Goal: Task Accomplishment & Management: Use online tool/utility

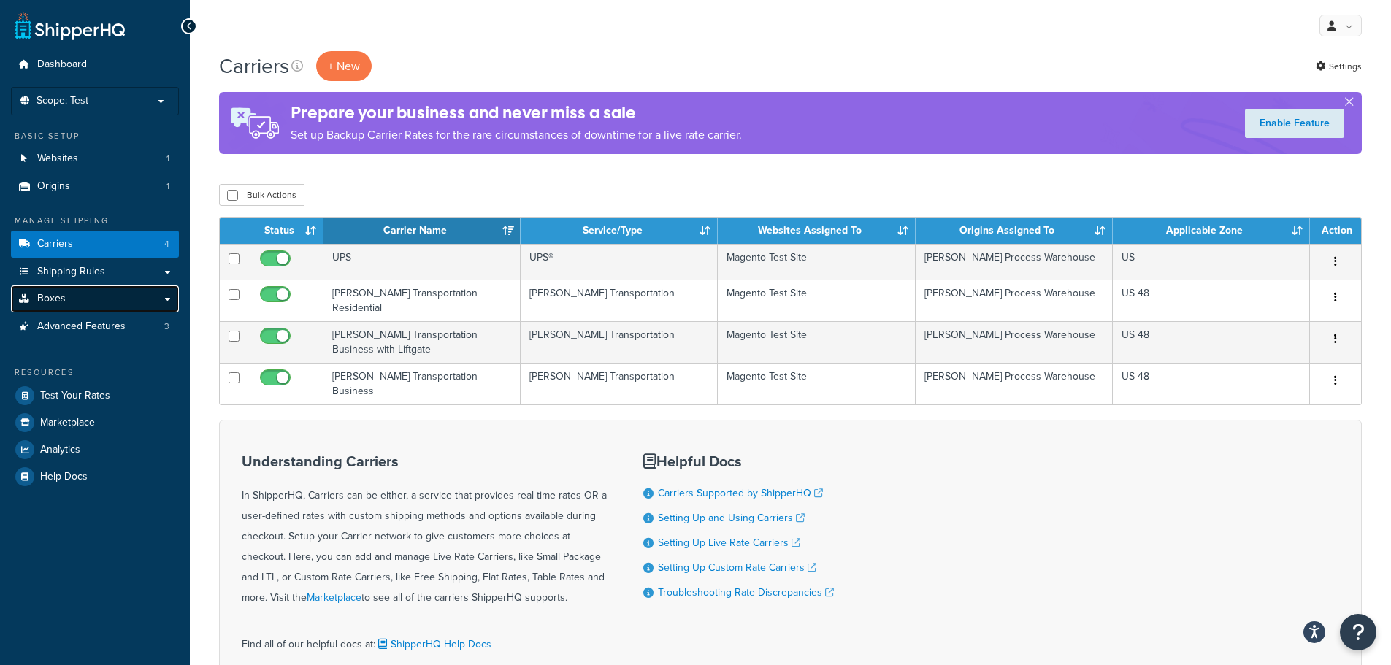
click at [87, 299] on link "Boxes" at bounding box center [95, 298] width 168 height 27
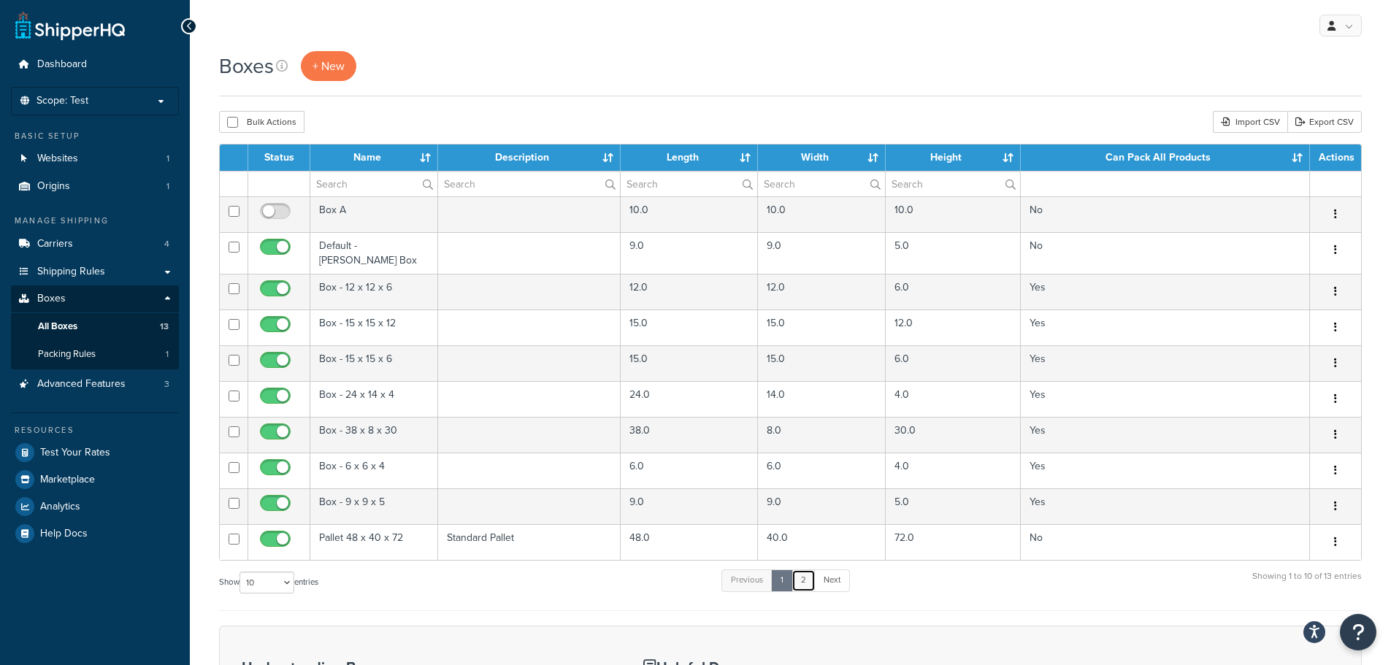
click at [802, 572] on link "2" at bounding box center [803, 581] width 24 height 22
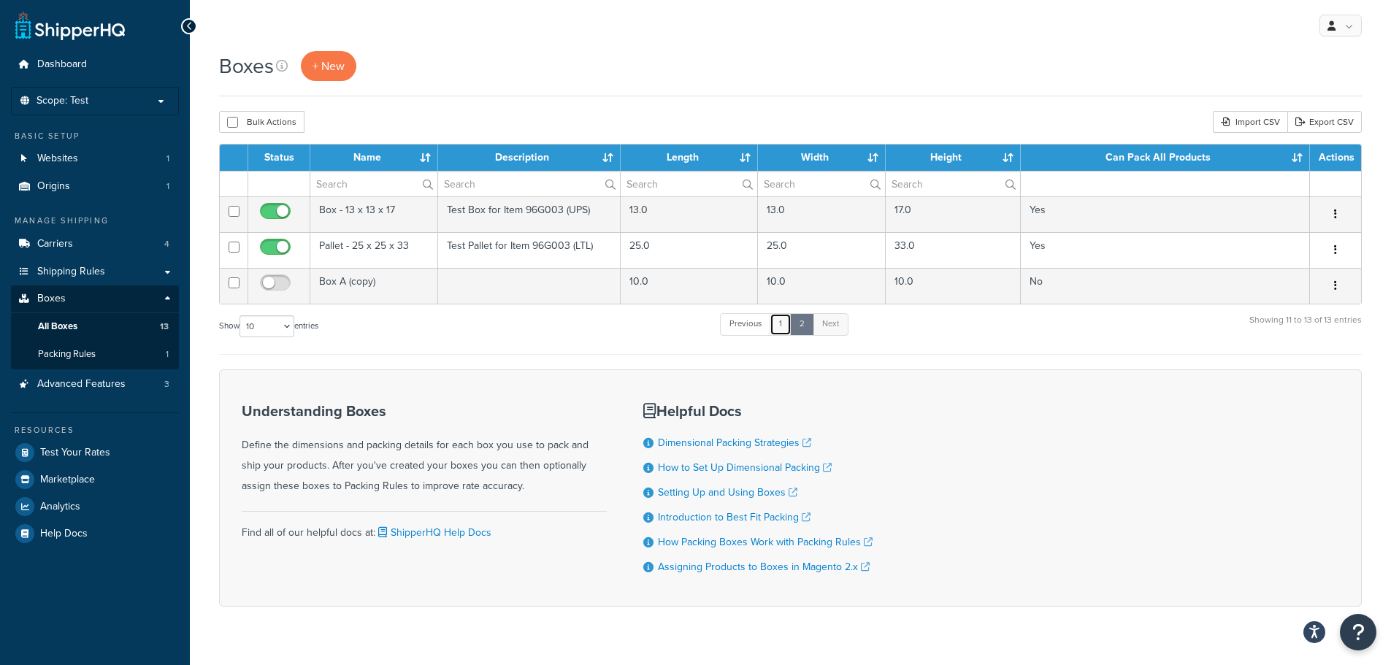
click at [786, 324] on link "1" at bounding box center [781, 324] width 22 height 22
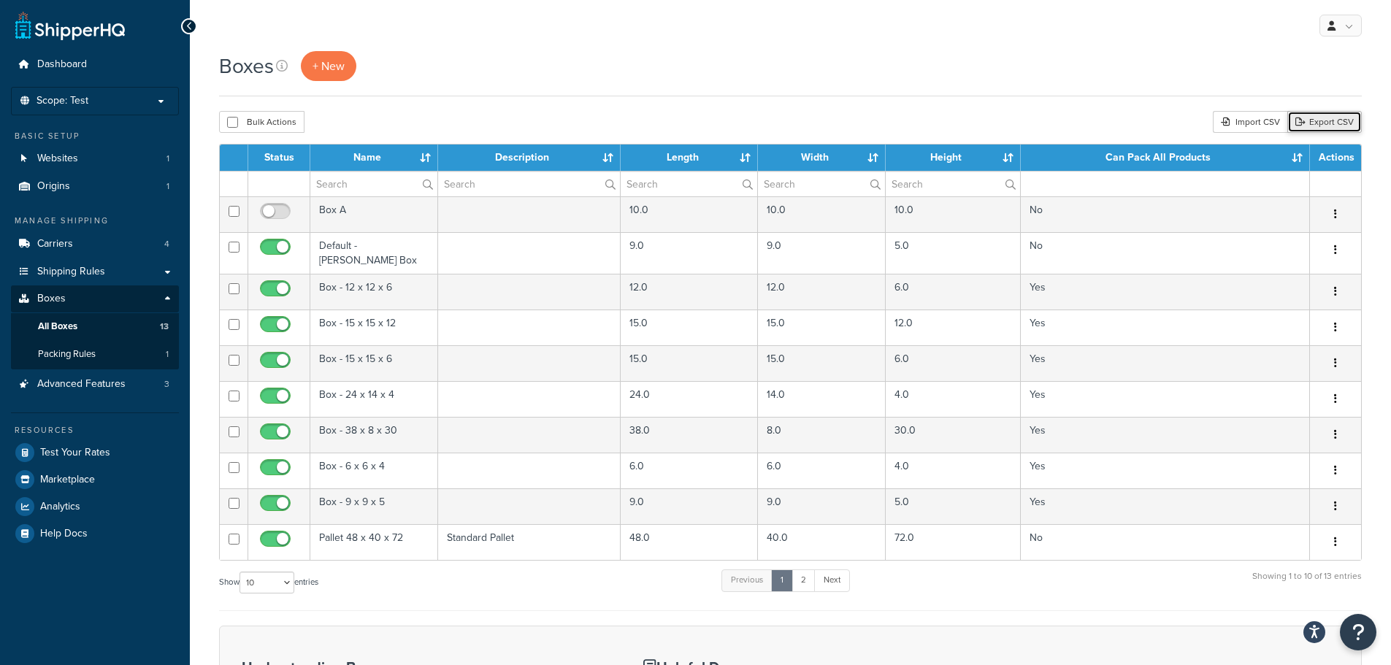
click at [1327, 126] on link "Export CSV" at bounding box center [1324, 122] width 74 height 22
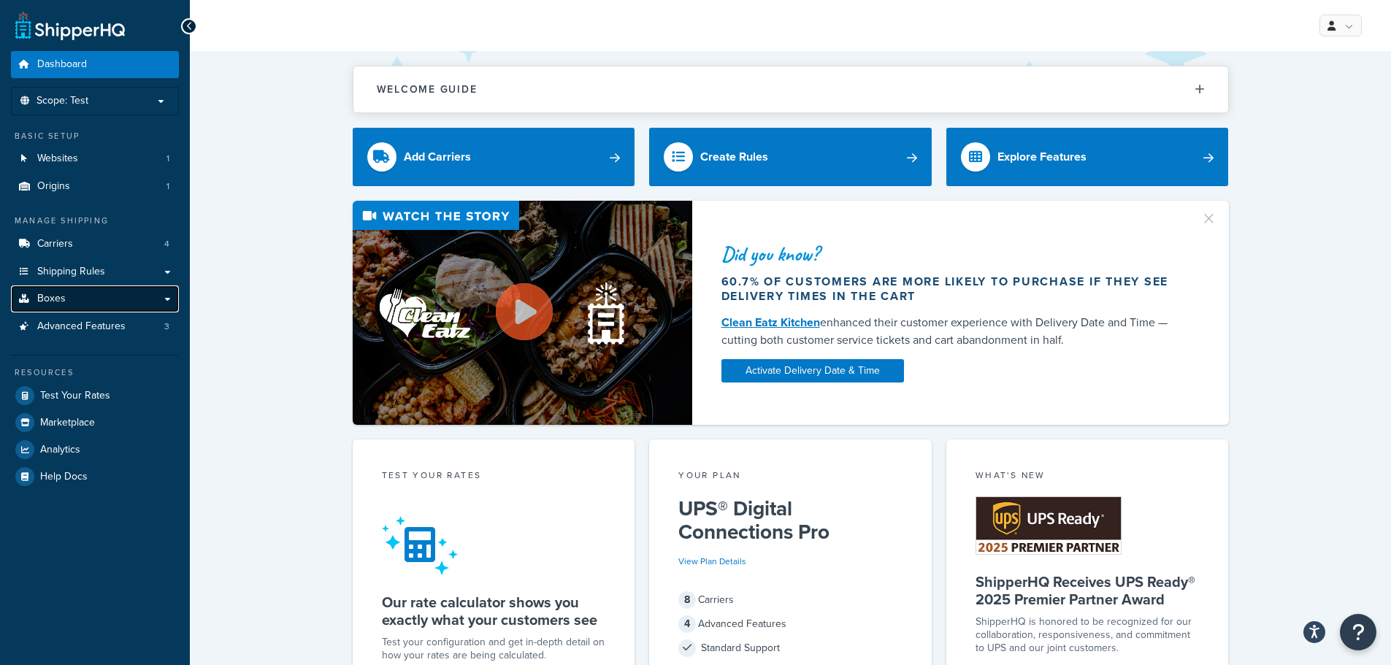
click at [85, 299] on link "Boxes" at bounding box center [95, 298] width 168 height 27
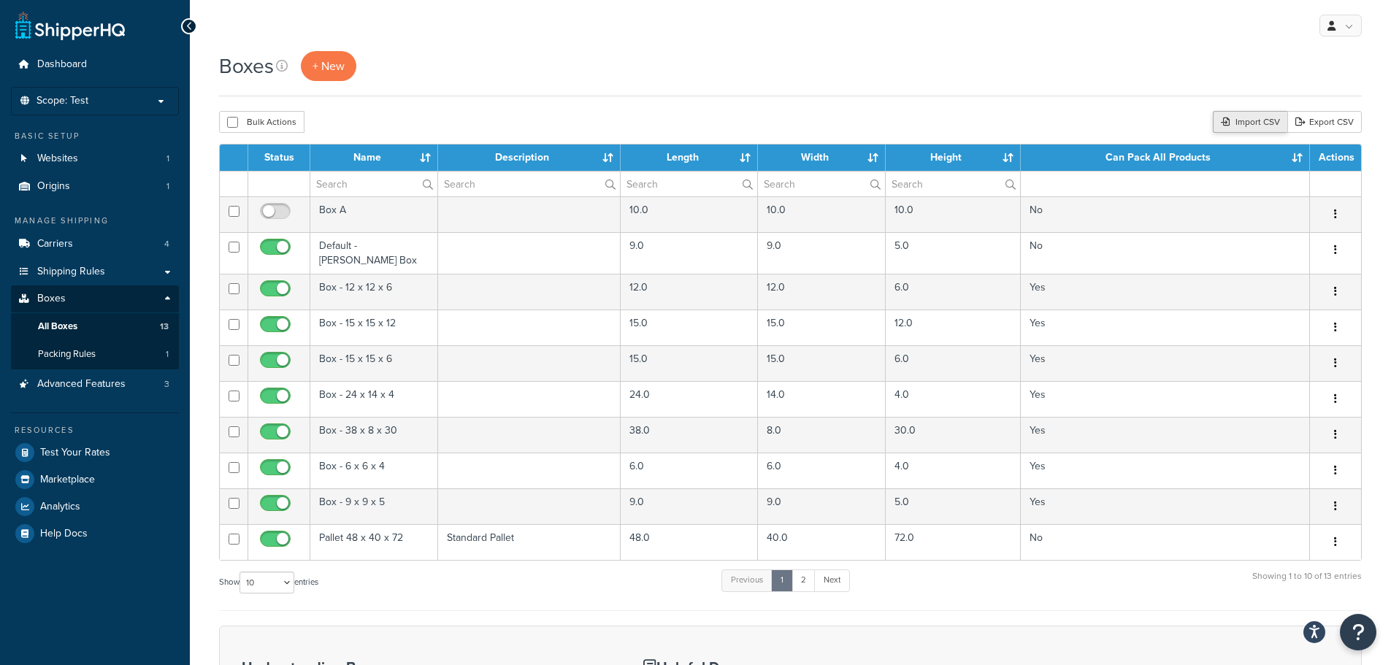
click at [1252, 123] on div "Import CSV" at bounding box center [1250, 122] width 74 height 22
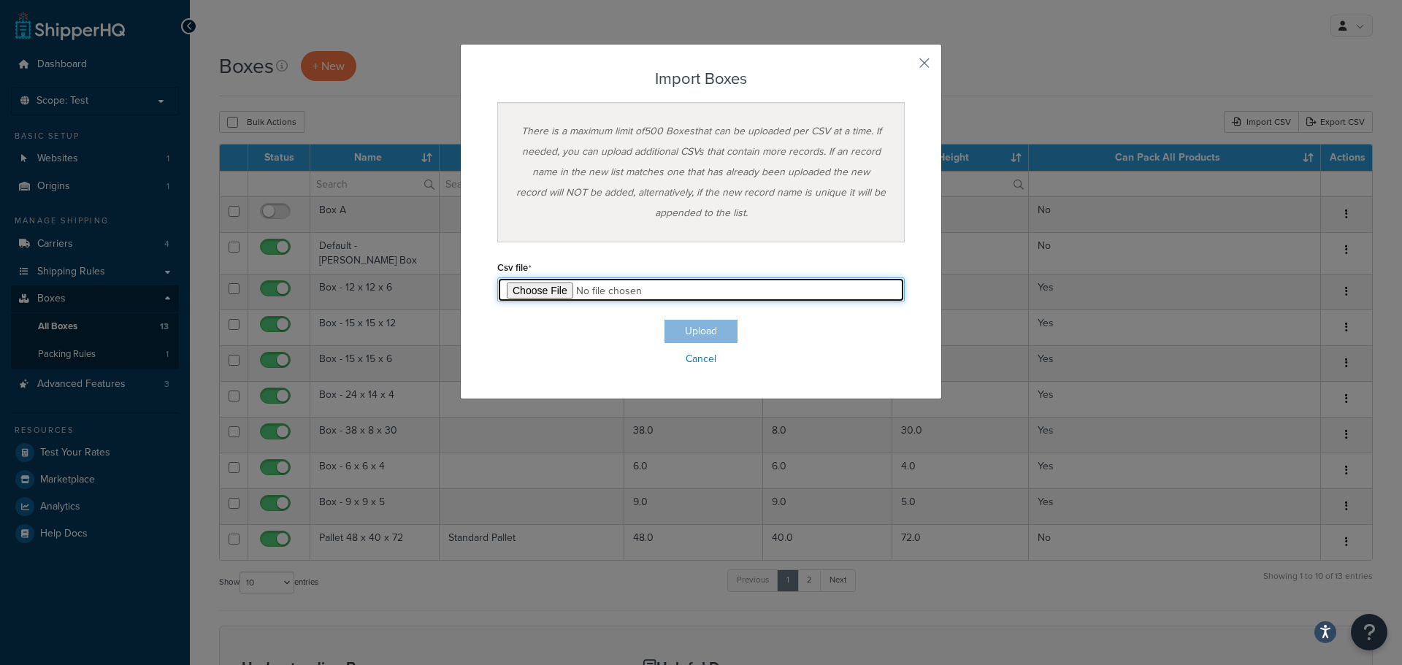
click at [536, 294] on input "file" at bounding box center [700, 289] width 407 height 25
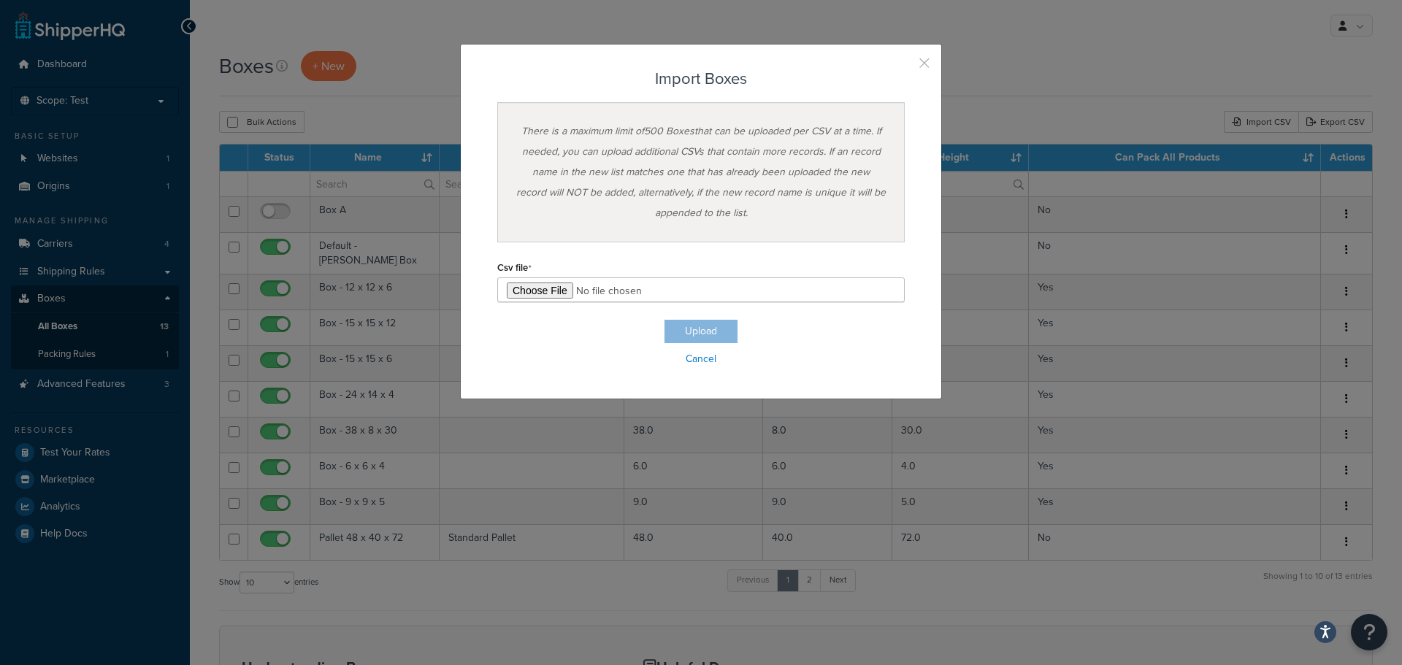
click at [905, 66] on button "button" at bounding box center [903, 68] width 4 height 4
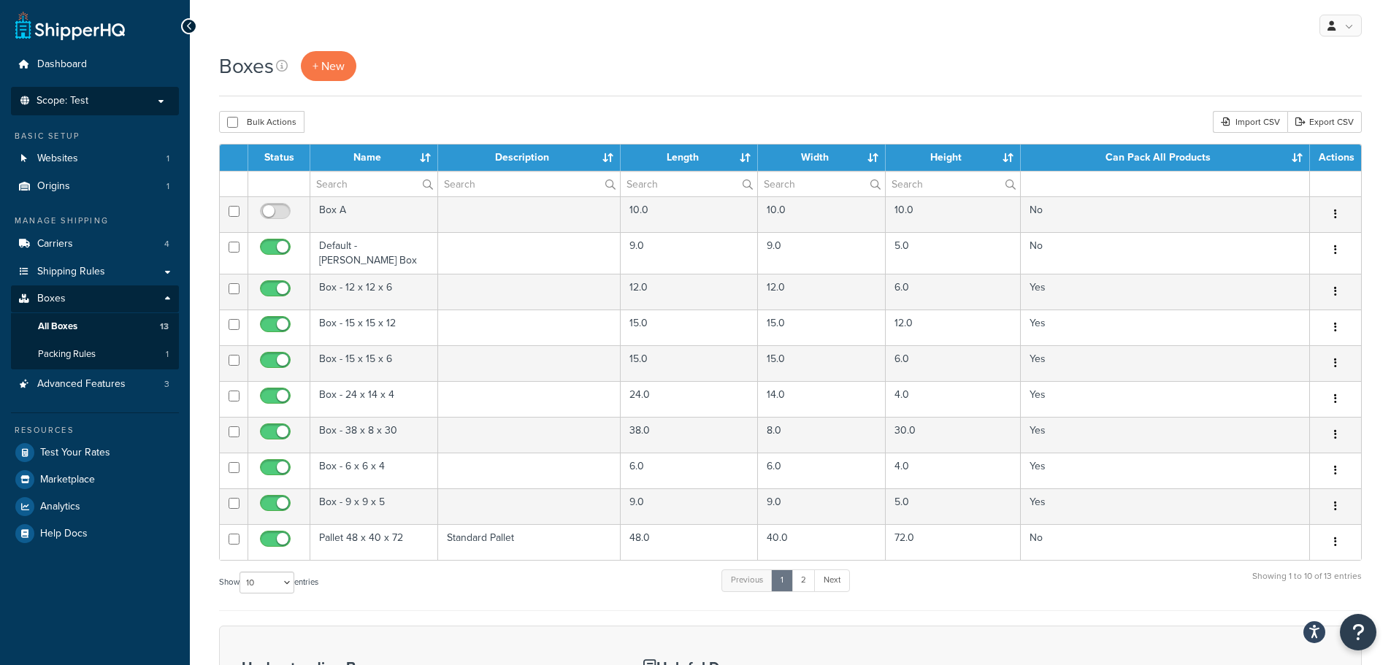
click at [134, 99] on p "Scope: Test" at bounding box center [95, 101] width 155 height 12
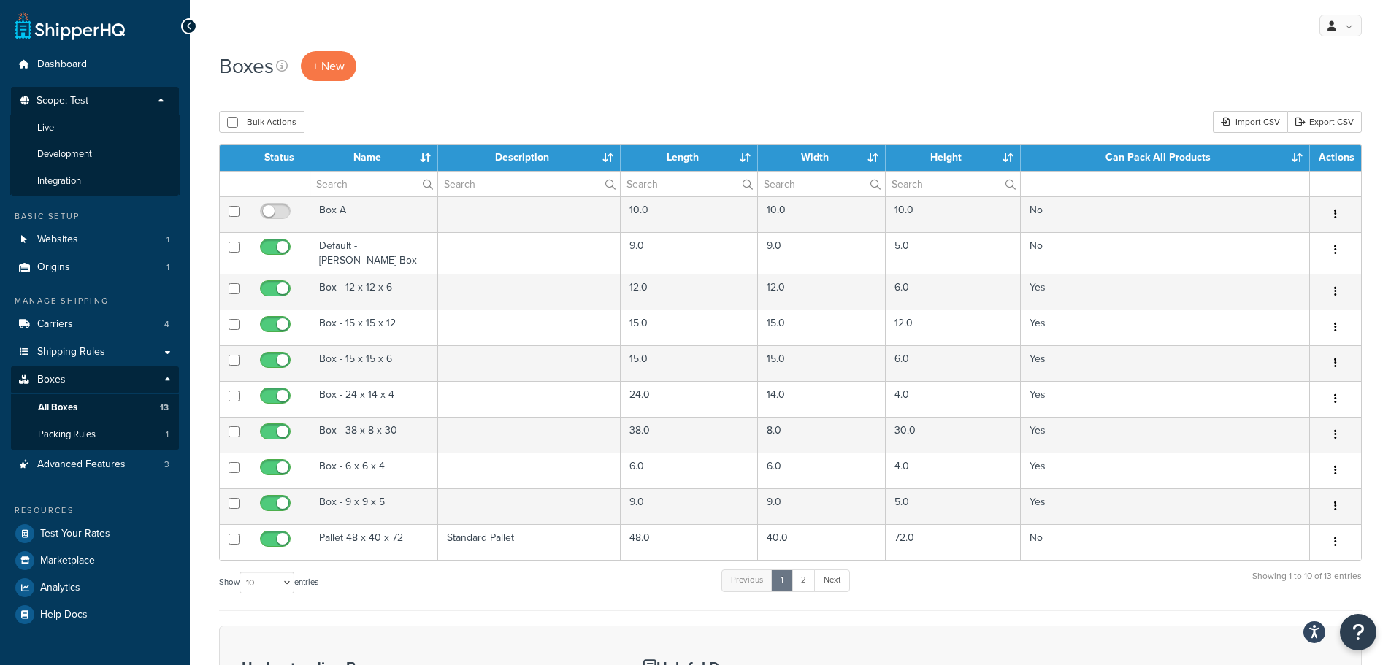
click at [110, 108] on p "Scope: Test" at bounding box center [95, 105] width 155 height 20
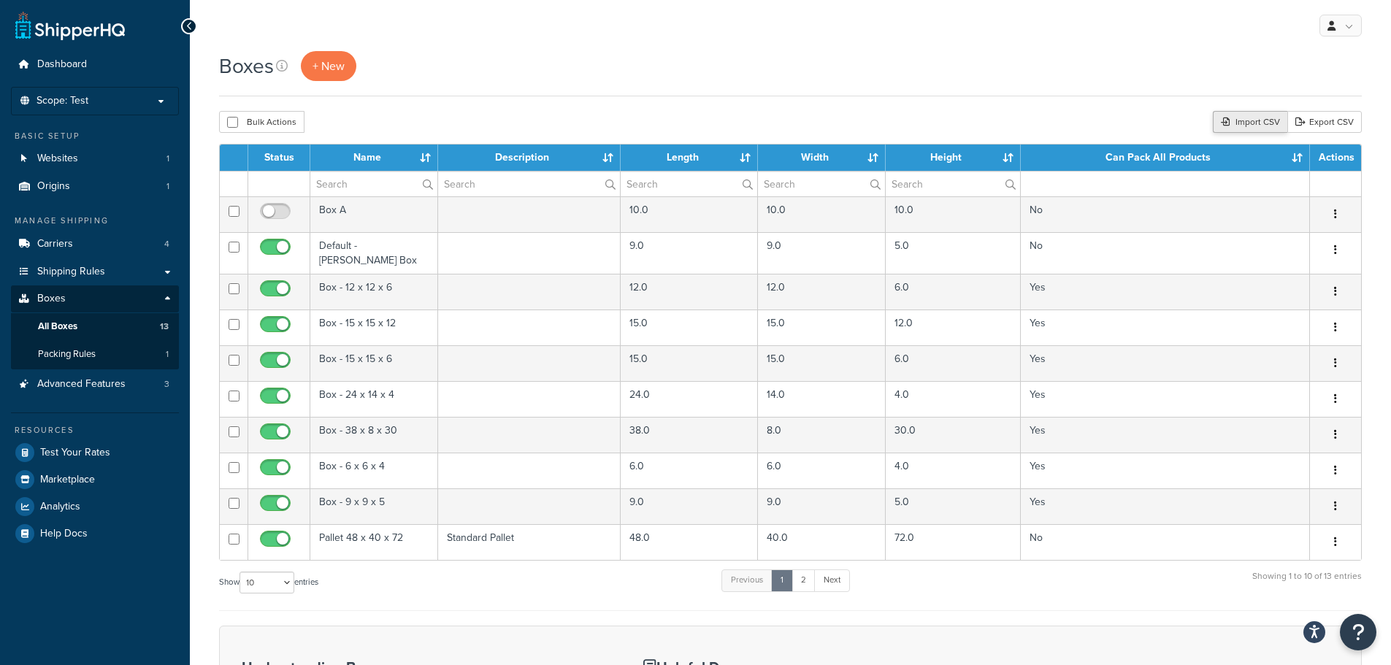
click at [1265, 123] on div "Import CSV" at bounding box center [1250, 122] width 74 height 22
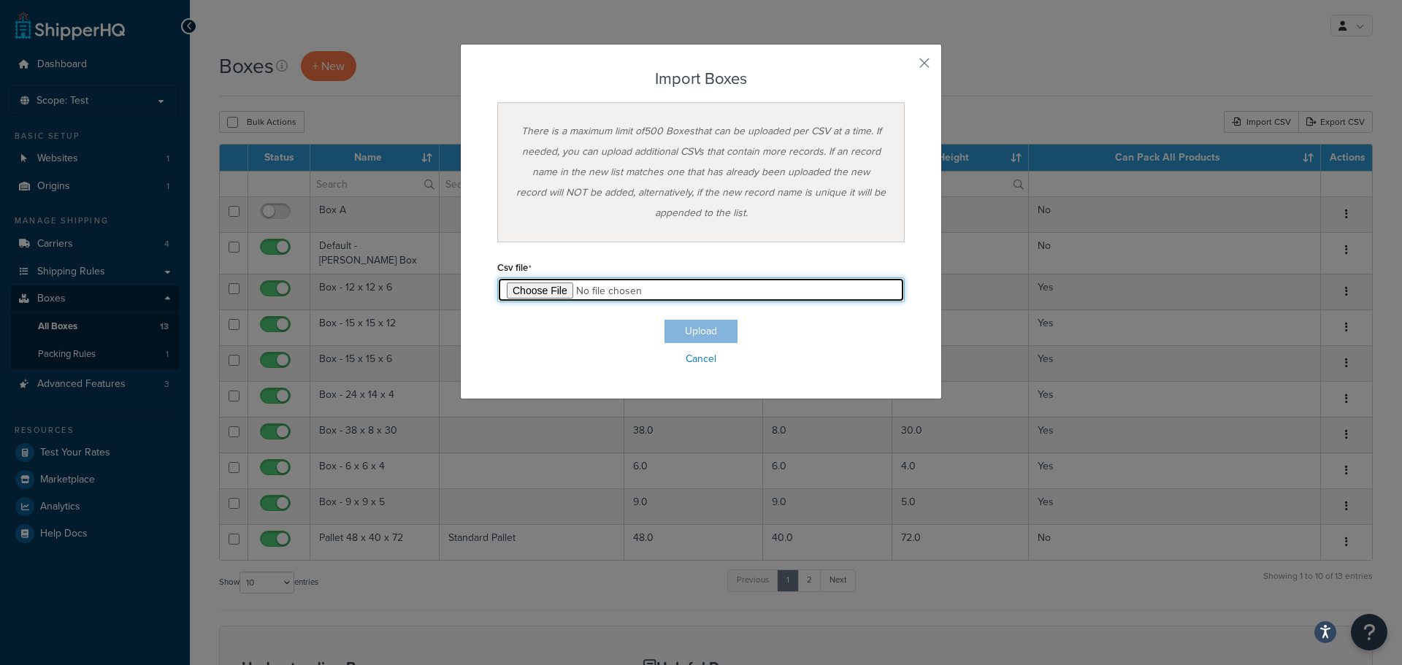
click at [548, 288] on input "file" at bounding box center [700, 289] width 407 height 25
type input "C:\fakepath\All Boxes & Pallets for ShipperHQ Import 8.13.25.csv"
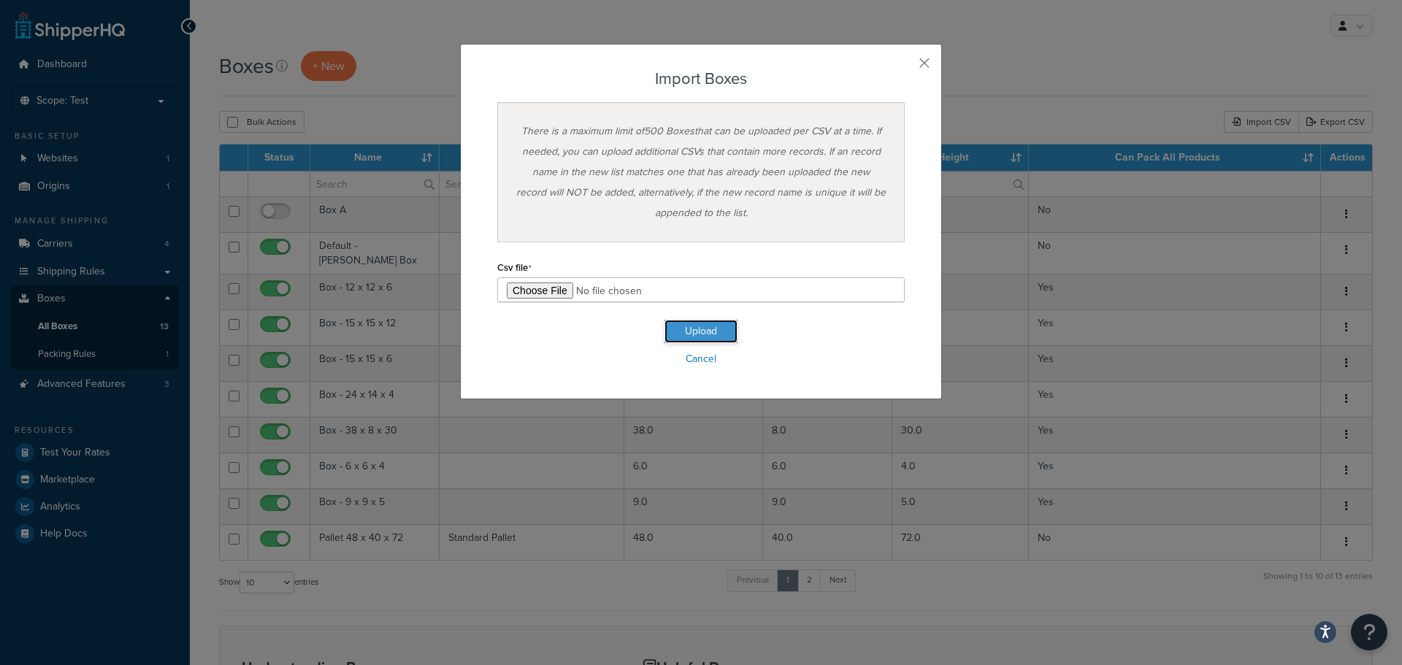
click at [683, 325] on button "Upload" at bounding box center [700, 331] width 73 height 23
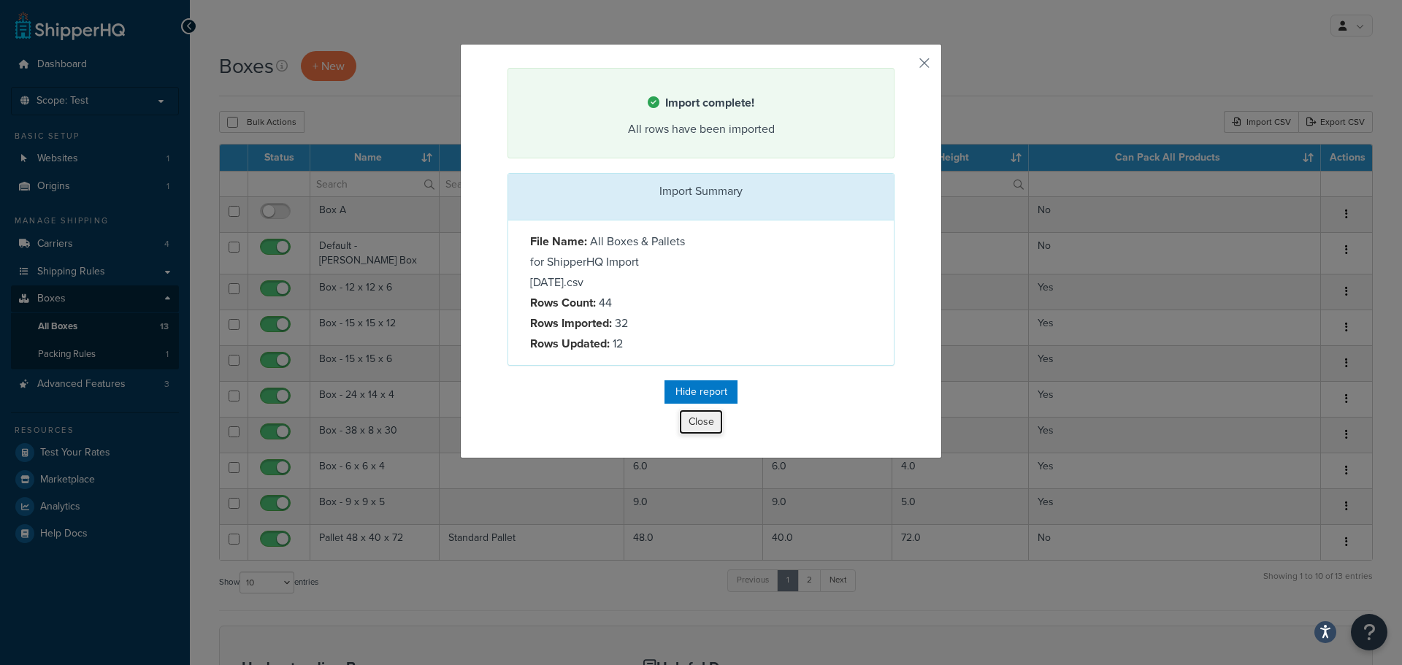
click at [700, 420] on button "Close" at bounding box center [701, 422] width 44 height 25
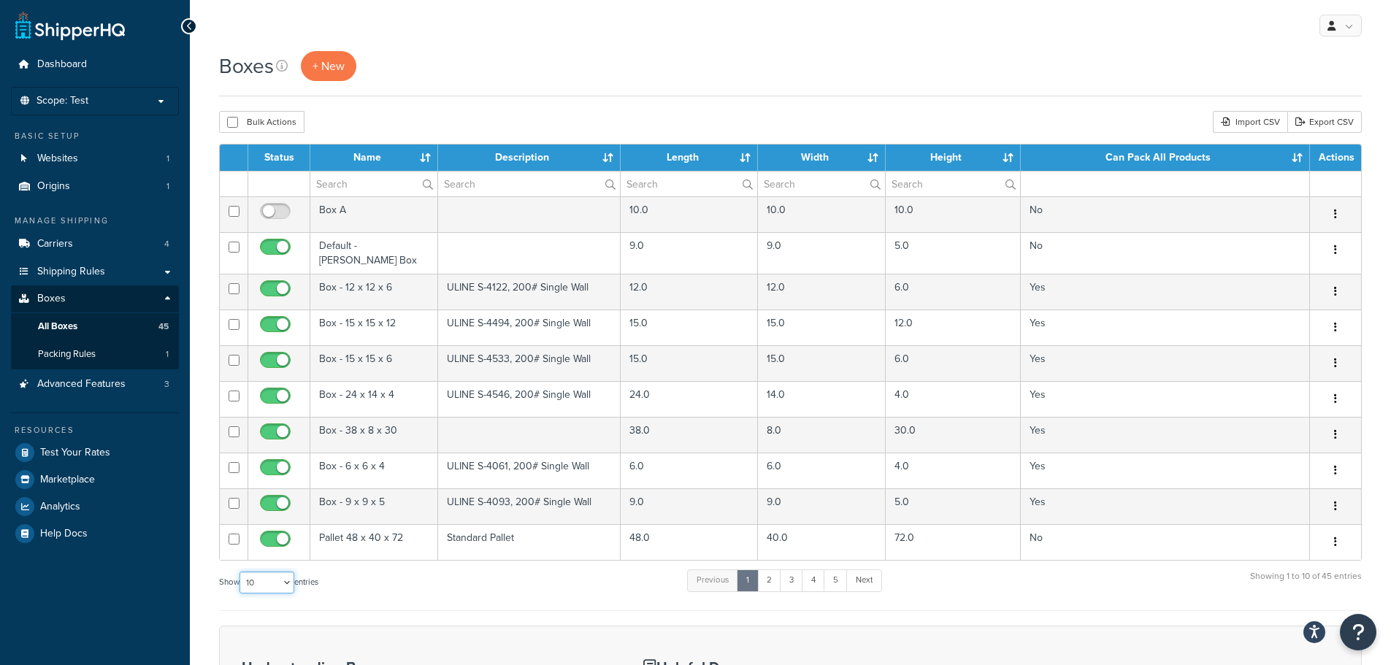
click at [264, 580] on select "10 15 25 50 100 1000" at bounding box center [266, 583] width 55 height 22
select select "100"
click at [241, 572] on select "10 15 25 50 100 1000" at bounding box center [266, 583] width 55 height 22
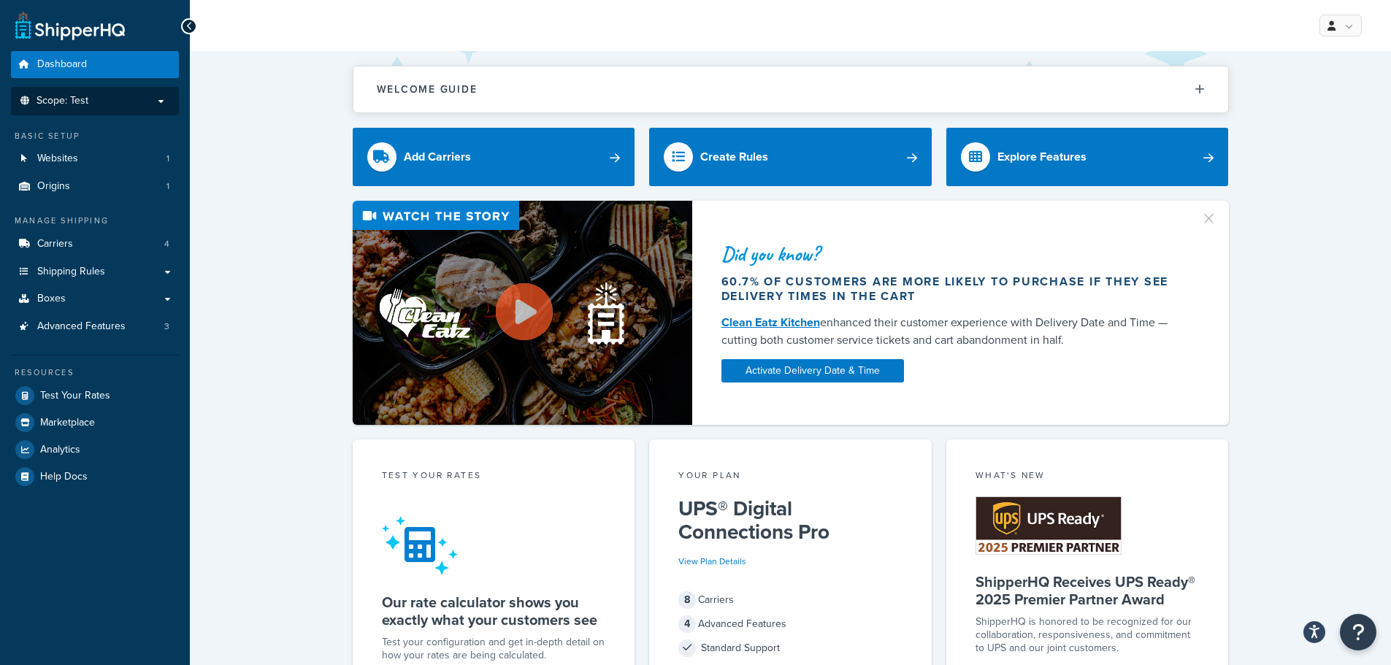
click at [119, 104] on p "Scope: Test" at bounding box center [95, 101] width 155 height 12
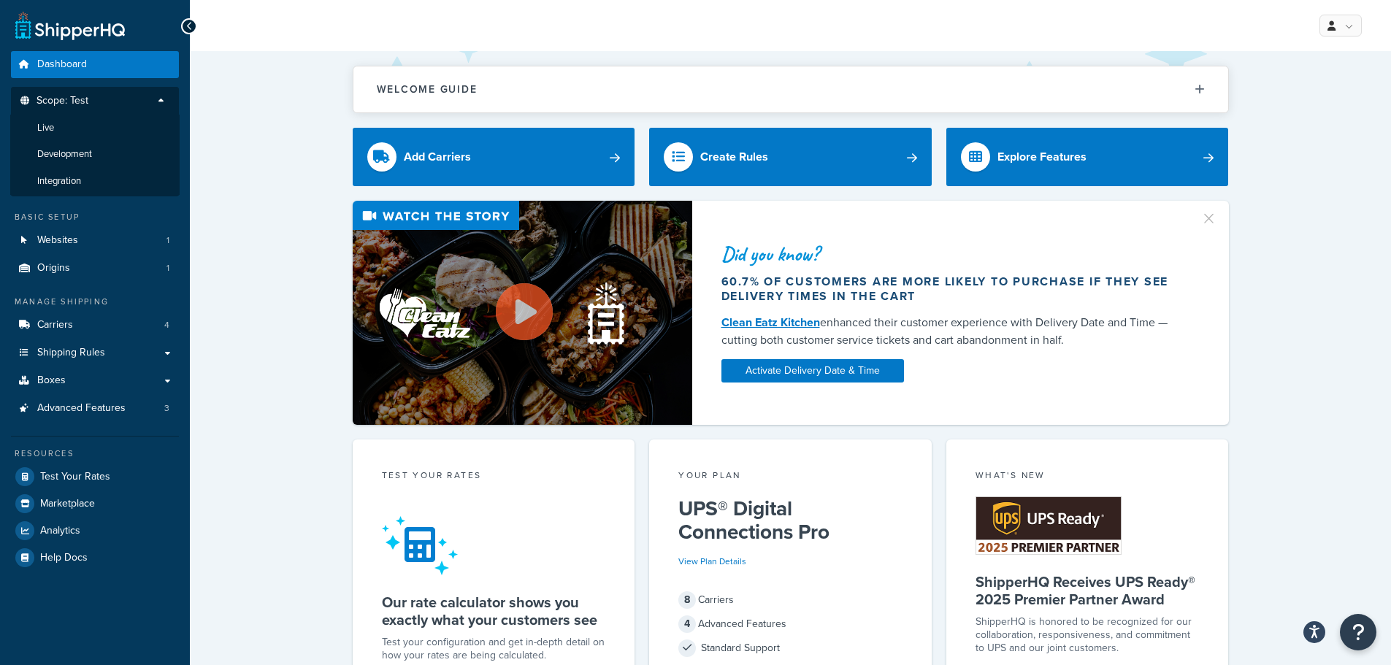
click at [119, 104] on p "Scope: Test" at bounding box center [95, 105] width 155 height 20
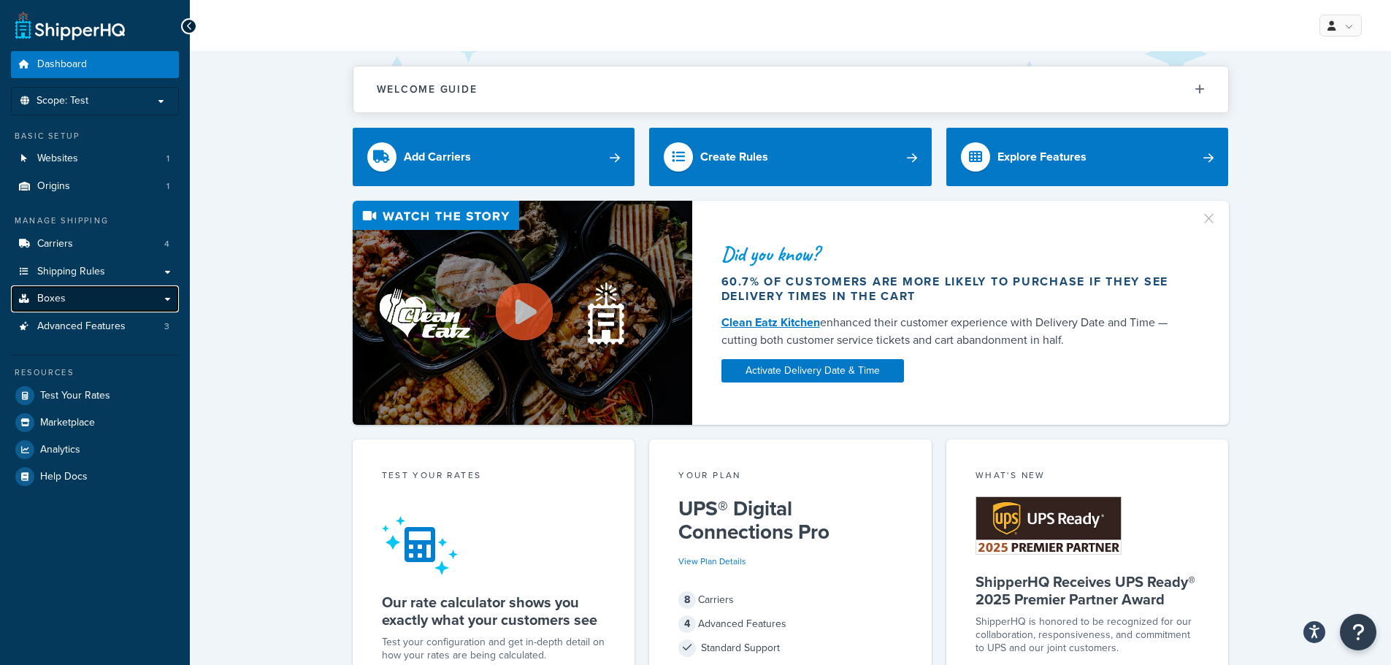
click at [115, 302] on link "Boxes" at bounding box center [95, 298] width 168 height 27
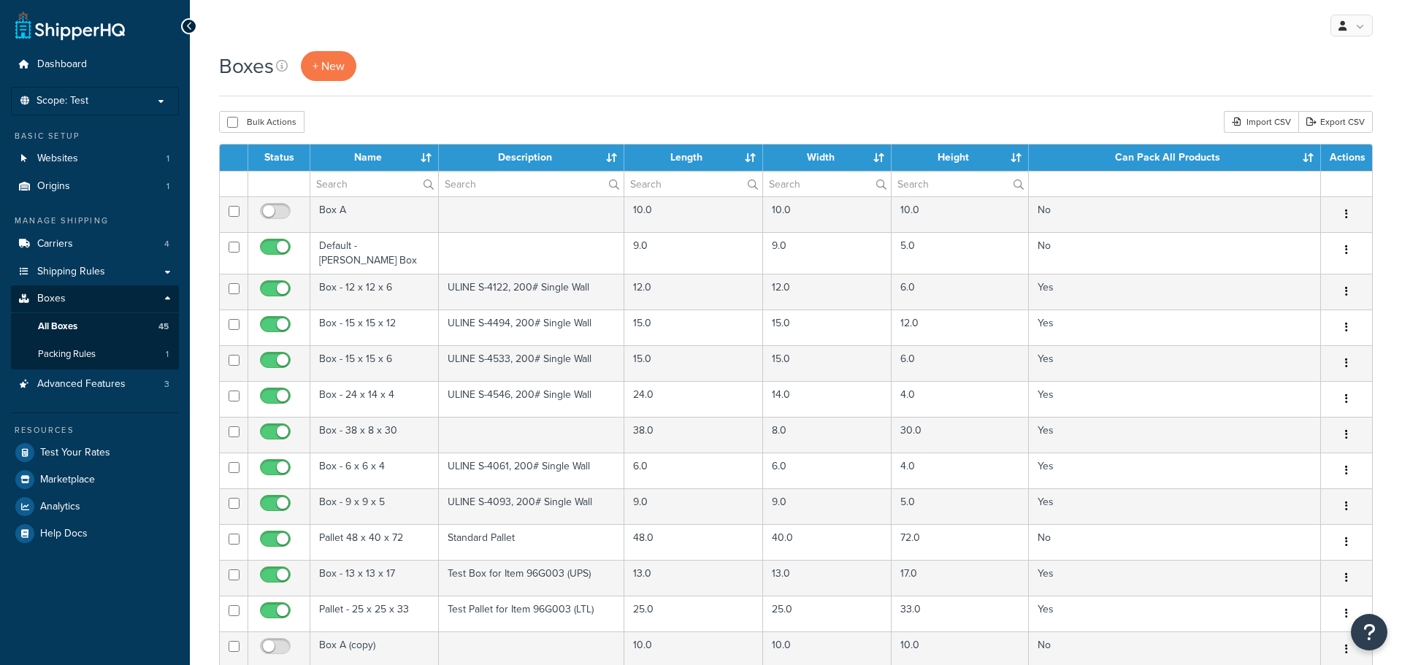
select select "100"
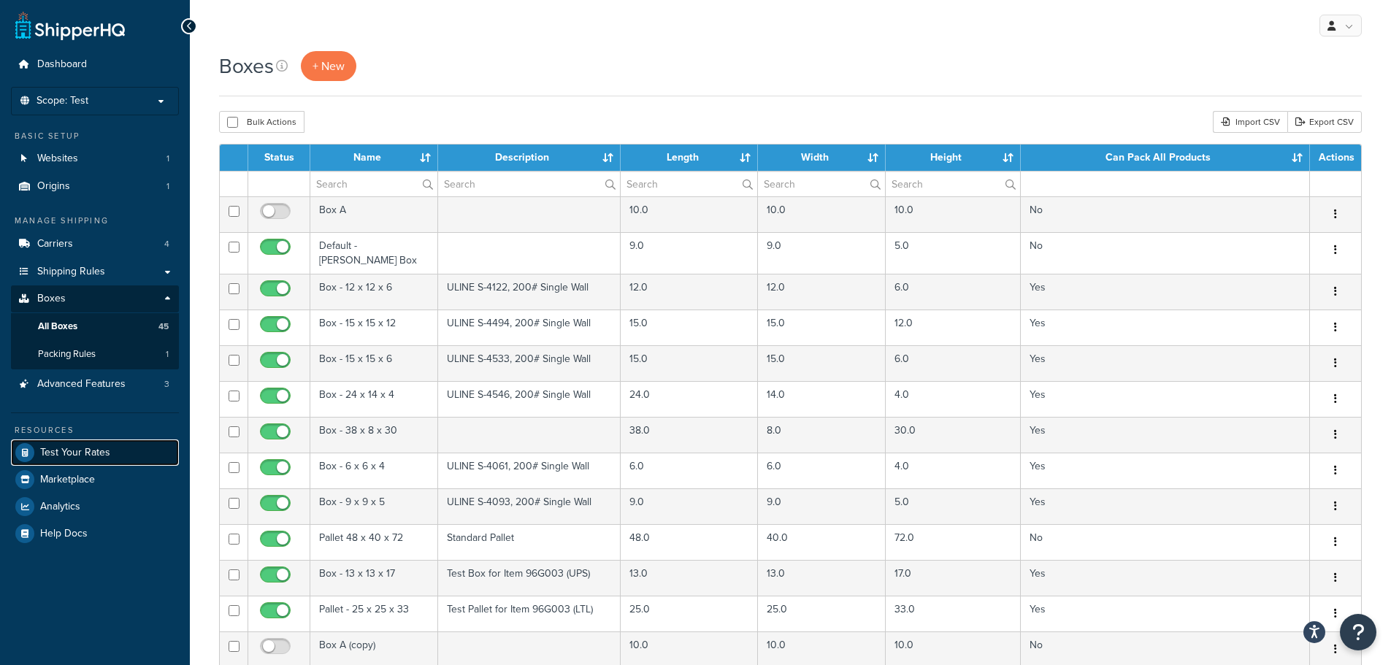
click at [99, 453] on span "Test Your Rates" at bounding box center [75, 453] width 70 height 12
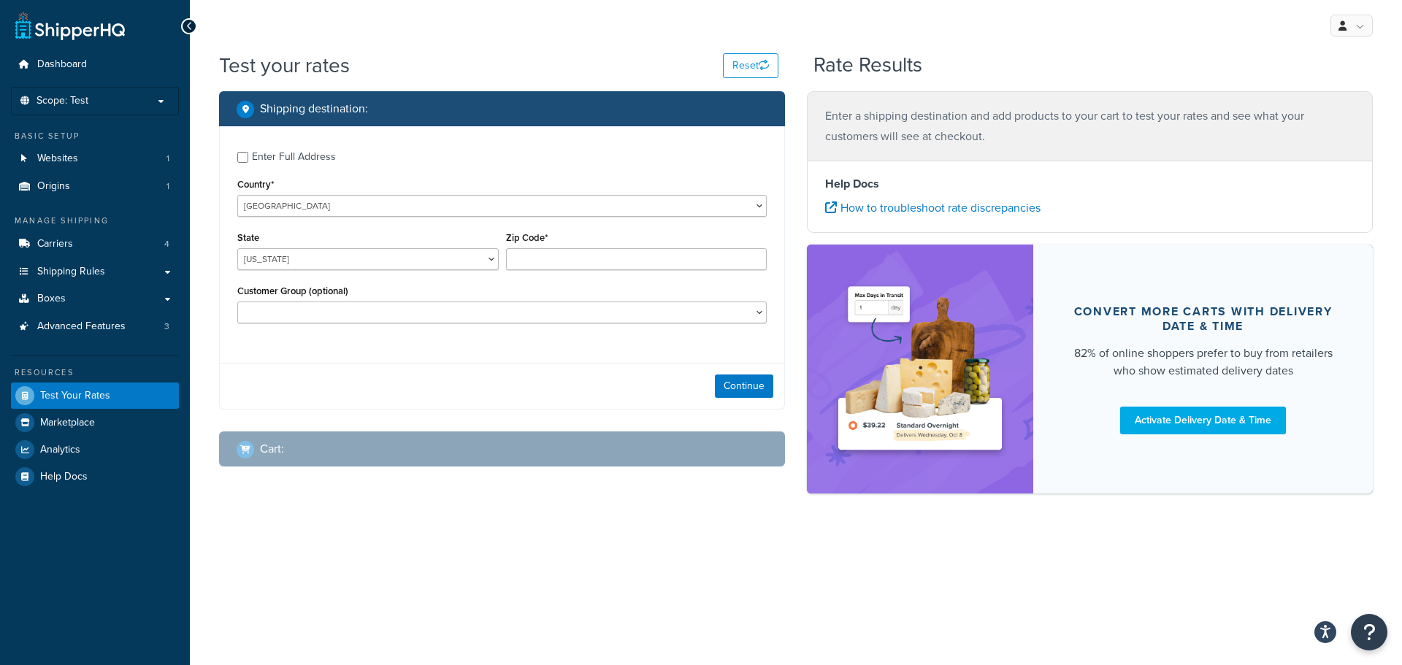
click at [302, 158] on div "Enter Full Address" at bounding box center [294, 157] width 84 height 20
click at [248, 158] on input "Enter Full Address" at bounding box center [242, 157] width 11 height 11
checkbox input "true"
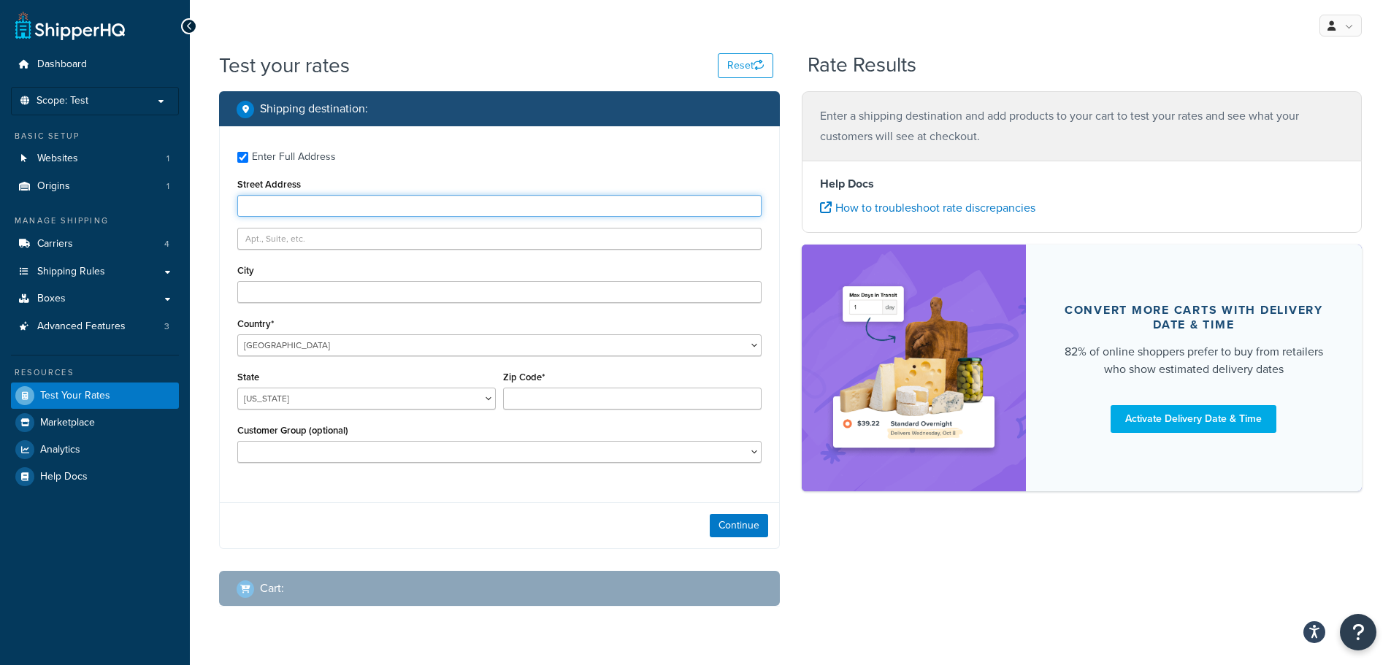
click at [543, 210] on input "Street Address" at bounding box center [499, 206] width 524 height 22
paste input "4268 Baggett Dr"
type input "4268 Baggett Dr"
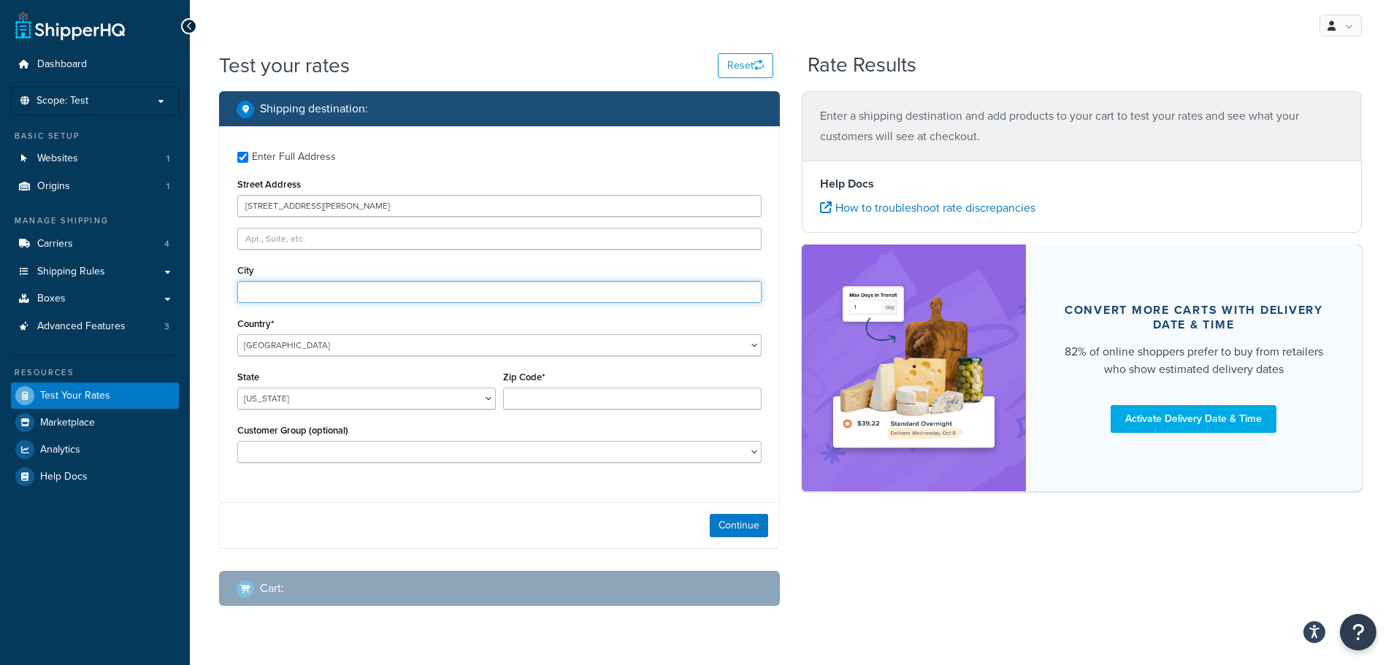
click at [357, 285] on input "City" at bounding box center [499, 292] width 524 height 22
paste input "Riverside"
type input "Riverside"
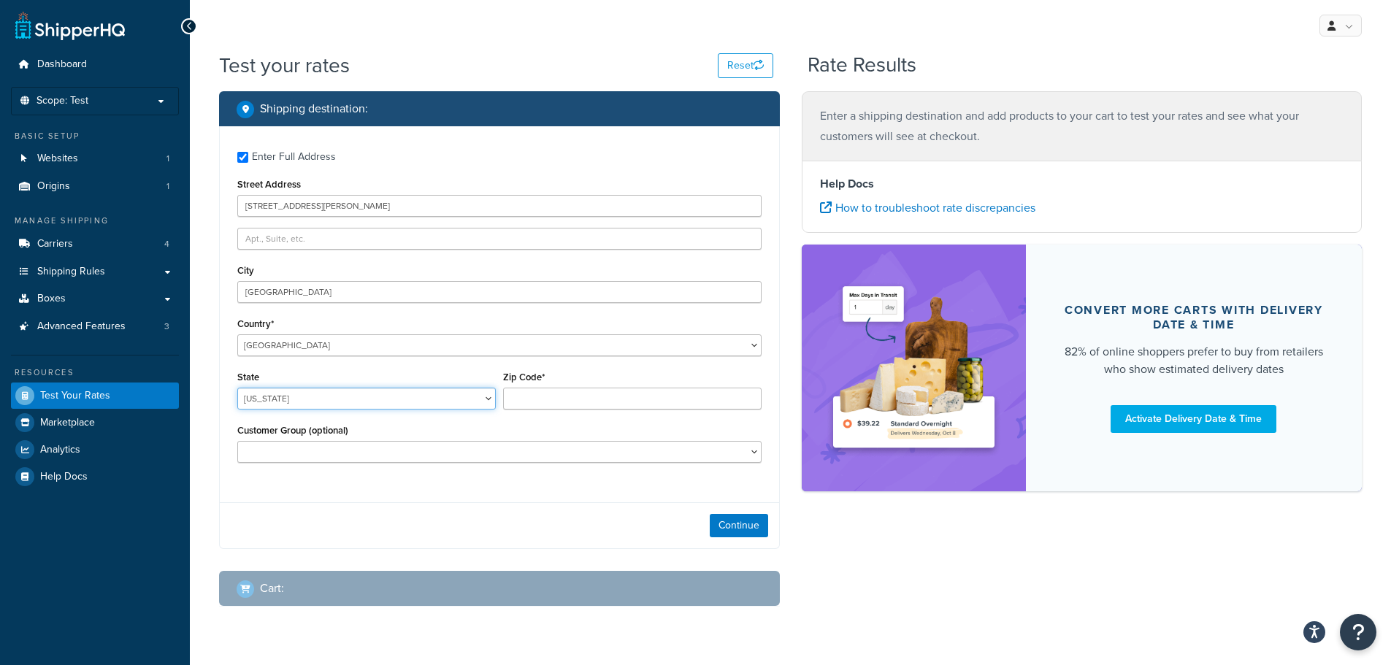
click at [332, 396] on select "Alabama Alaska American Samoa Arizona Arkansas Armed Forces Americas Armed Forc…" at bounding box center [366, 399] width 258 height 22
select select "CA"
click at [237, 388] on select "Alabama Alaska American Samoa Arizona Arkansas Armed Forces Americas Armed Forc…" at bounding box center [366, 399] width 258 height 22
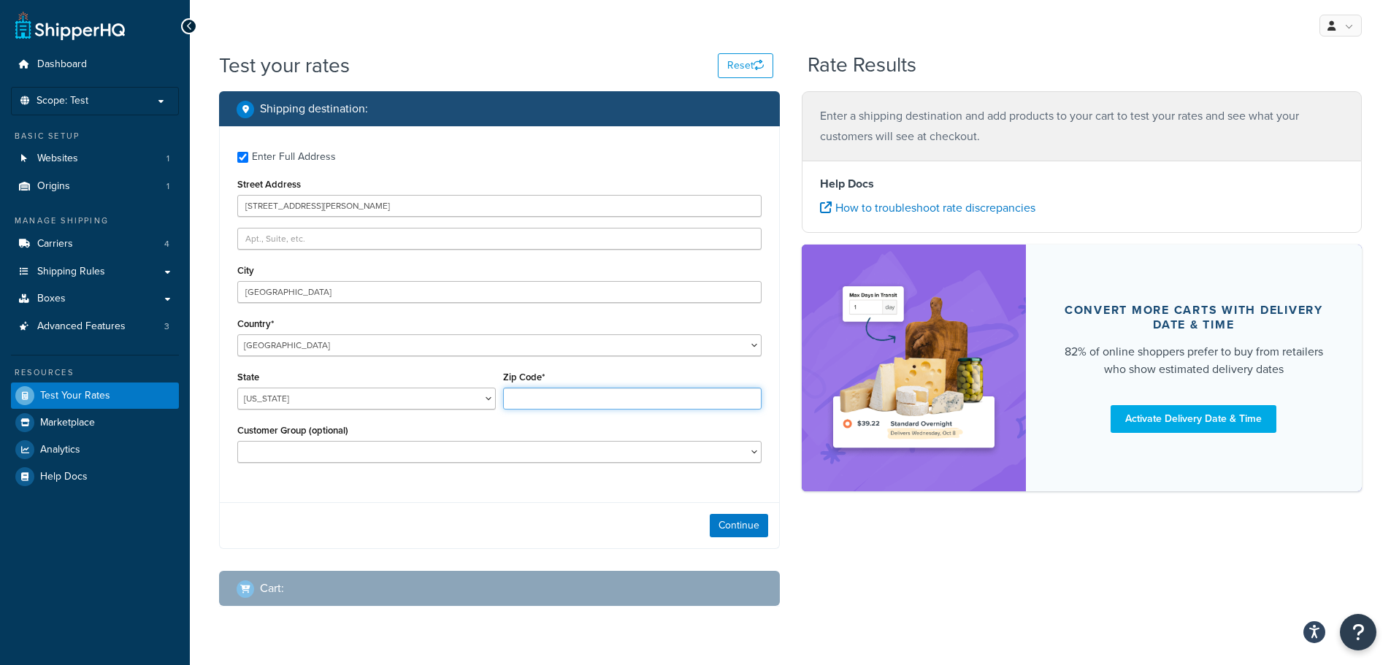
click at [653, 404] on input "Zip Code*" at bounding box center [632, 399] width 258 height 22
paste input "92505"
type input "92505"
click at [724, 524] on button "Continue" at bounding box center [739, 525] width 58 height 23
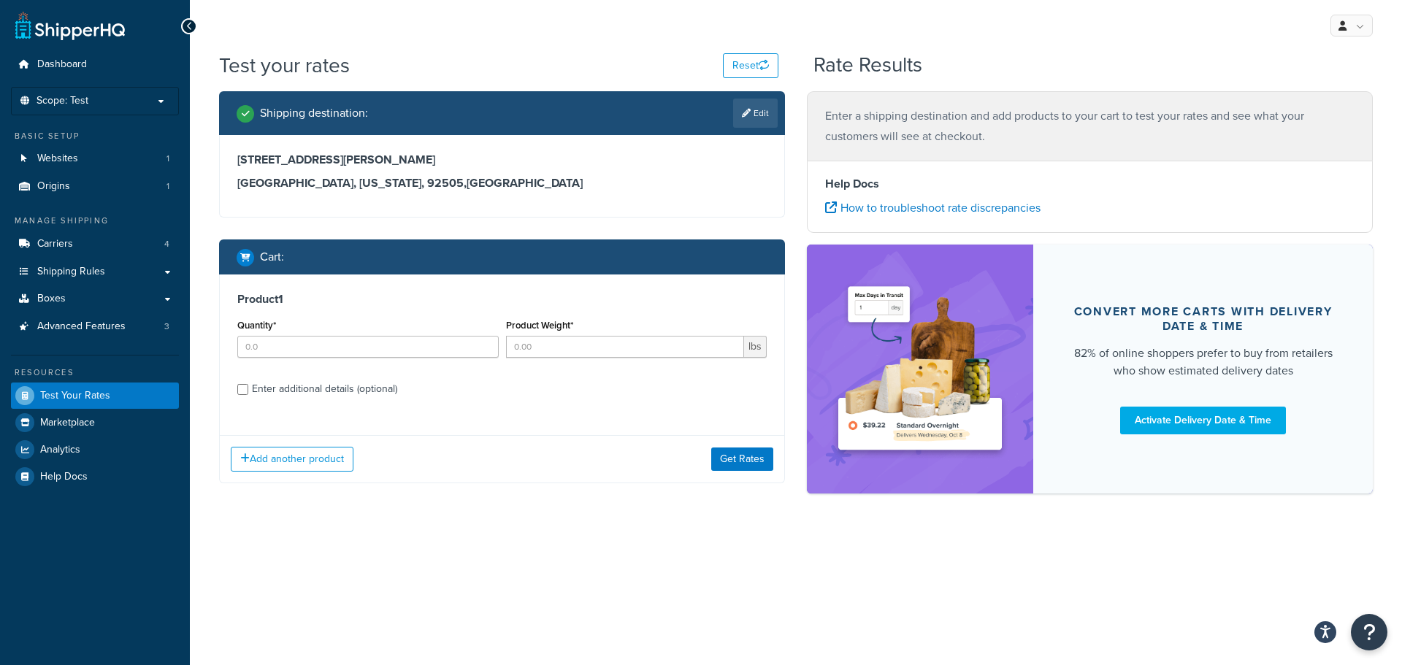
click at [290, 391] on div "Enter additional details (optional)" at bounding box center [324, 389] width 145 height 20
click at [248, 391] on input "Enter additional details (optional)" at bounding box center [242, 389] width 11 height 11
checkbox input "true"
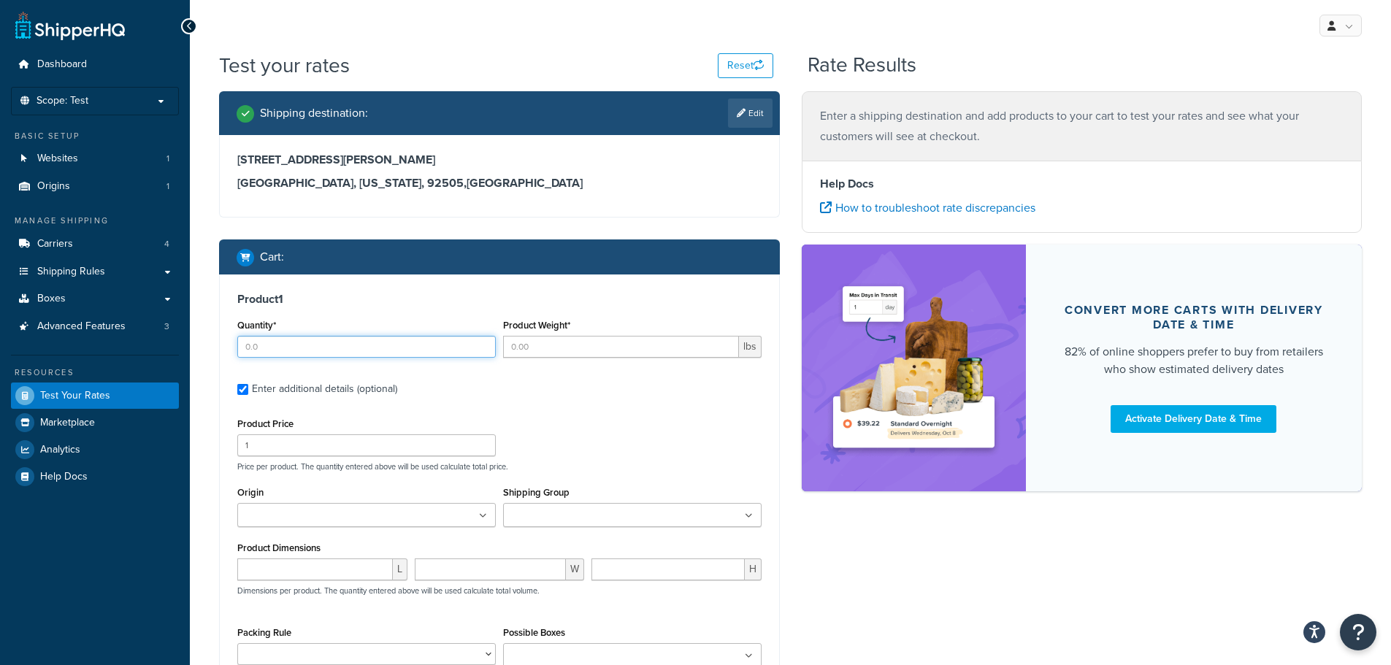
click at [383, 348] on input "Quantity*" at bounding box center [366, 347] width 258 height 22
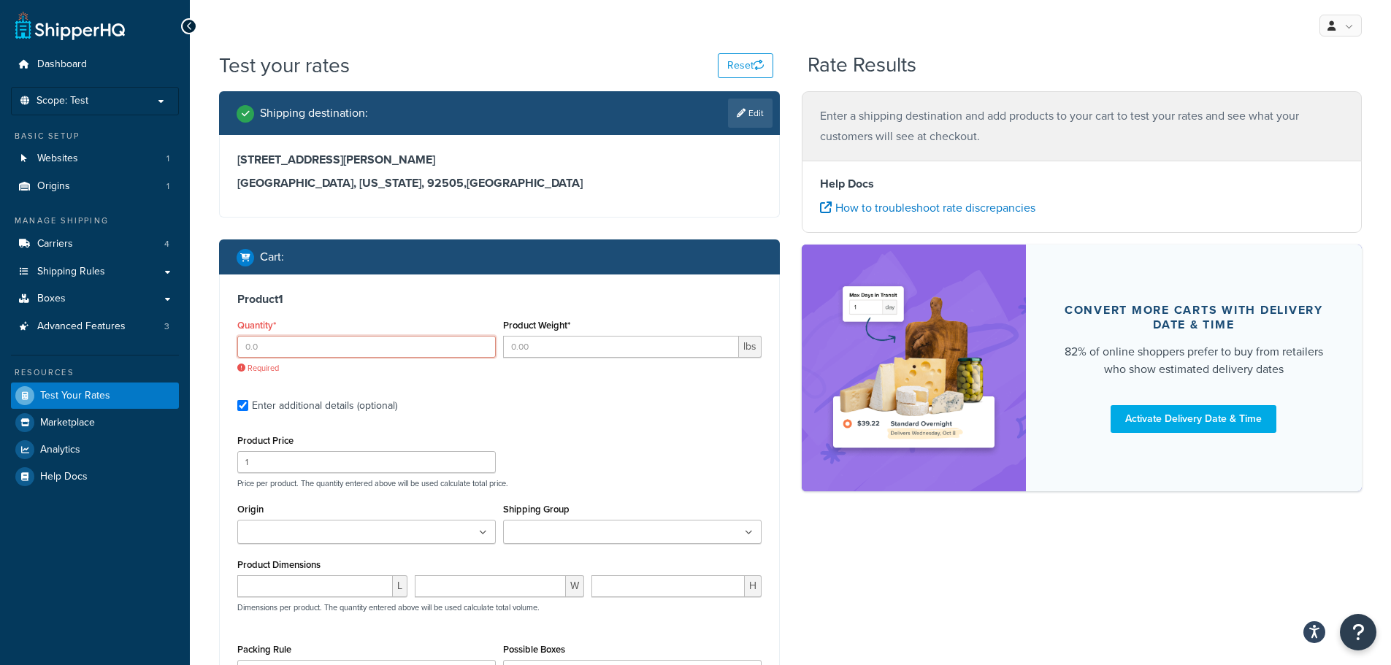
click at [433, 342] on input "Quantity*" at bounding box center [366, 347] width 258 height 22
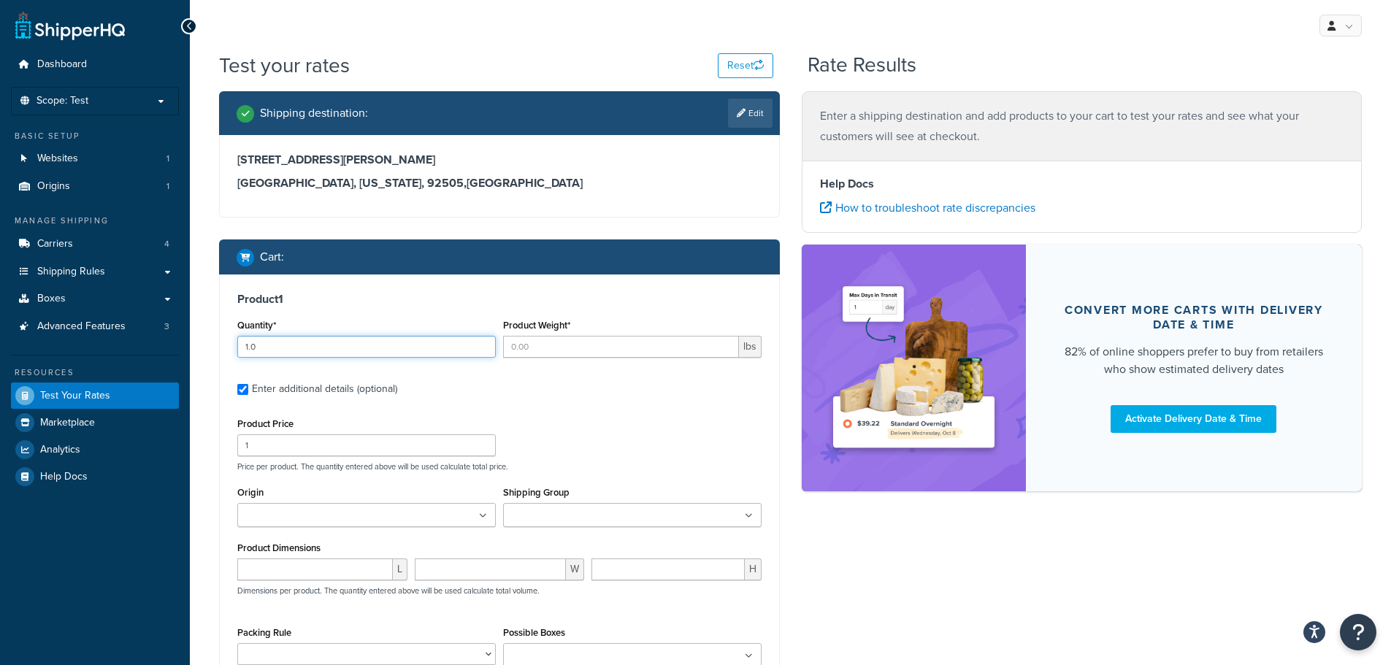
type input "1.0"
click at [563, 343] on input "Product Weight*" at bounding box center [621, 347] width 236 height 22
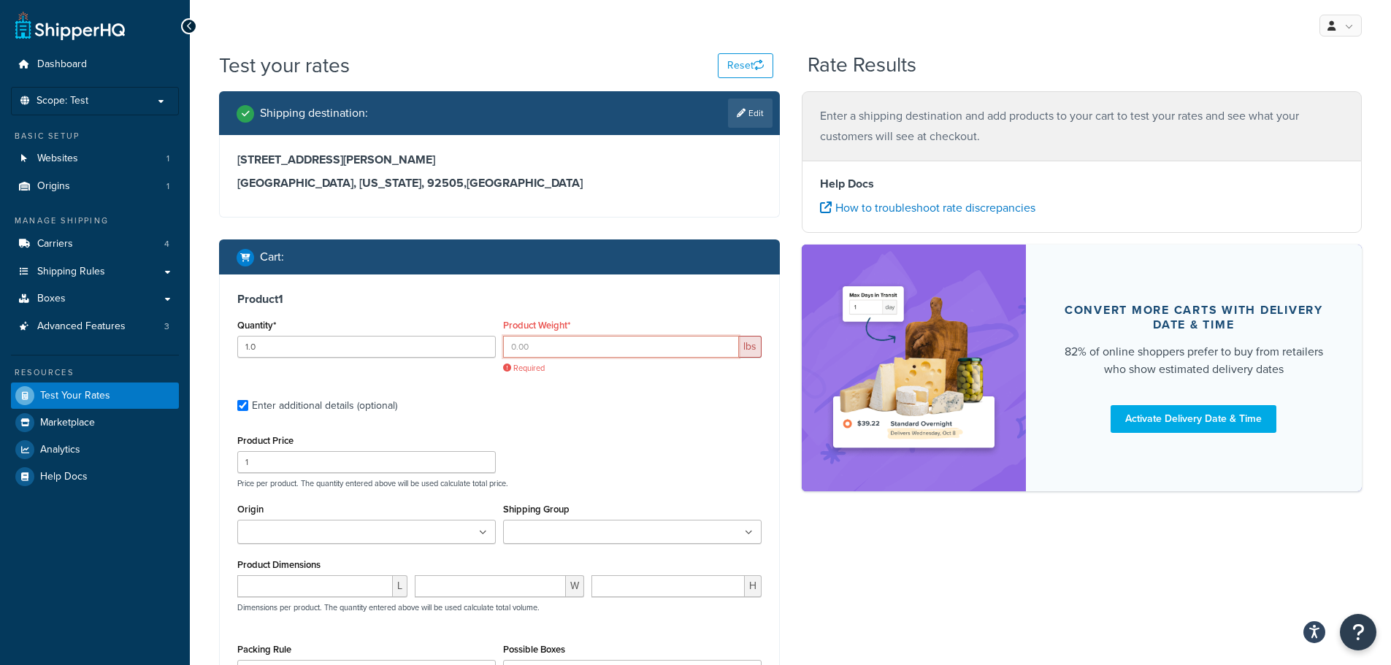
click at [607, 349] on input "Product Weight*" at bounding box center [621, 347] width 236 height 22
click at [638, 342] on input "Product Weight*" at bounding box center [621, 347] width 236 height 22
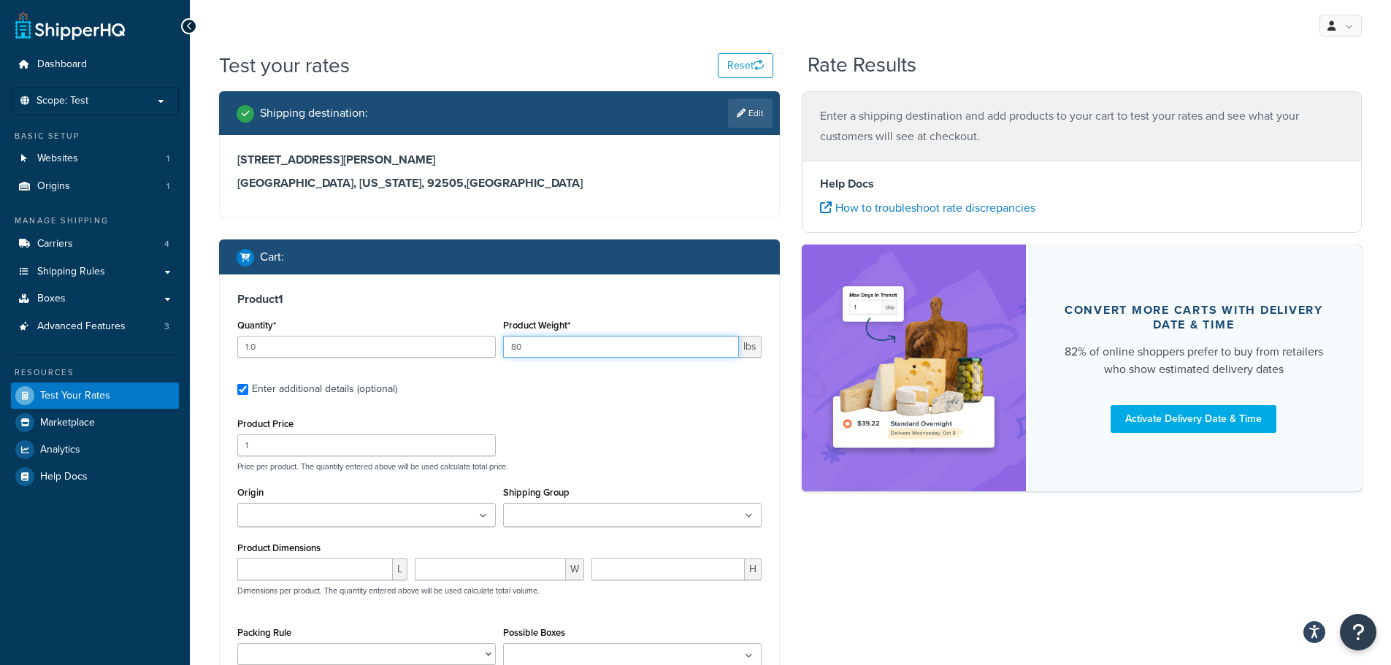
type input "8"
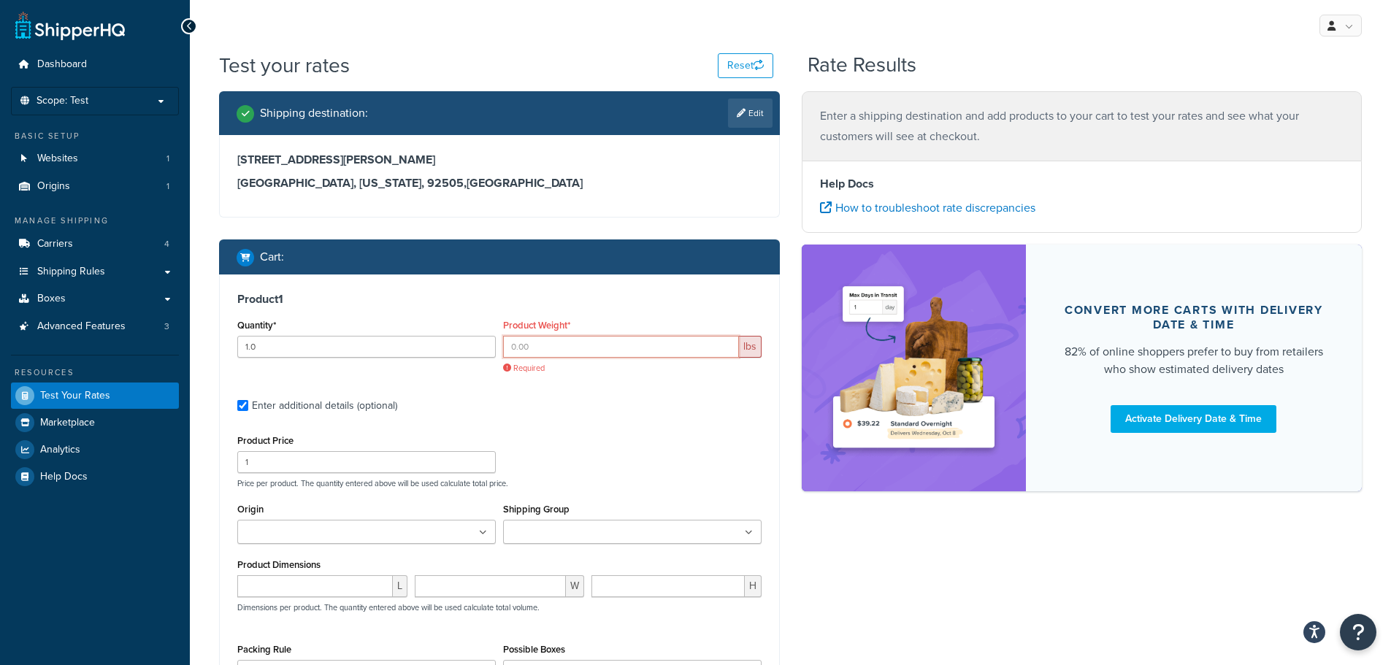
click at [550, 348] on input "Product Weight*" at bounding box center [621, 347] width 236 height 22
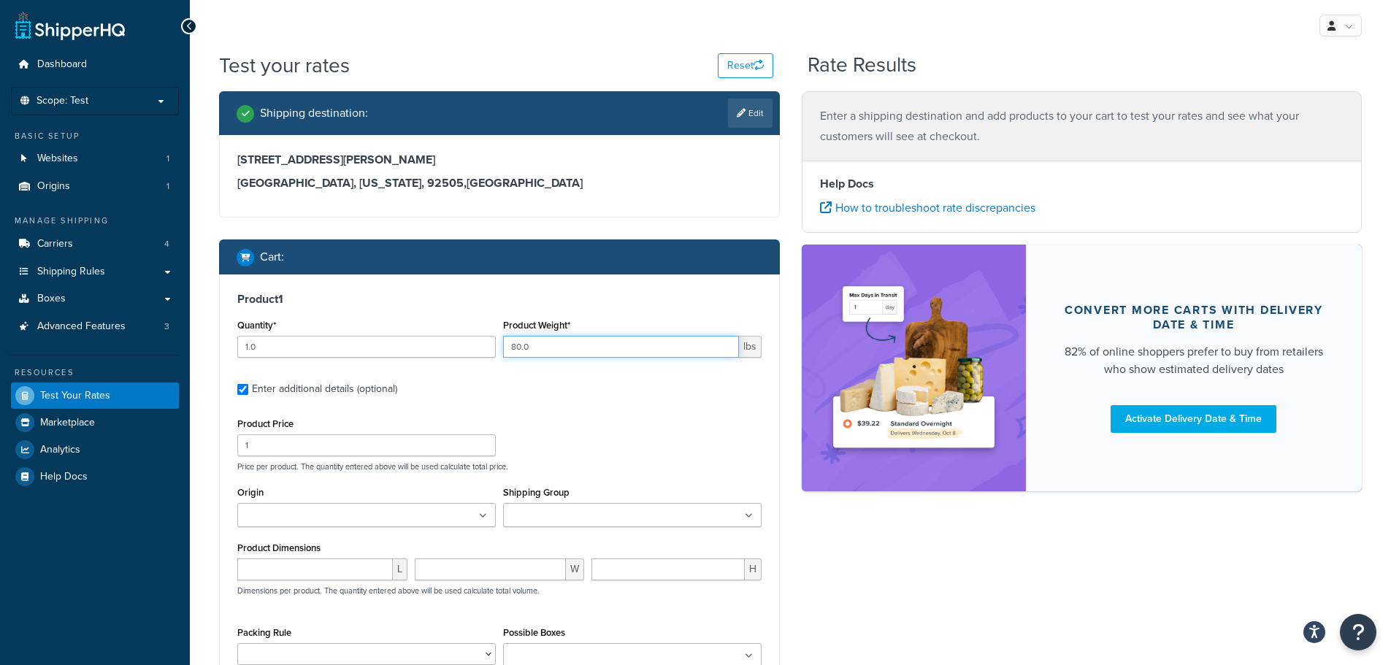
type input "80.0"
click at [564, 374] on div "Product 1 Quantity* 1.0 Product Weight* 80.0 lbs Enter additional details (opti…" at bounding box center [499, 512] width 559 height 475
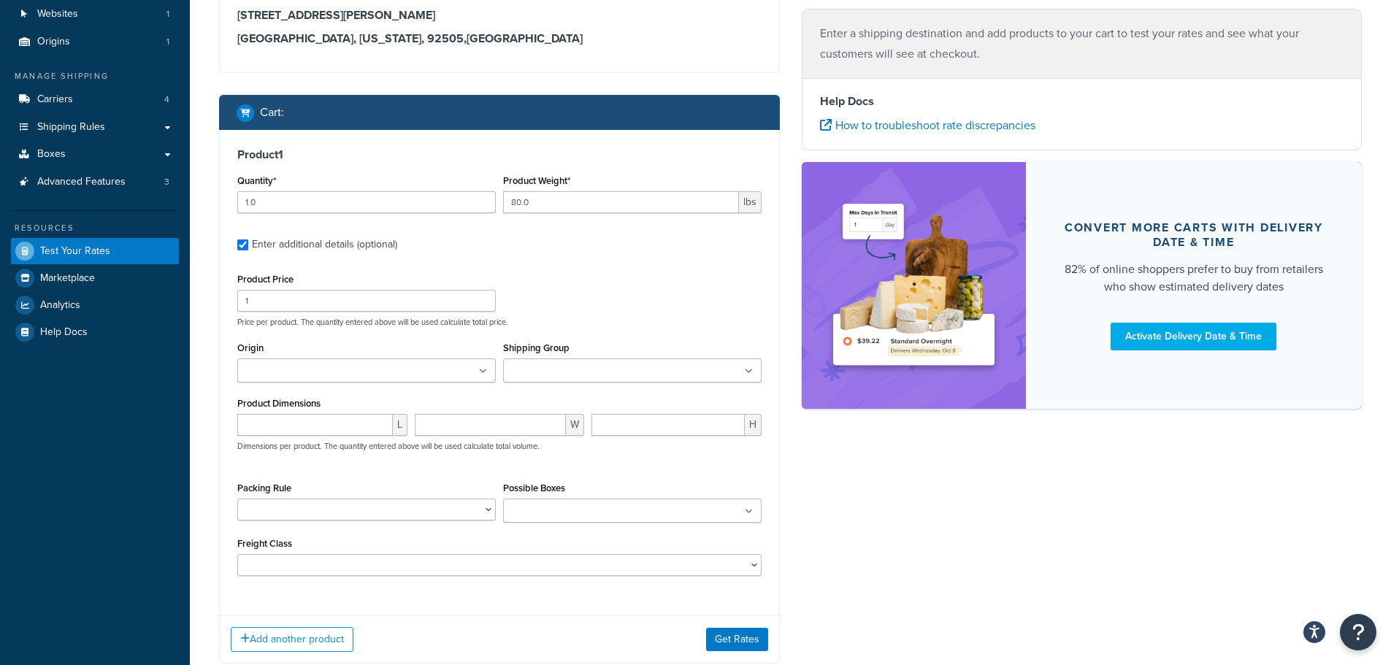
scroll to position [146, 0]
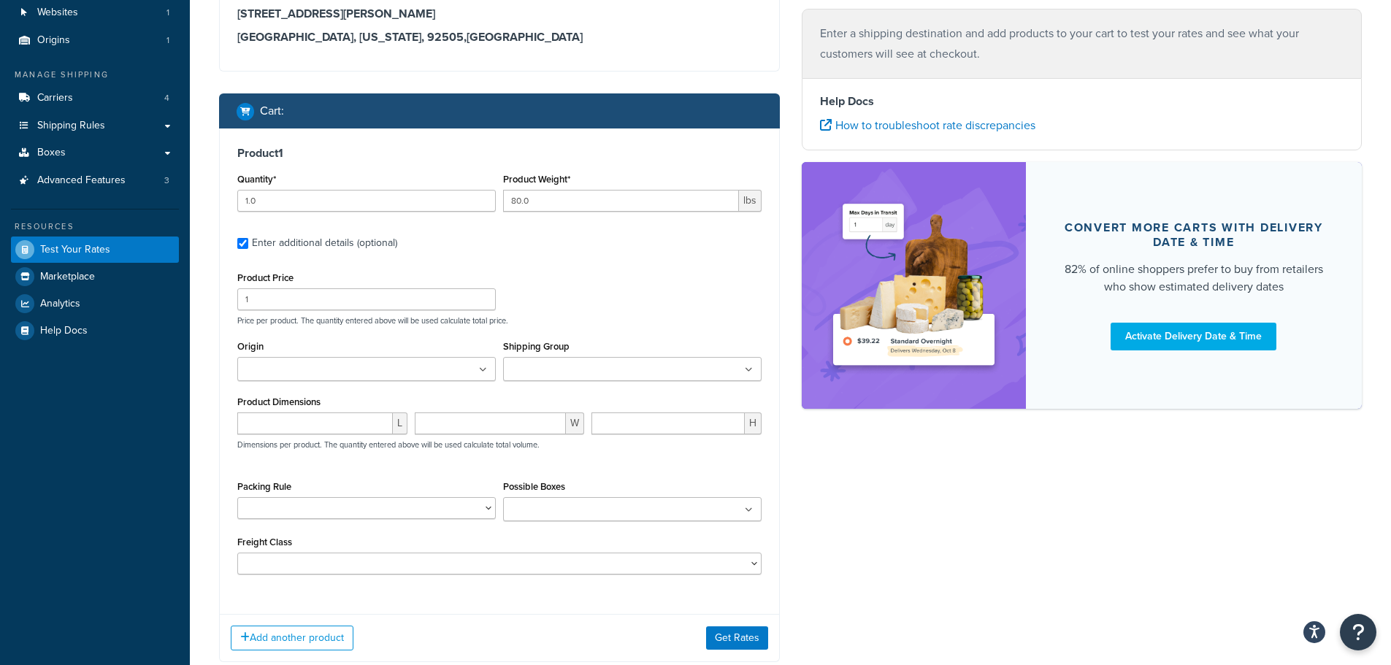
click at [281, 241] on div "Enter additional details (optional)" at bounding box center [324, 243] width 145 height 20
click at [248, 241] on input "Enter additional details (optional)" at bounding box center [242, 243] width 11 height 11
checkbox input "false"
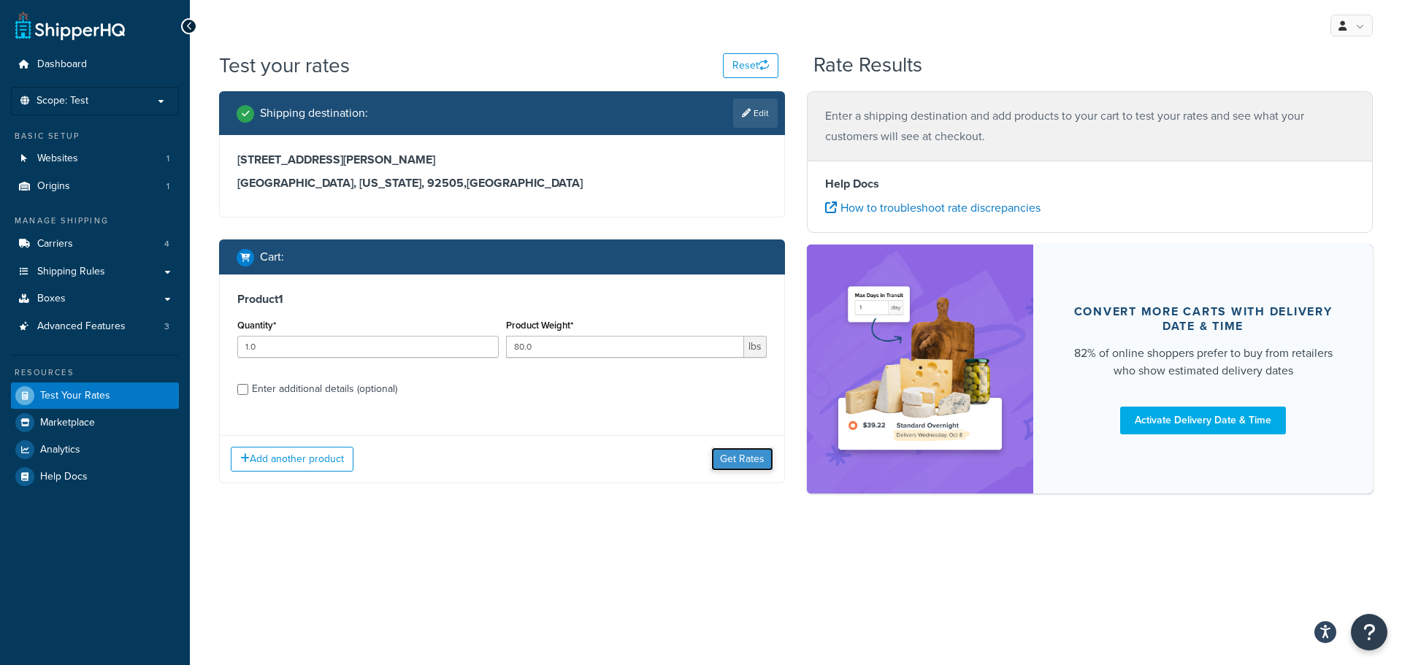
click at [751, 461] on button "Get Rates" at bounding box center [742, 459] width 62 height 23
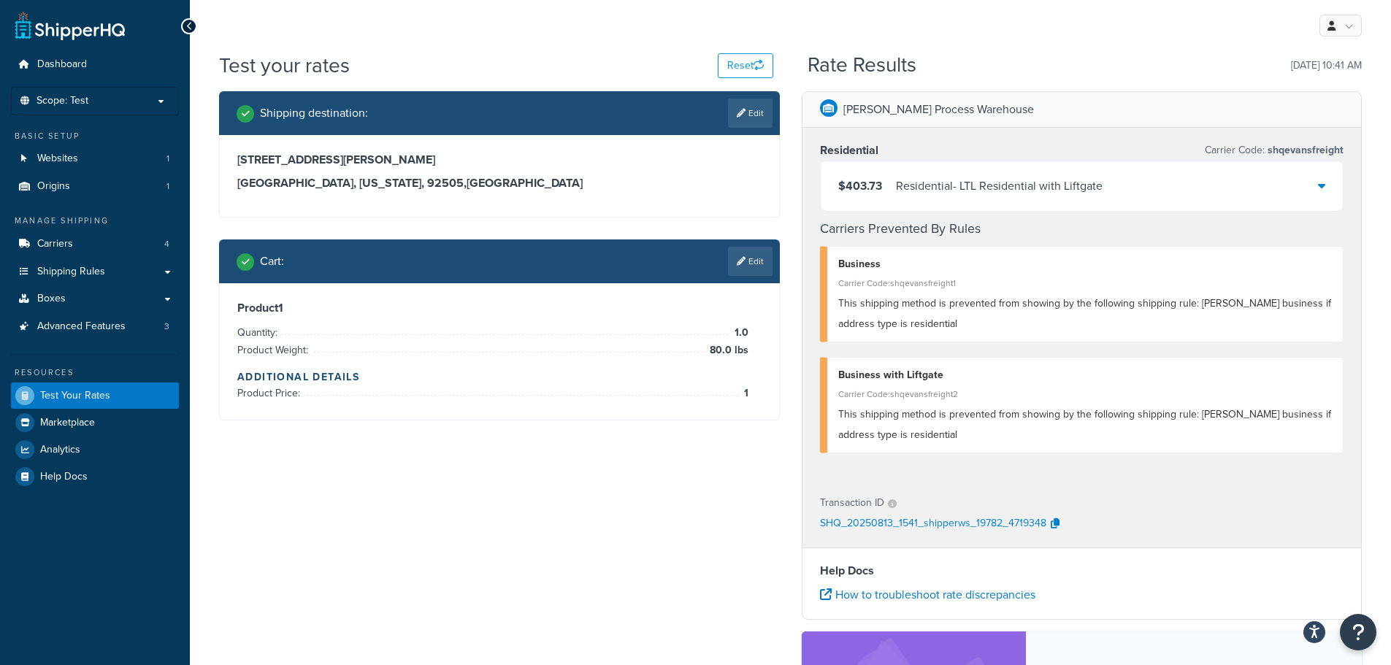
click at [1317, 185] on div "$403.73 Residential - LTL Residential with Liftgate" at bounding box center [1082, 186] width 523 height 50
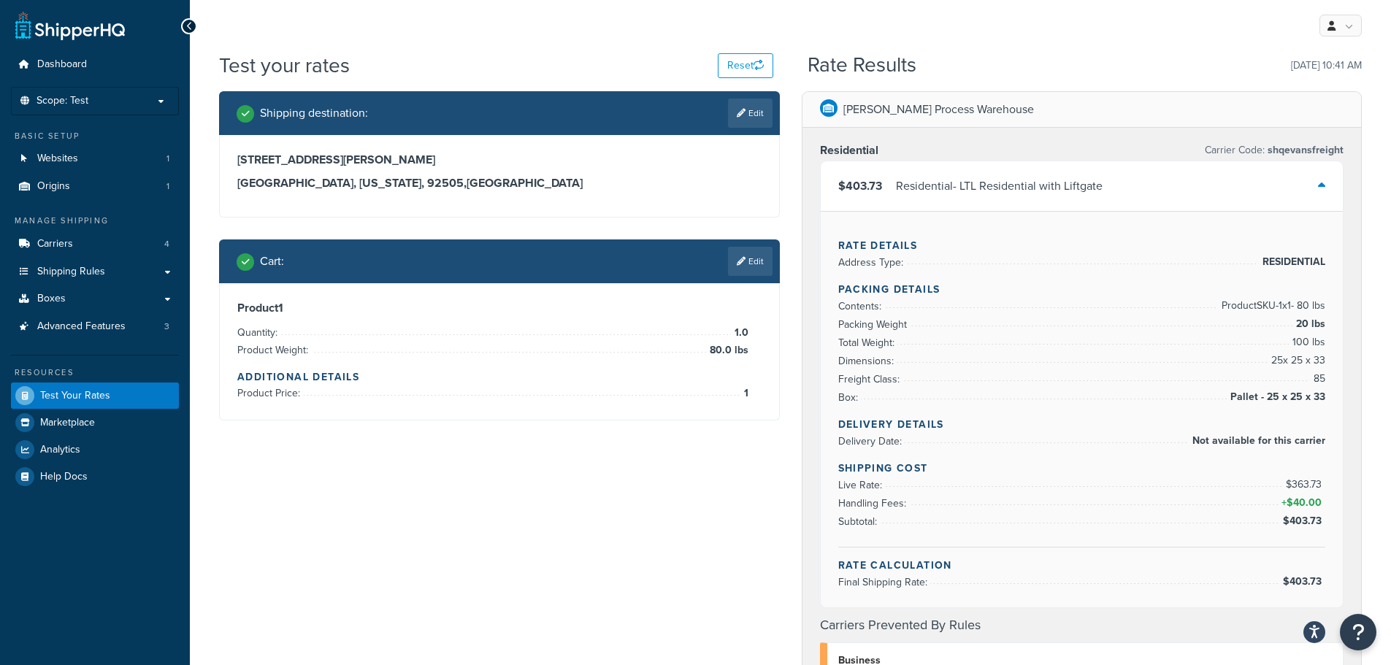
click at [1286, 189] on div "$403.73 Residential - LTL Residential with Liftgate" at bounding box center [1082, 186] width 523 height 50
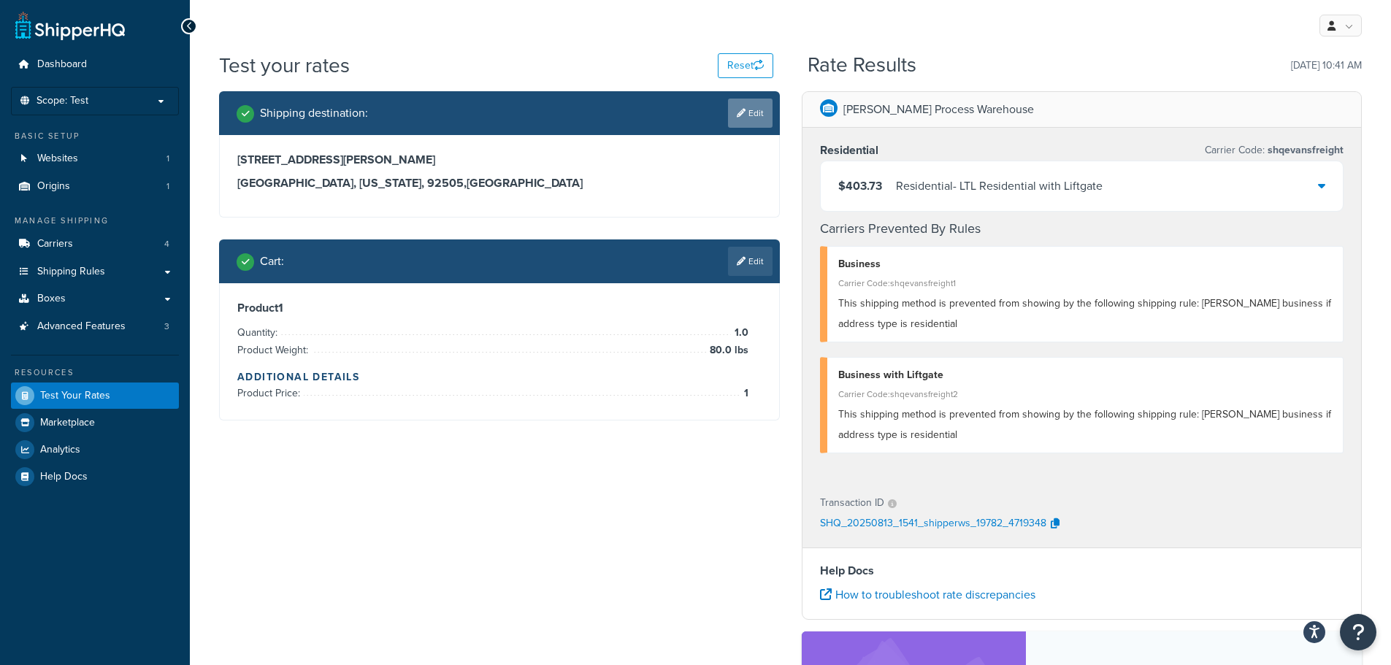
click at [750, 118] on link "Edit" at bounding box center [750, 113] width 45 height 29
select select "CA"
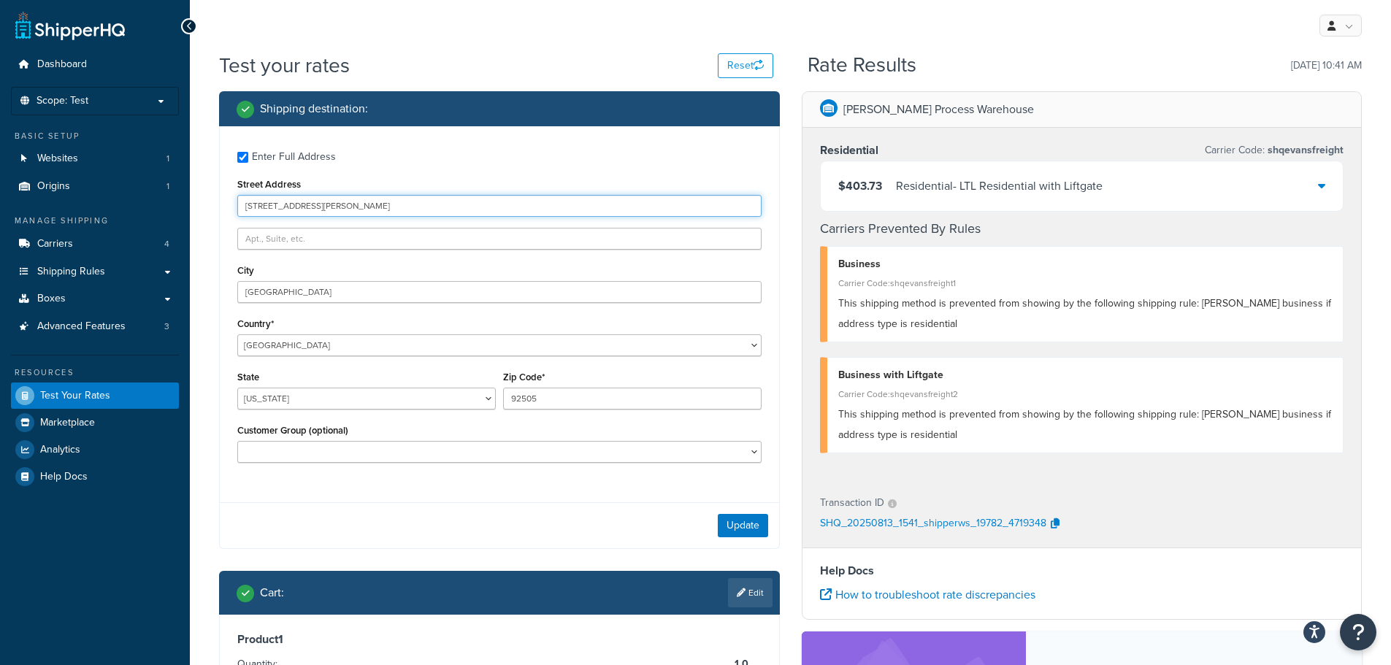
click at [353, 200] on input "4268 Baggett Dr" at bounding box center [499, 206] width 524 height 22
paste input "345 Park Avenue"
type input "345 Park Avenue"
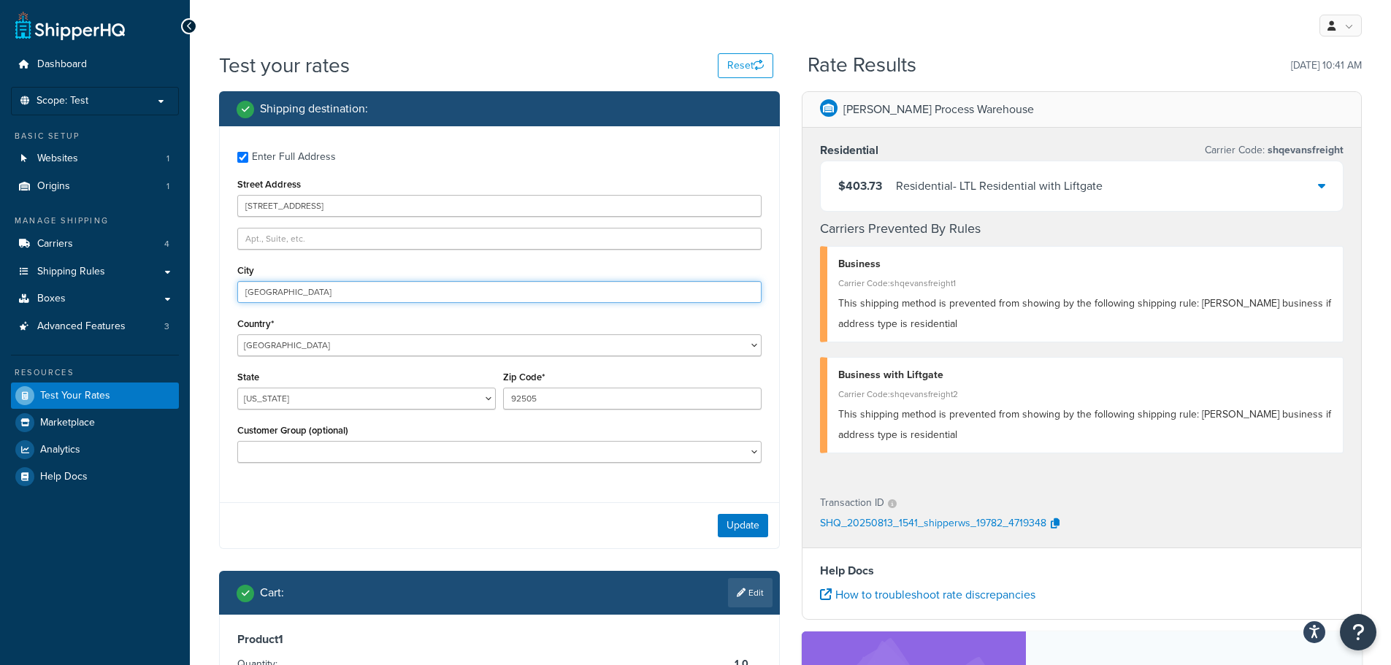
click at [392, 293] on input "Riverside" at bounding box center [499, 292] width 524 height 22
paste input "San Jos"
type input "San Jose"
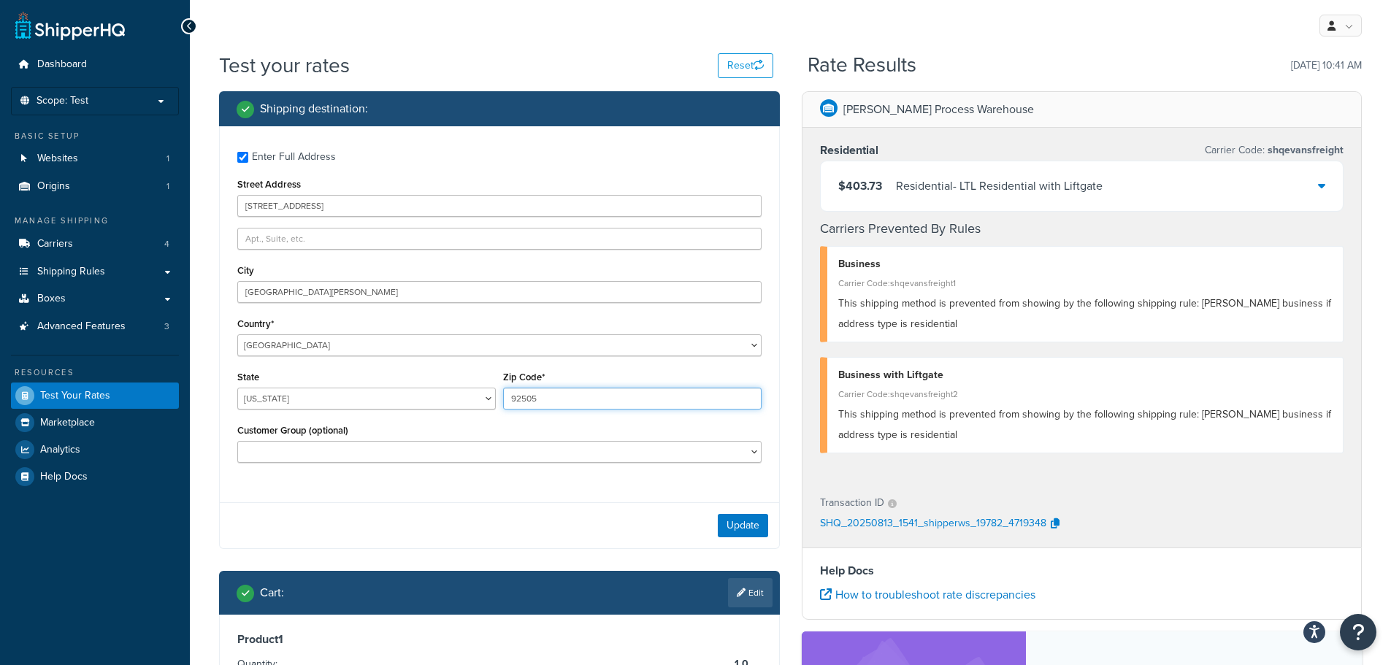
click at [621, 403] on input "92505" at bounding box center [632, 399] width 258 height 22
paste input "5110-2704"
type input "95110-2704"
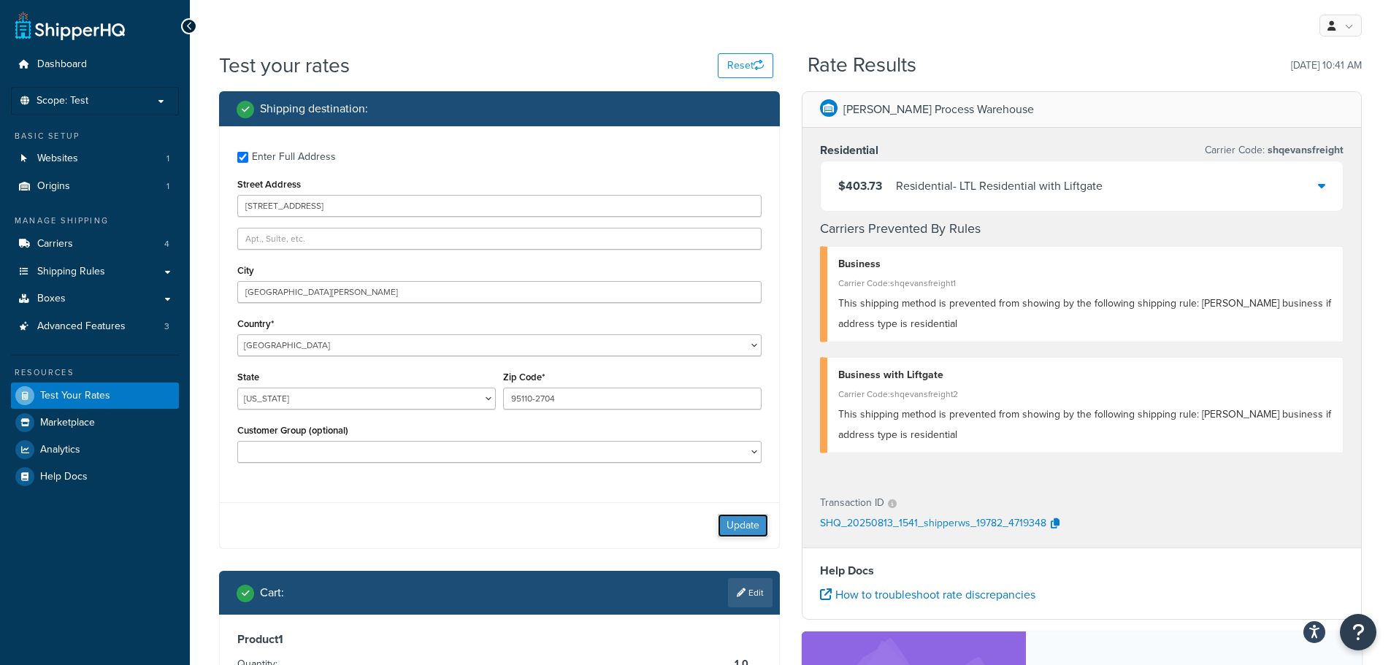
click at [738, 528] on button "Update" at bounding box center [743, 525] width 50 height 23
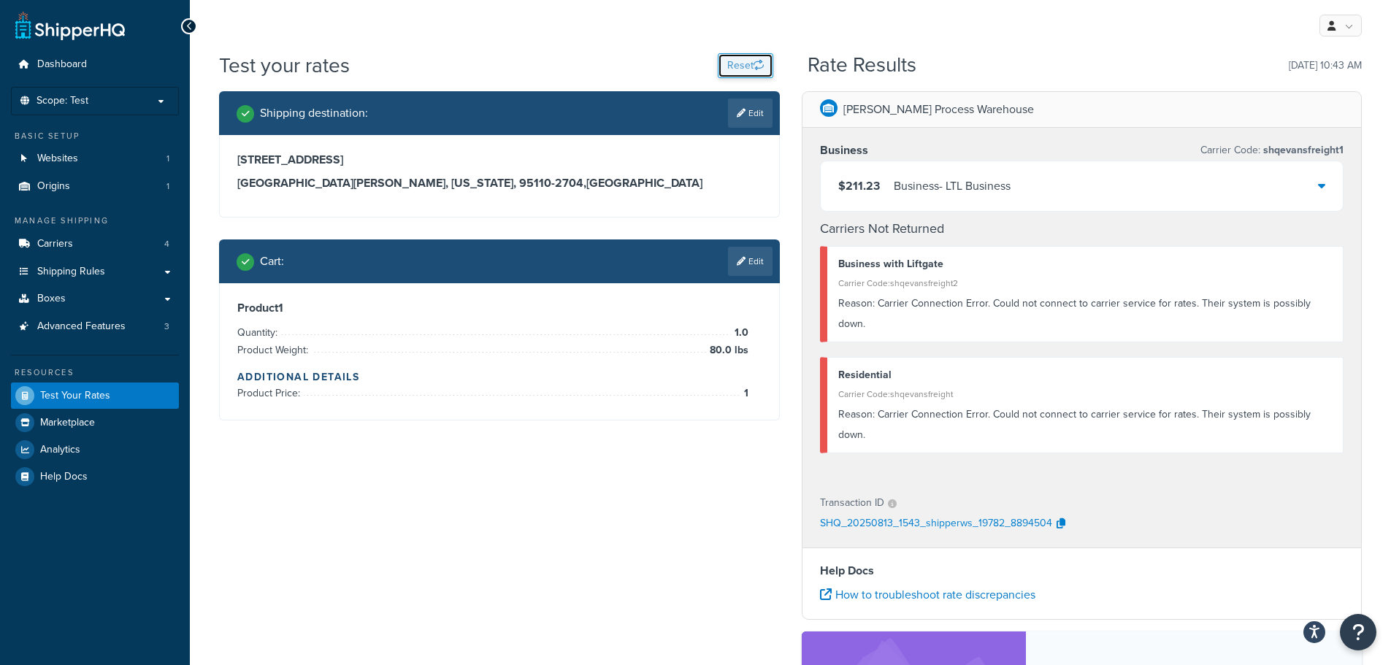
click at [745, 70] on button "Reset" at bounding box center [745, 65] width 55 height 25
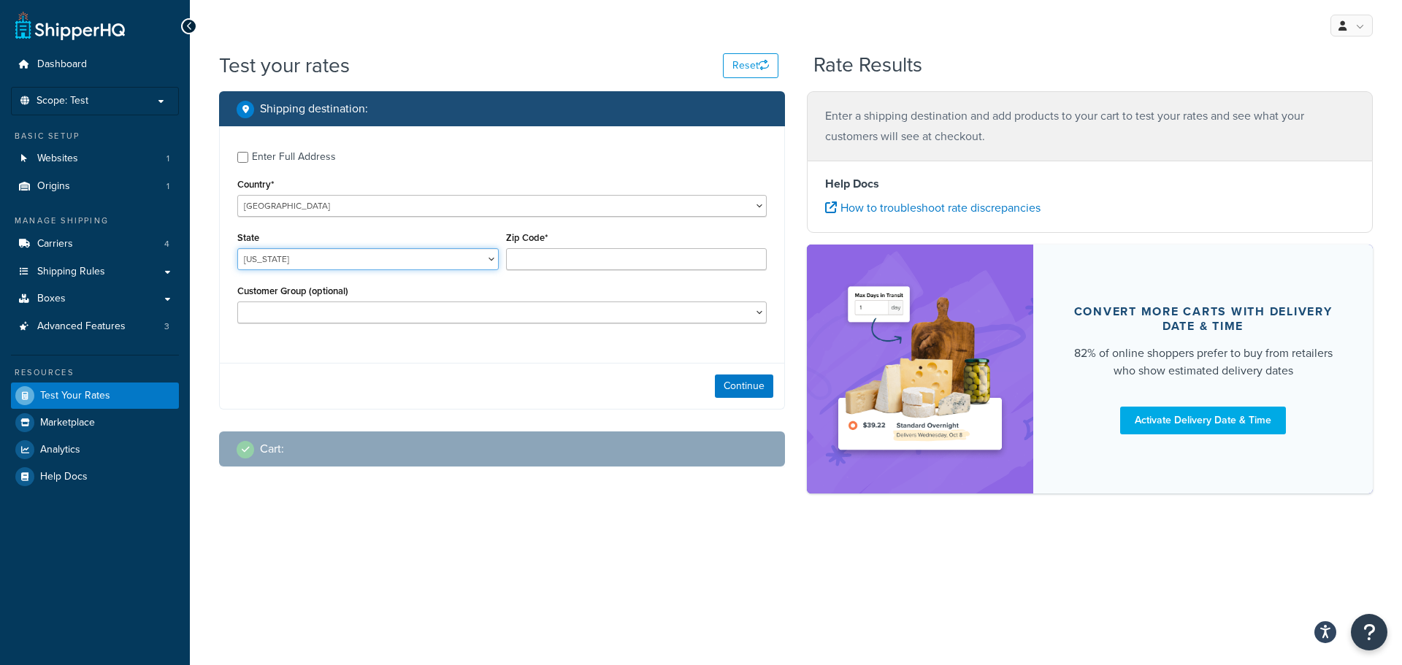
click at [360, 249] on select "Alabama Alaska American Samoa Arizona Arkansas Armed Forces Americas Armed Forc…" at bounding box center [367, 259] width 261 height 22
select select "CA"
click at [237, 248] on select "Alabama Alaska American Samoa Arizona Arkansas Armed Forces Americas Armed Forc…" at bounding box center [367, 259] width 261 height 22
click at [326, 158] on div "Enter Full Address" at bounding box center [294, 157] width 84 height 20
click at [248, 158] on input "Enter Full Address" at bounding box center [242, 157] width 11 height 11
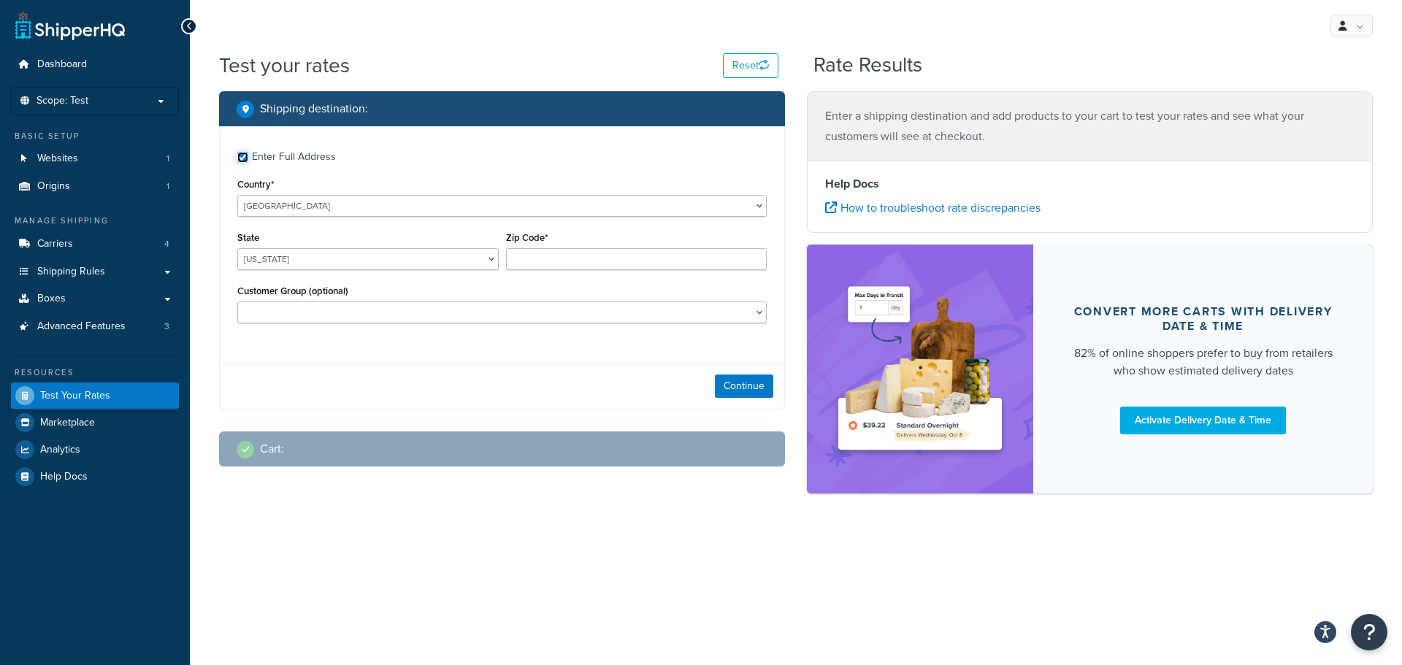
checkbox input "true"
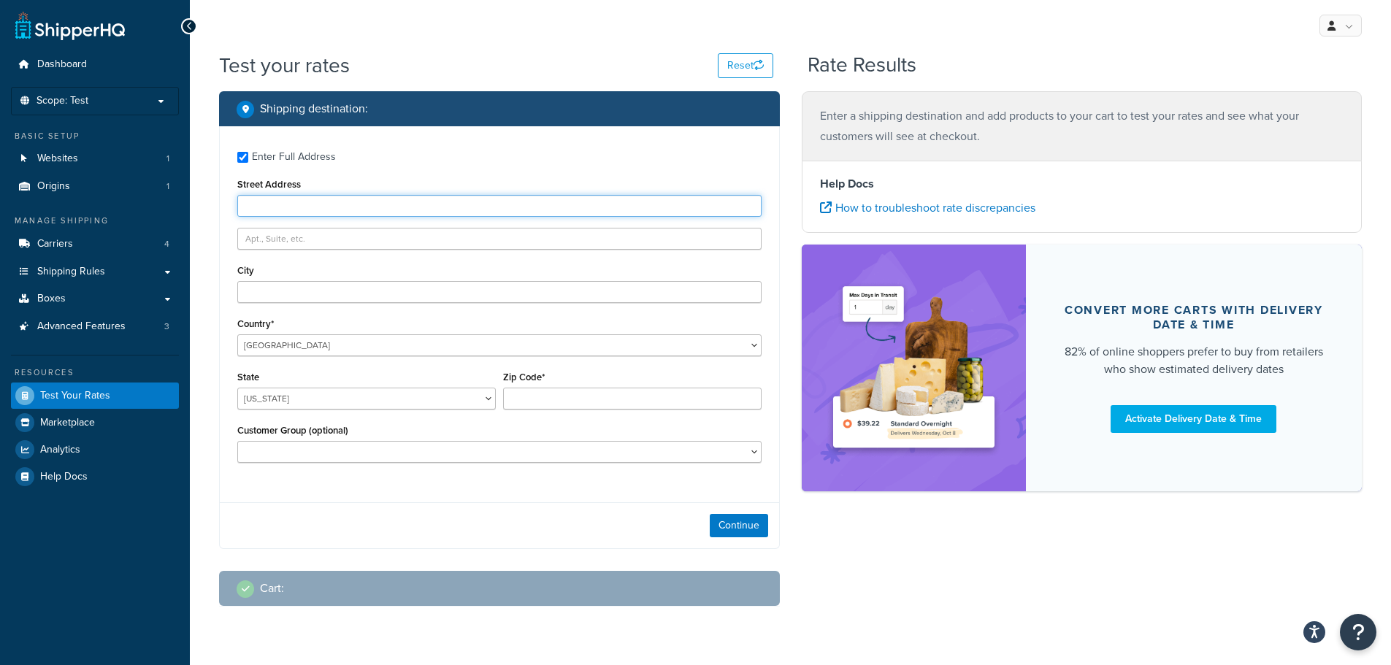
click at [318, 204] on input "Street Address" at bounding box center [499, 206] width 524 height 22
paste input "345 Park Avenue"
type input "345 Park Avenue"
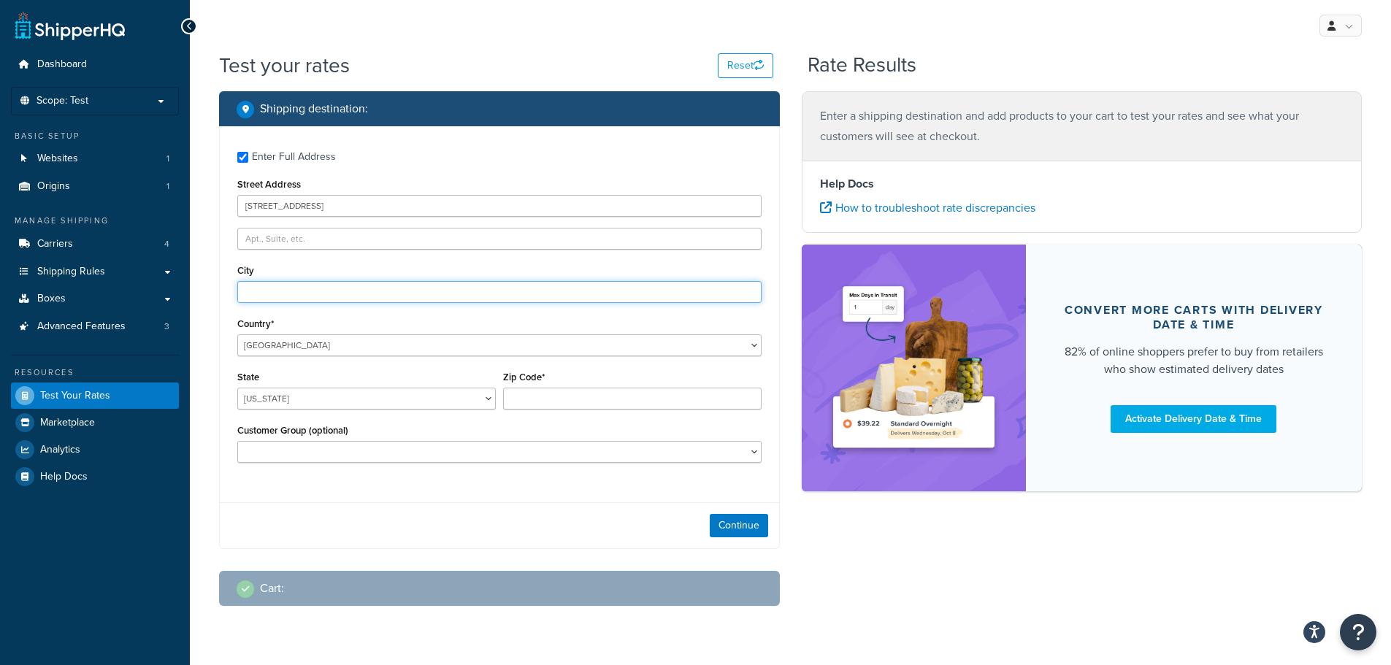
click at [288, 295] on input "City" at bounding box center [499, 292] width 524 height 22
paste input "San Jose"
type input "San Jose"
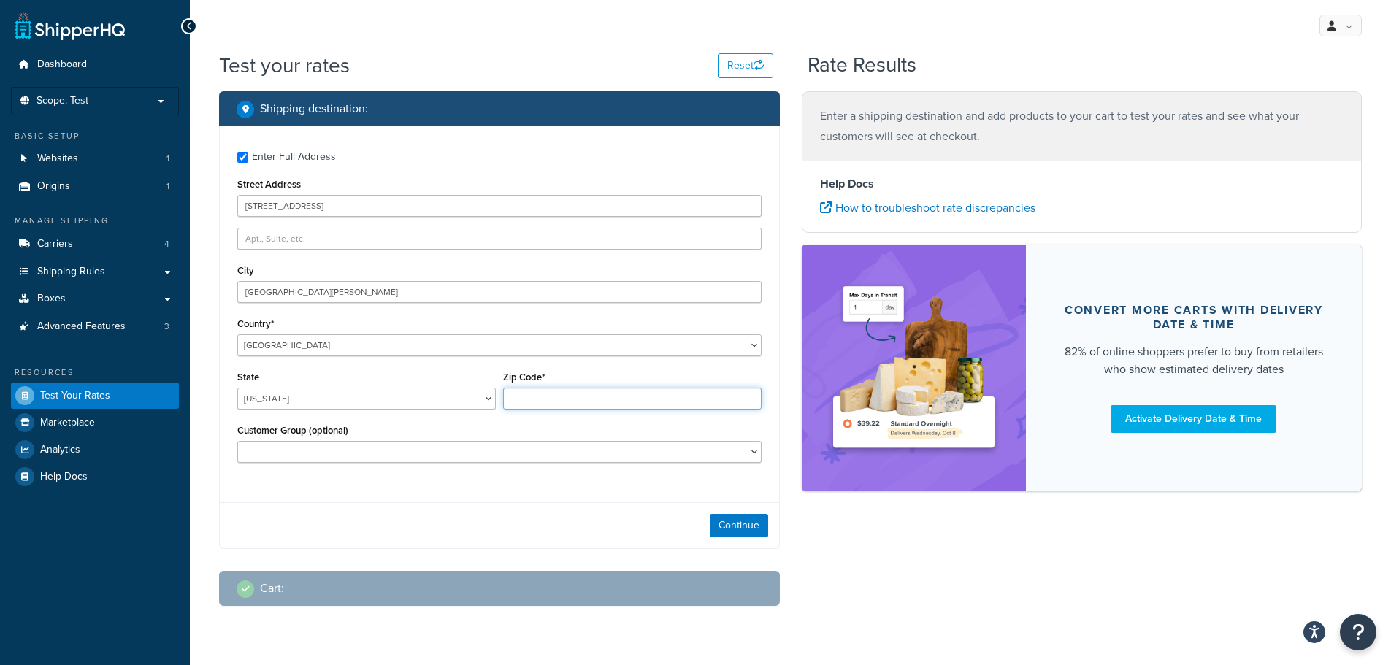
click at [585, 398] on input "Zip Code*" at bounding box center [632, 399] width 258 height 22
paste input "95110-2704"
type input "95110-2704"
click at [726, 519] on button "Continue" at bounding box center [739, 525] width 58 height 23
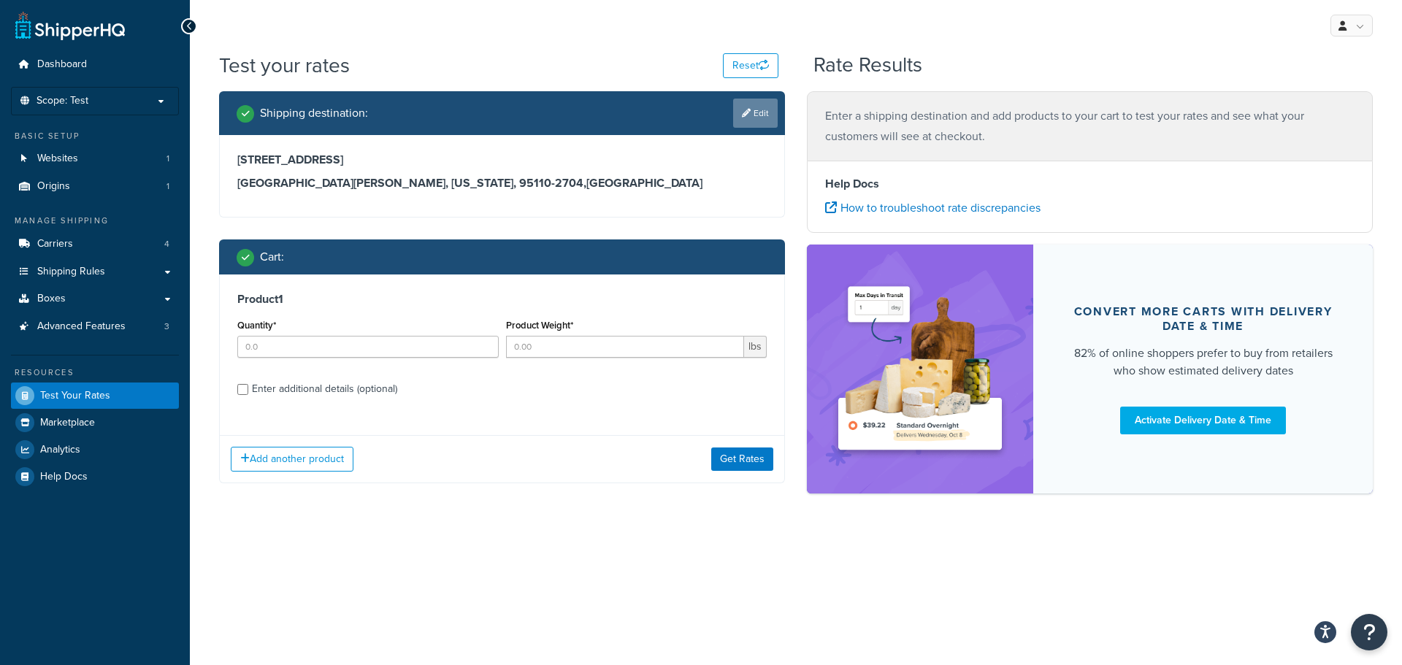
click at [737, 109] on link "Edit" at bounding box center [755, 113] width 45 height 29
select select "CA"
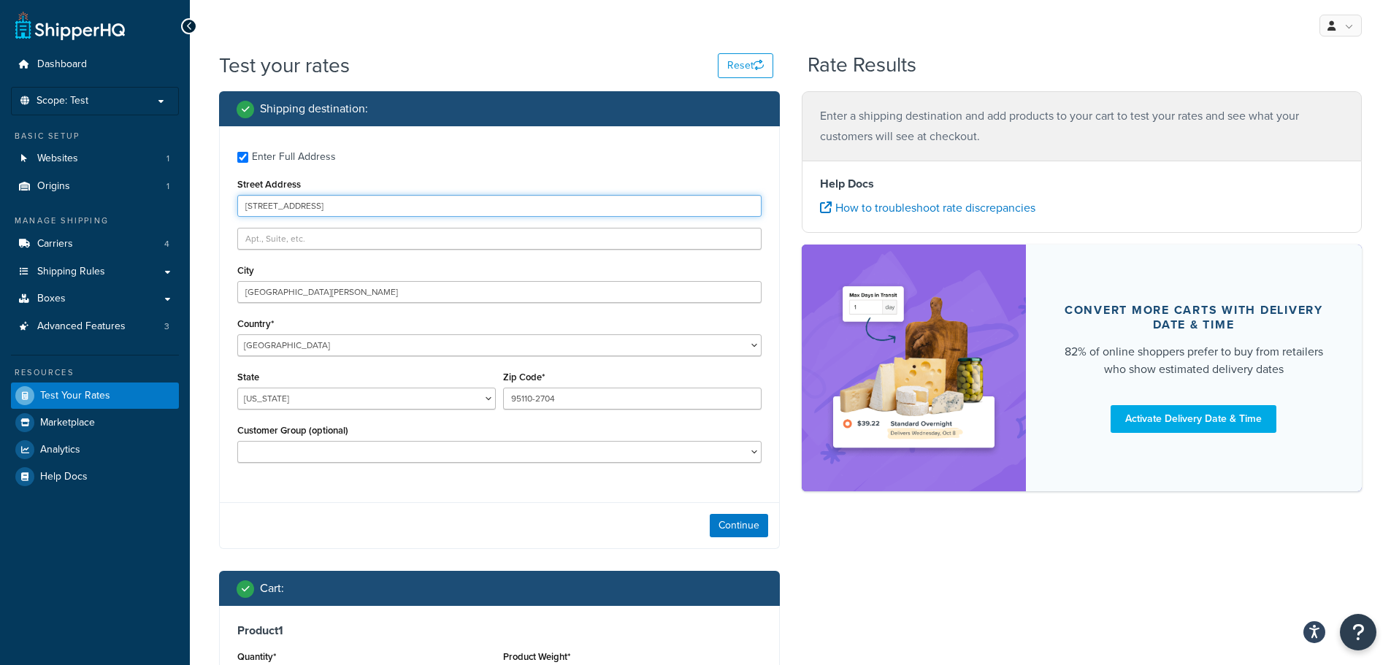
click at [347, 212] on input "345 Park Avenue" at bounding box center [499, 206] width 524 height 22
paste input "4268 Baggett Dr"
type input "4268 Baggett Dr"
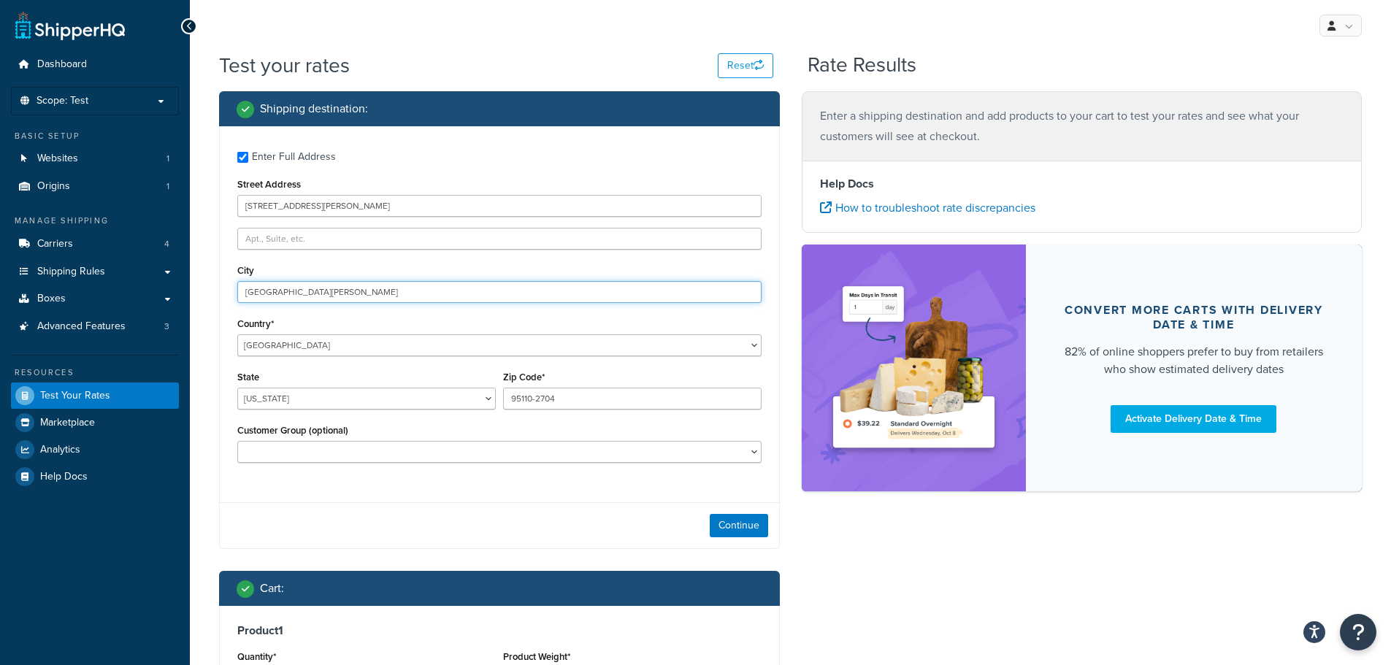
click at [365, 300] on input "San Jose" at bounding box center [499, 292] width 524 height 22
paste input "Riversid"
type input "Riverside"
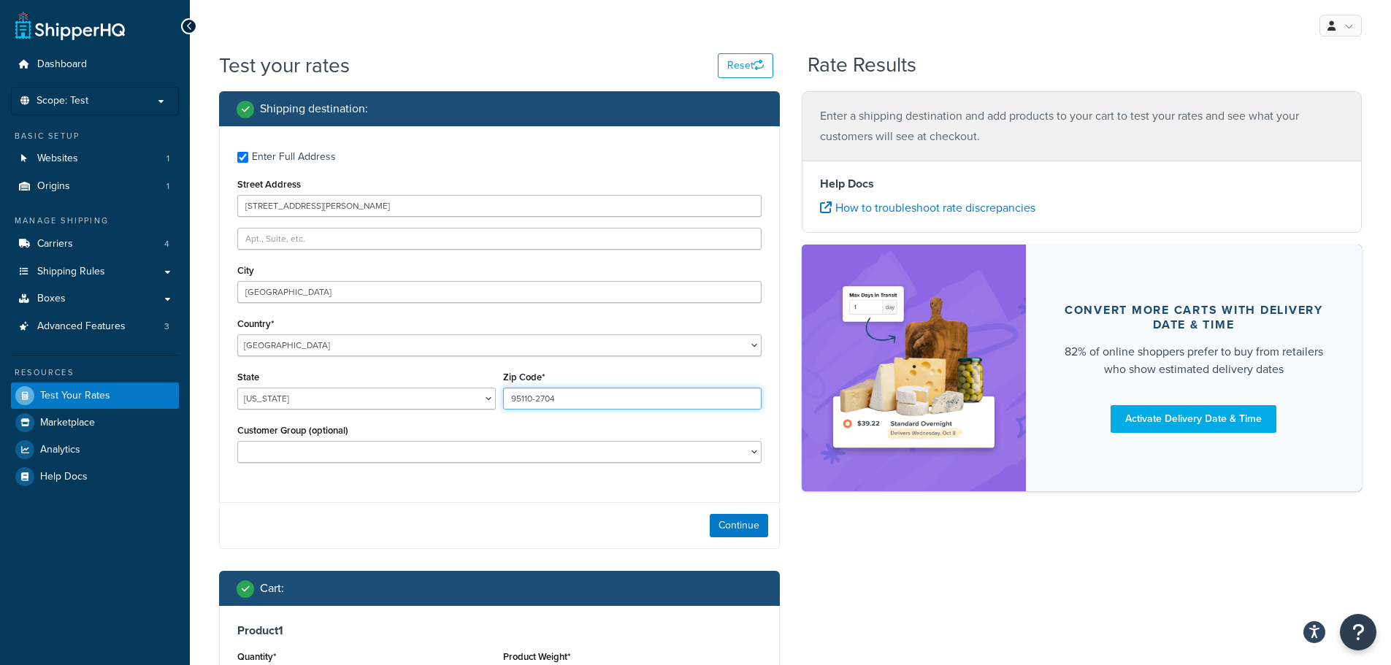
click at [579, 398] on input "95110-2704" at bounding box center [632, 399] width 258 height 22
paste input "2505"
type input "92505"
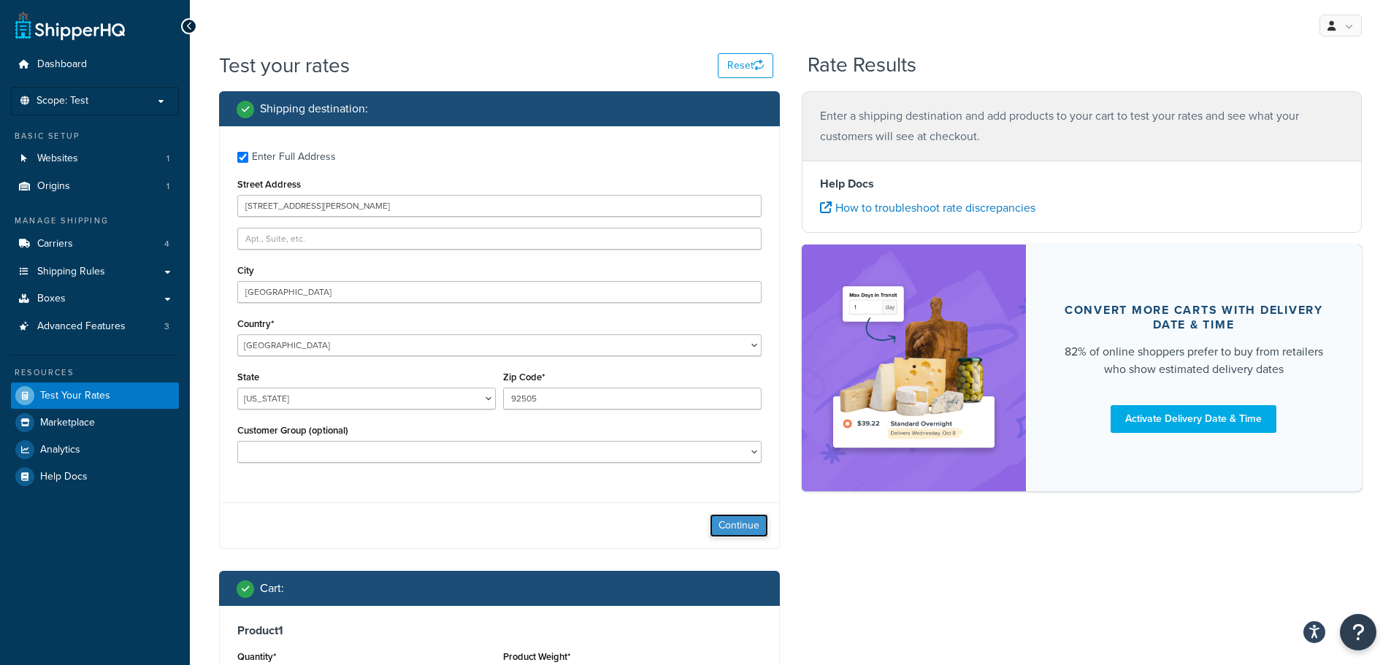
click at [723, 517] on button "Continue" at bounding box center [739, 525] width 58 height 23
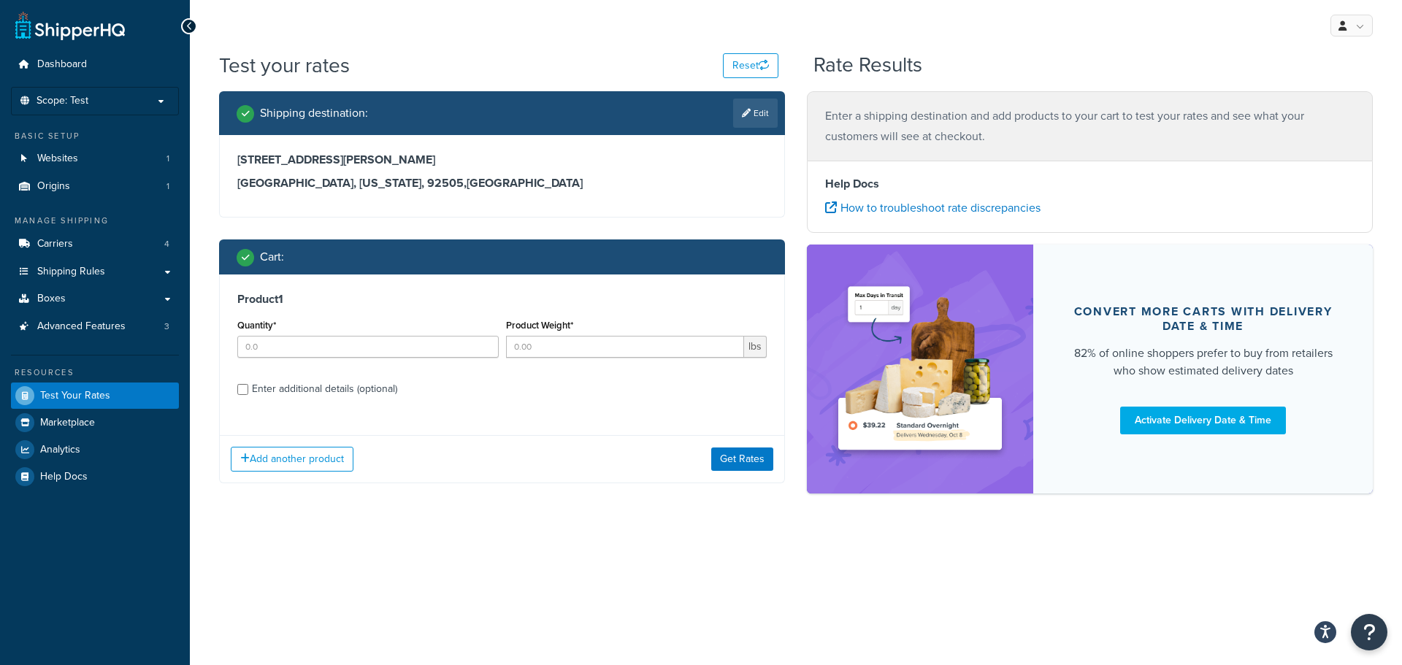
click at [363, 392] on div "Enter additional details (optional)" at bounding box center [324, 389] width 145 height 20
click at [248, 392] on input "Enter additional details (optional)" at bounding box center [242, 389] width 11 height 11
checkbox input "true"
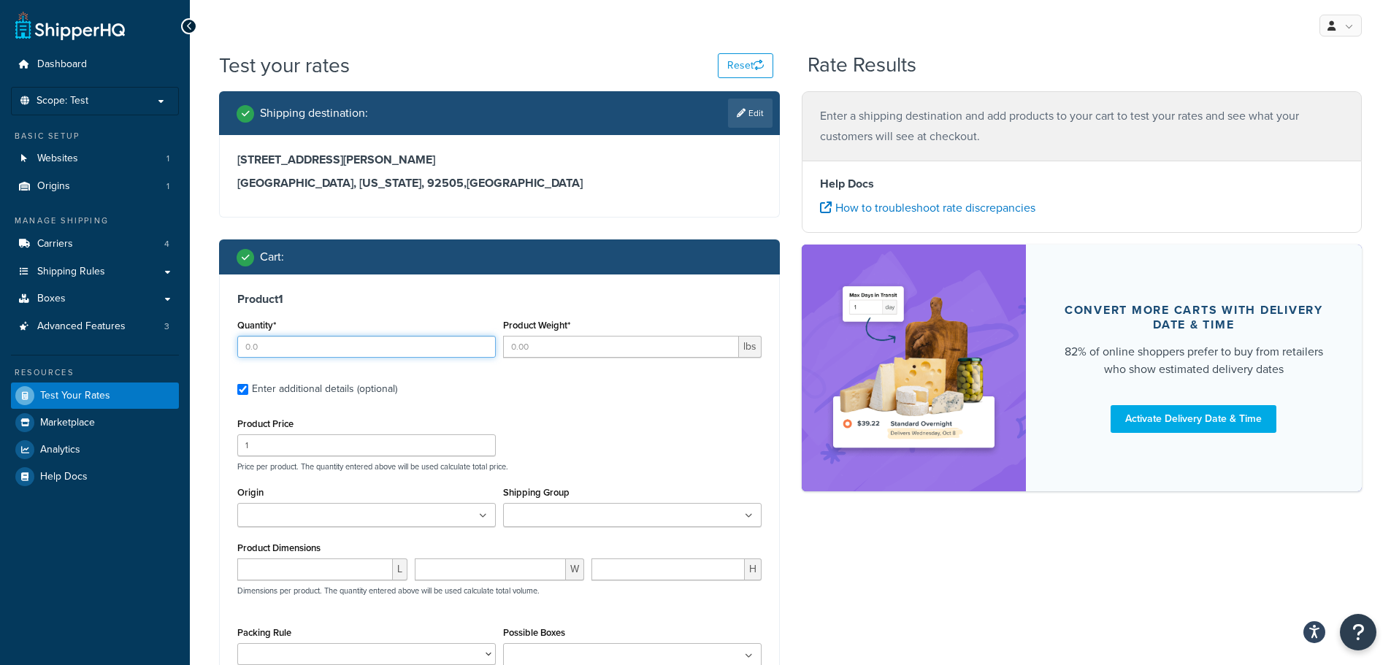
click at [372, 356] on input "Quantity*" at bounding box center [366, 347] width 258 height 22
type input "1.0"
click at [574, 347] on input "Product Weight*" at bounding box center [621, 347] width 236 height 22
click at [653, 350] on input "Product Weight*" at bounding box center [621, 347] width 236 height 22
type input "180.0"
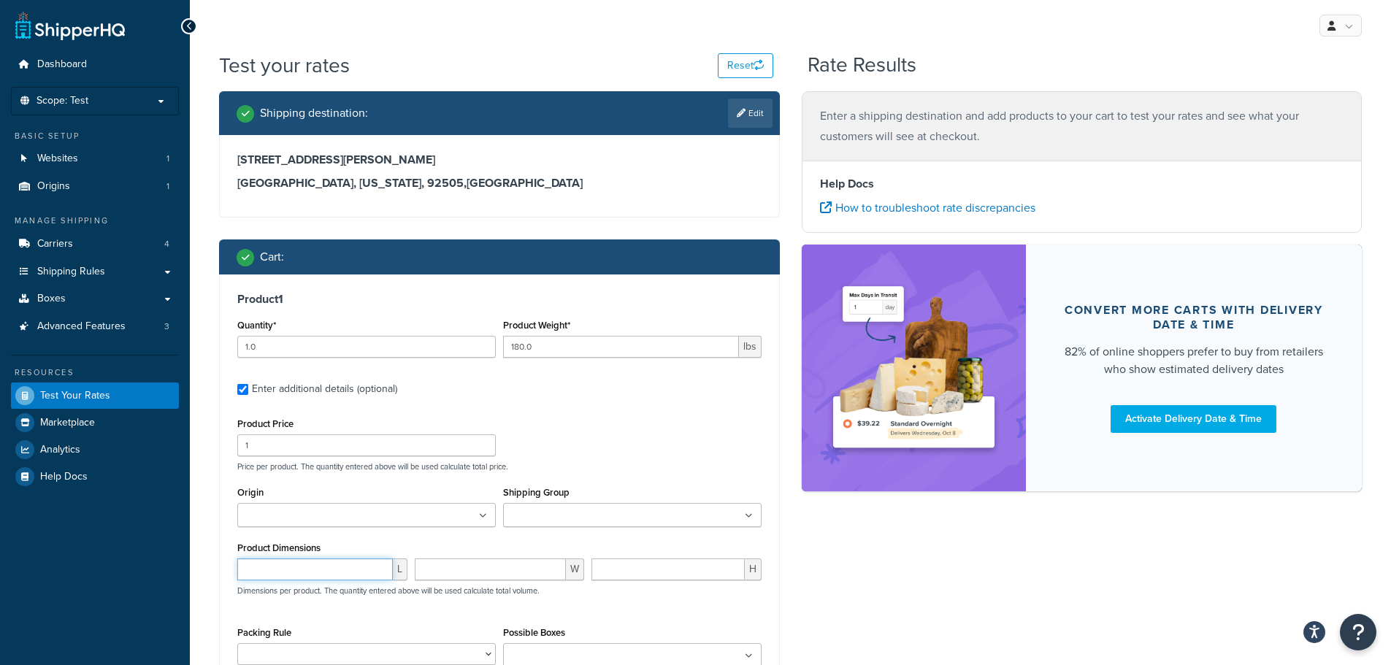
click at [342, 572] on input "number" at bounding box center [315, 570] width 156 height 22
click at [329, 565] on input "number" at bounding box center [315, 570] width 156 height 22
type input "24"
click at [524, 578] on input "number" at bounding box center [491, 570] width 152 height 22
type input "37"
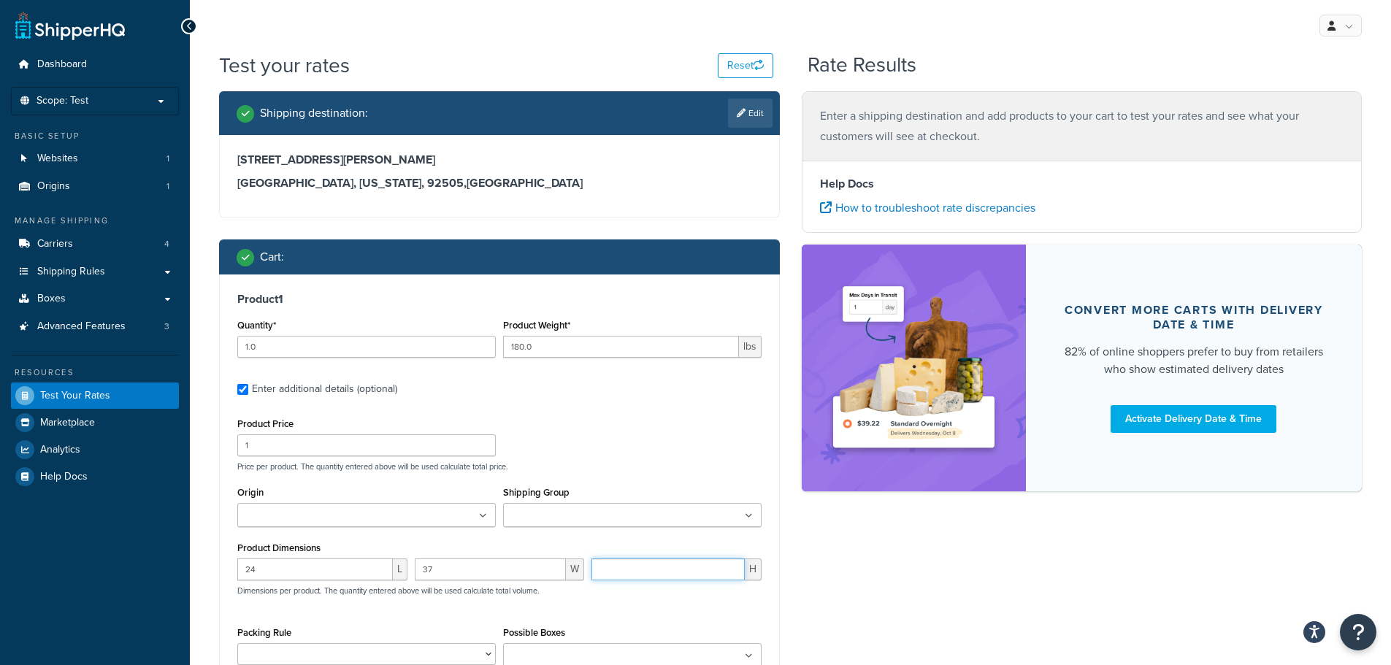
click at [668, 569] on input "number" at bounding box center [667, 570] width 153 height 22
type input "32"
click at [333, 571] on input "24" at bounding box center [315, 570] width 156 height 22
click at [924, 561] on div "Shipping destination : Edit 4268 Baggett Dr Riverside, California, 92505 , Unit…" at bounding box center [790, 460] width 1165 height 739
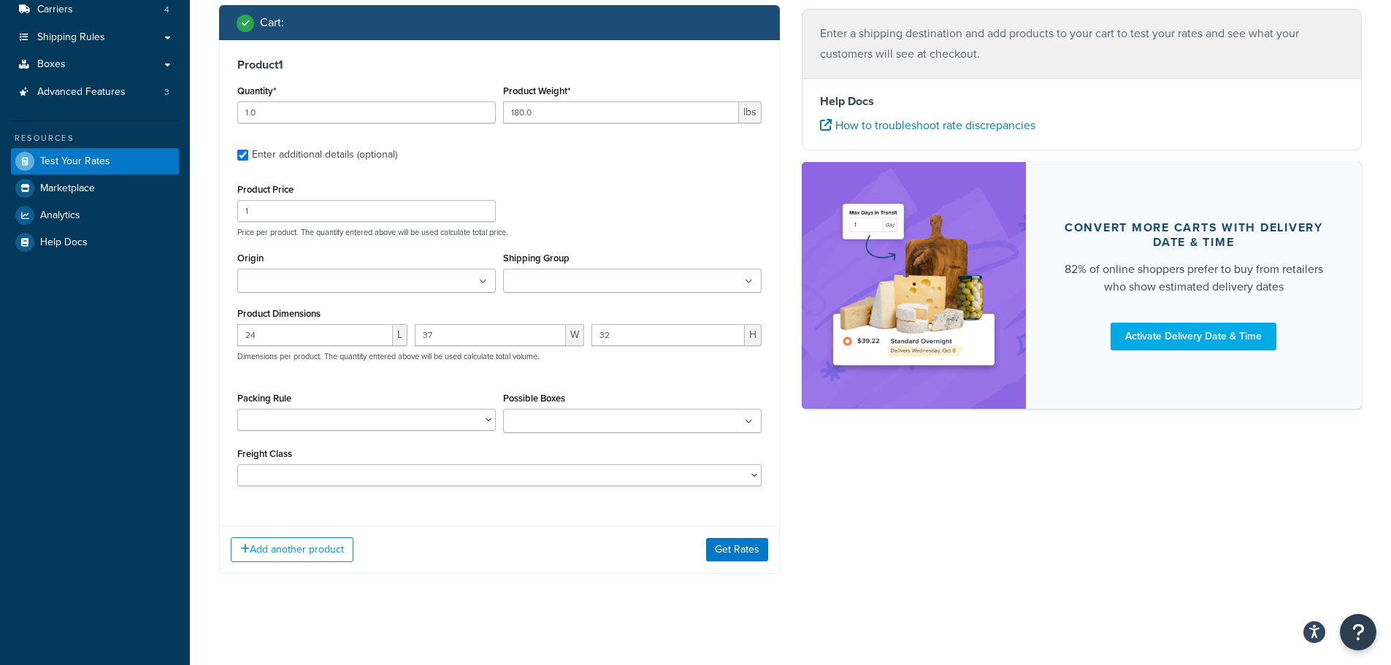
scroll to position [238, 0]
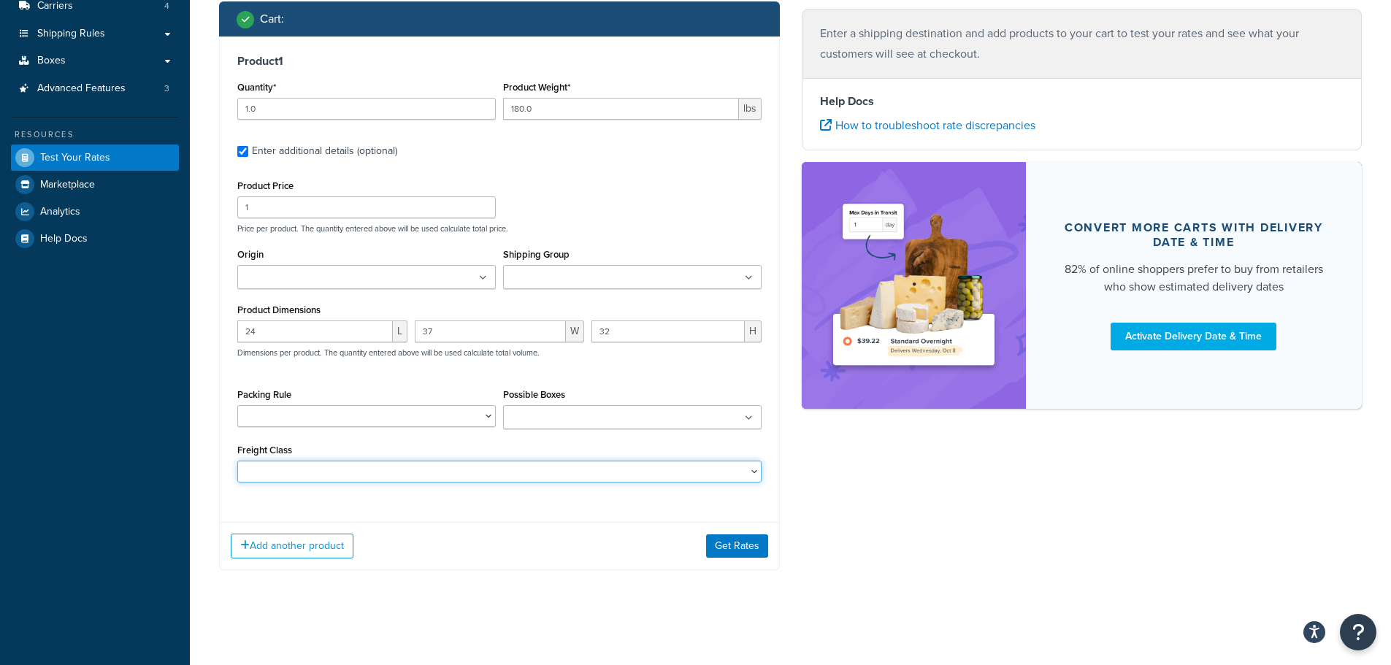
click at [698, 472] on select "50 55 60 65 70 77.5 85 92.5 100 110 125 150 175 200 250 300 400 500" at bounding box center [499, 472] width 524 height 22
click at [900, 480] on div "Shipping destination : Edit 4268 Baggett Dr Riverside, California, 92505 , Unit…" at bounding box center [790, 222] width 1165 height 739
click at [751, 546] on button "Get Rates" at bounding box center [737, 545] width 62 height 23
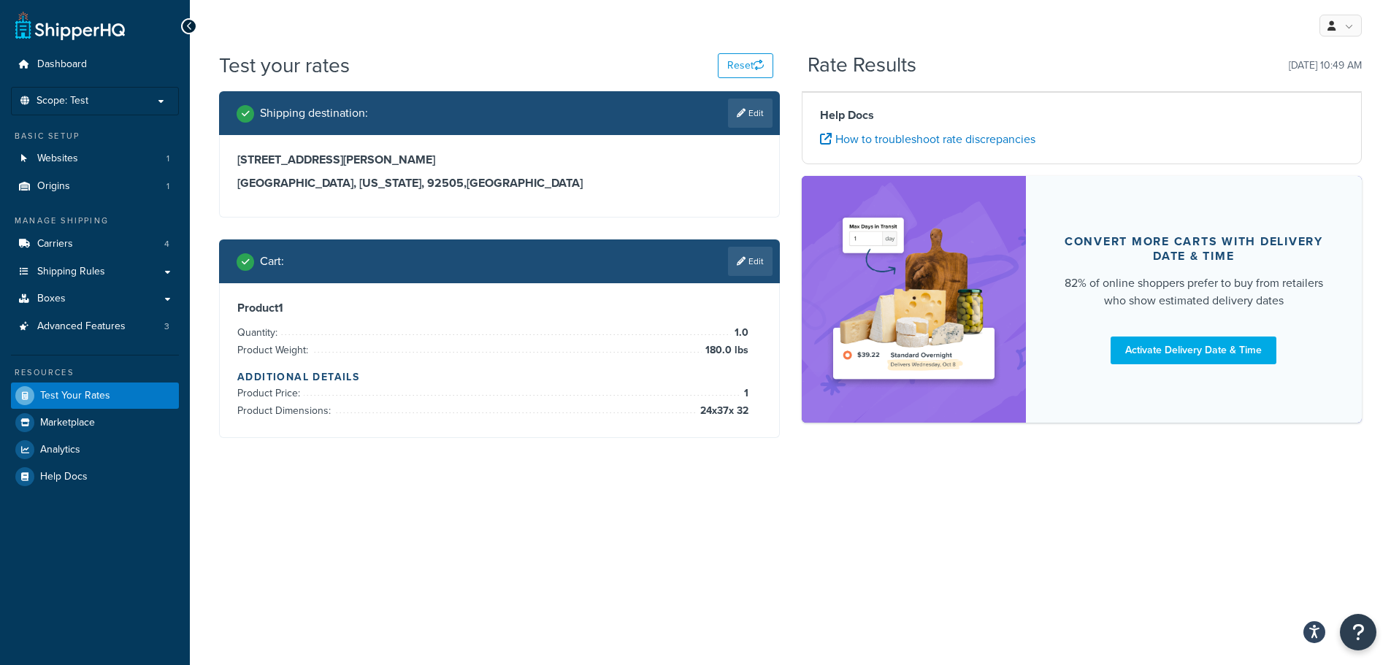
scroll to position [0, 0]
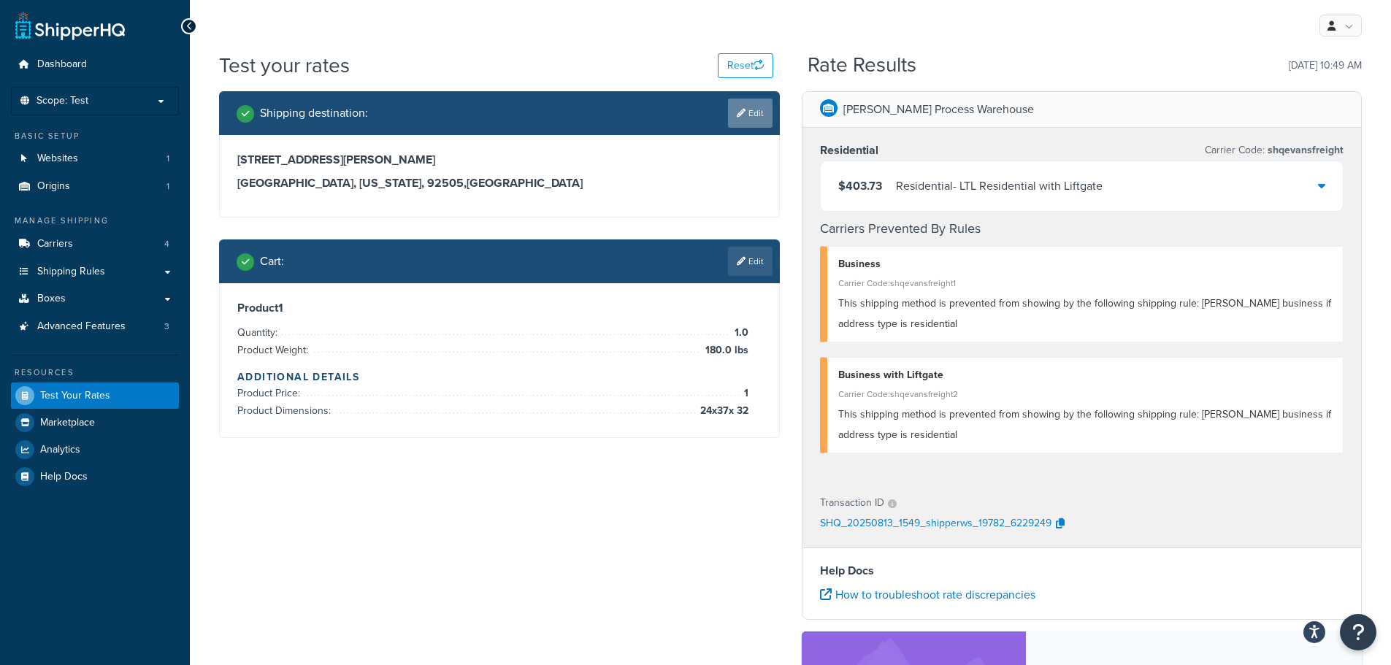
click at [756, 110] on link "Edit" at bounding box center [750, 113] width 45 height 29
select select "CA"
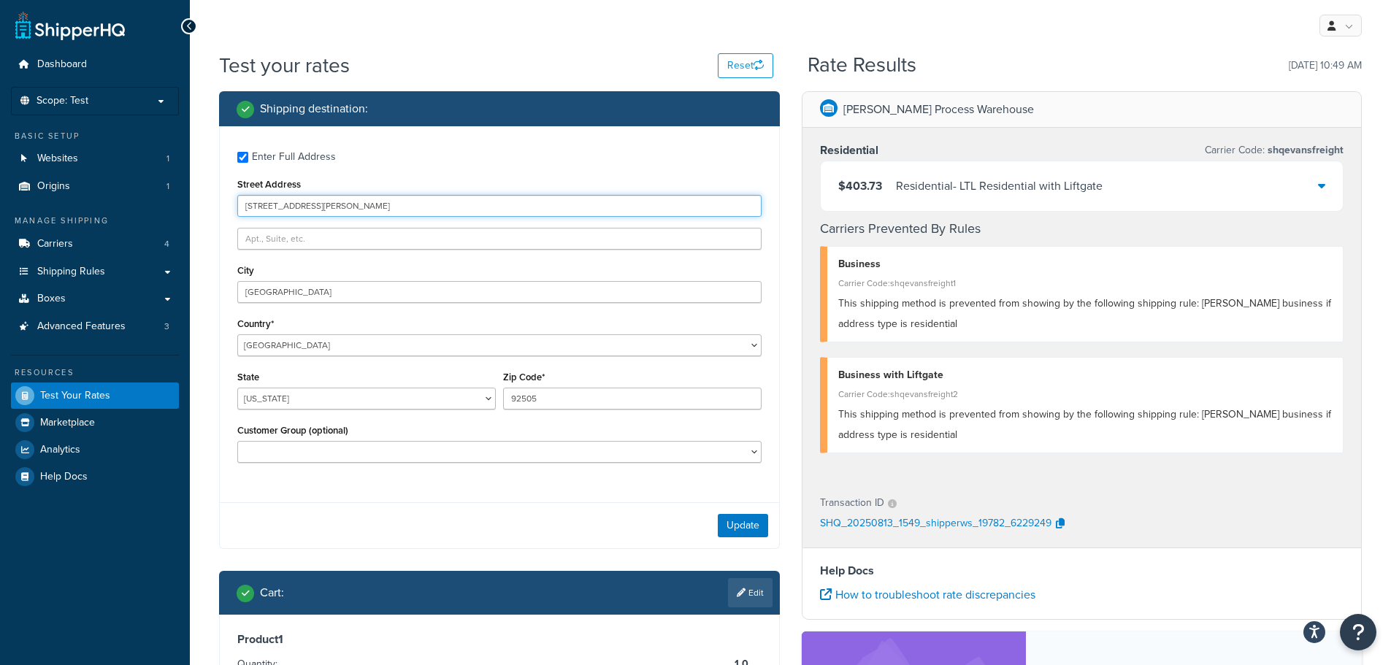
click at [358, 206] on input "4268 Baggett Dr" at bounding box center [499, 206] width 524 height 22
paste input "345 Park Avenue"
type input "345 Park Avenue"
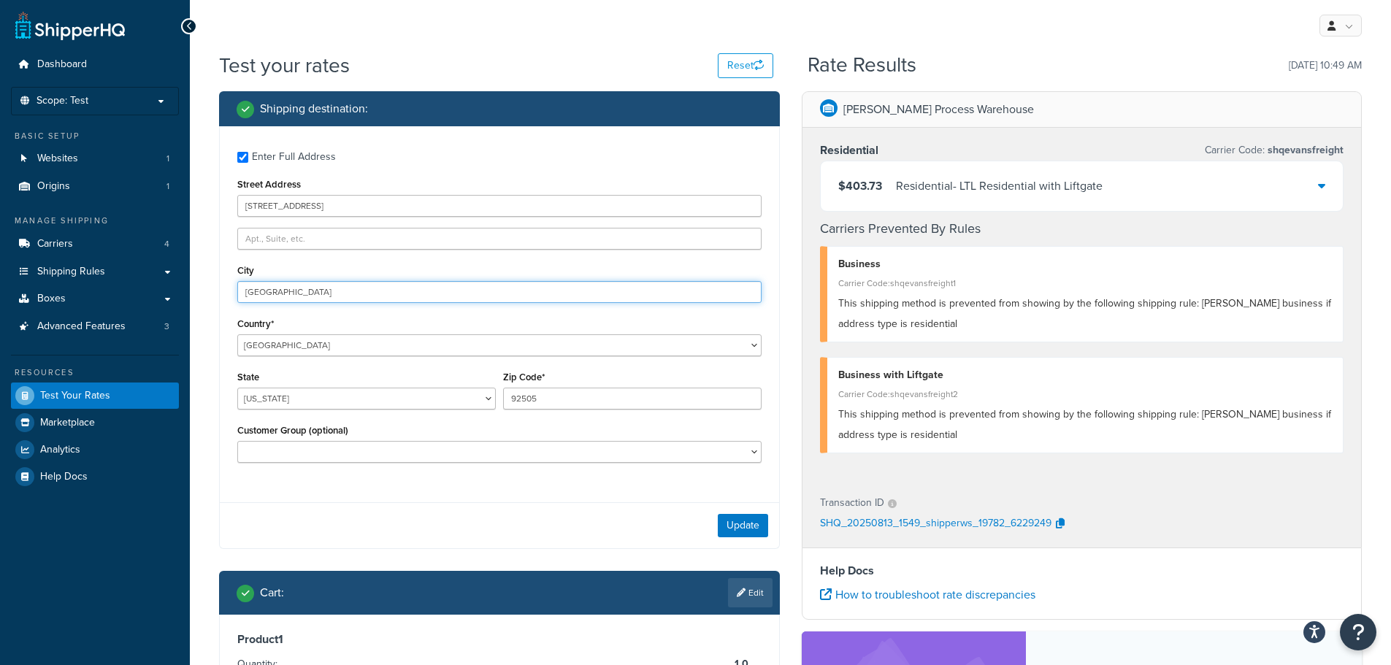
click at [344, 295] on input "Riverside" at bounding box center [499, 292] width 524 height 22
paste input "San Jos"
type input "San Jose"
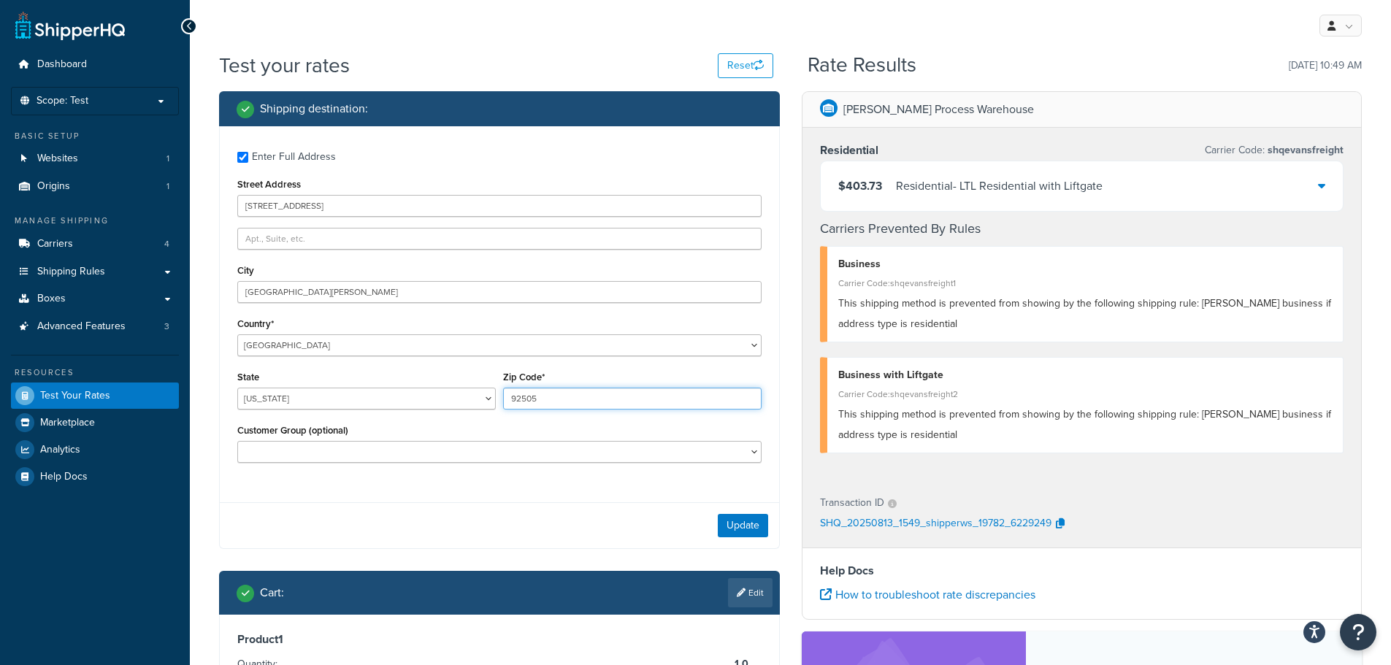
click at [620, 396] on input "92505" at bounding box center [632, 399] width 258 height 22
paste input "5110-2704"
type input "95110-2704"
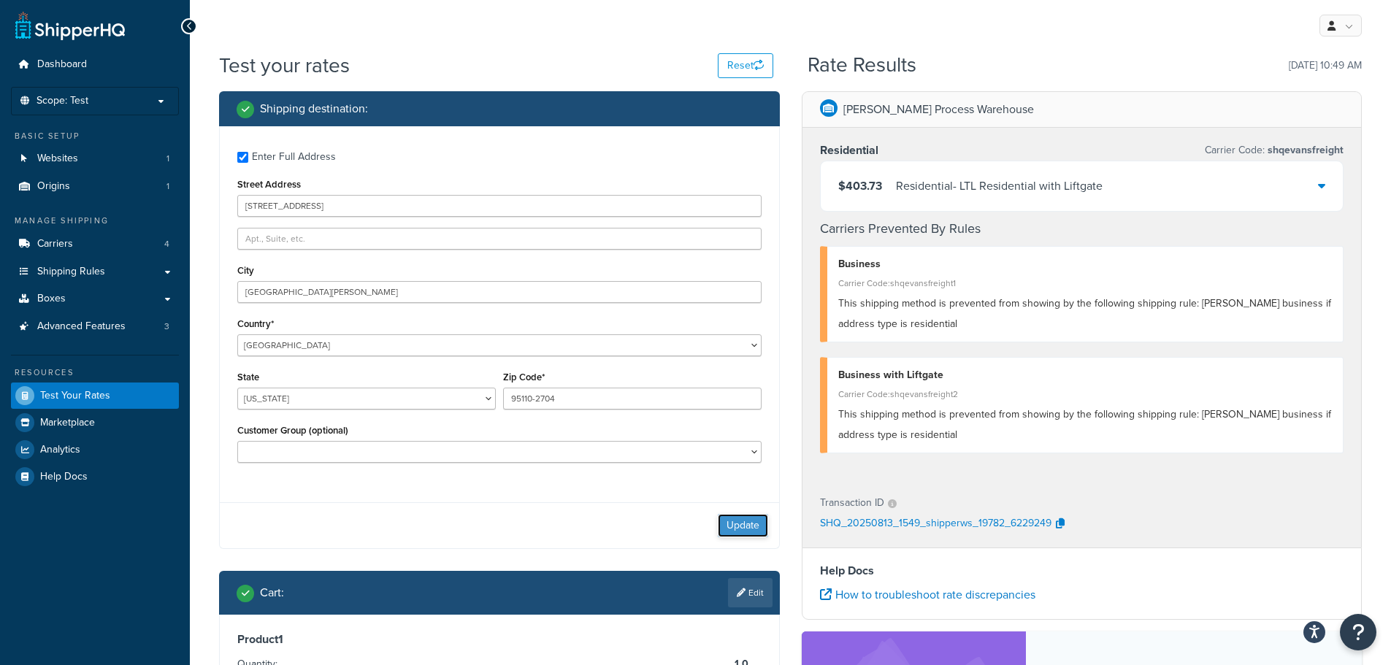
click at [742, 529] on button "Update" at bounding box center [743, 525] width 50 height 23
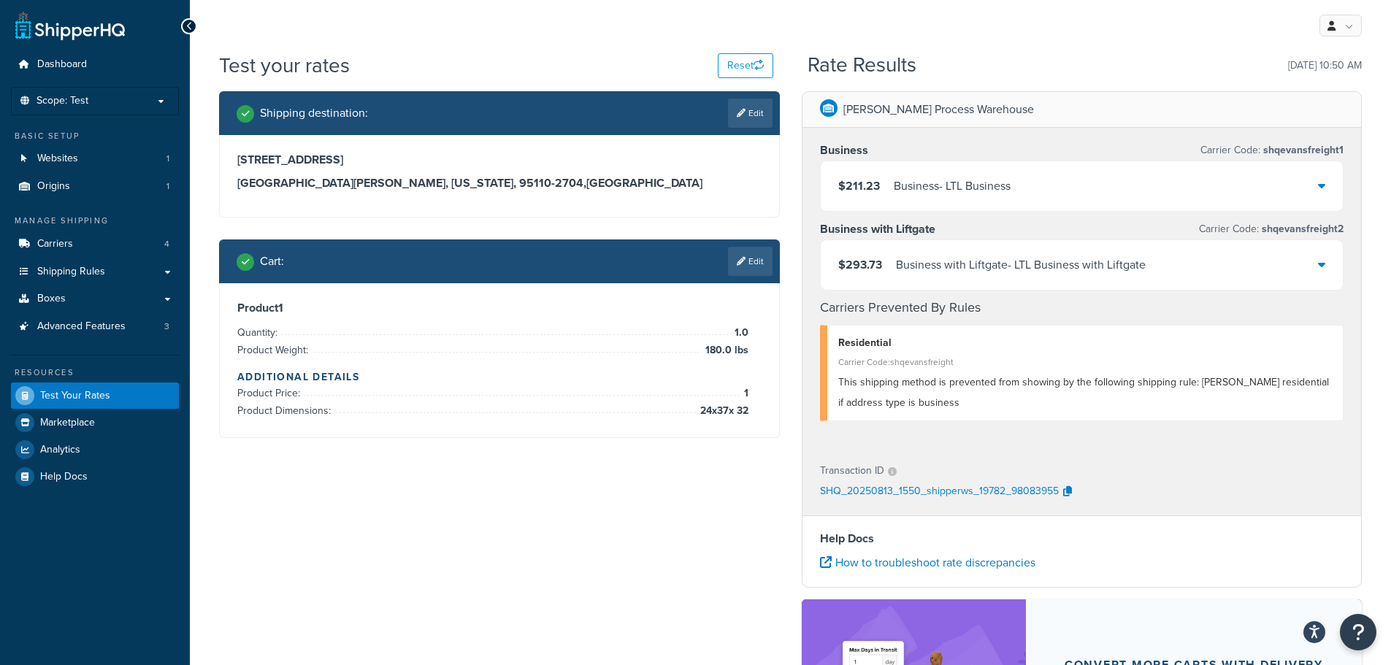
click at [1317, 264] on div "$293.73 Business with Liftgate - LTL Business with Liftgate" at bounding box center [1082, 265] width 523 height 50
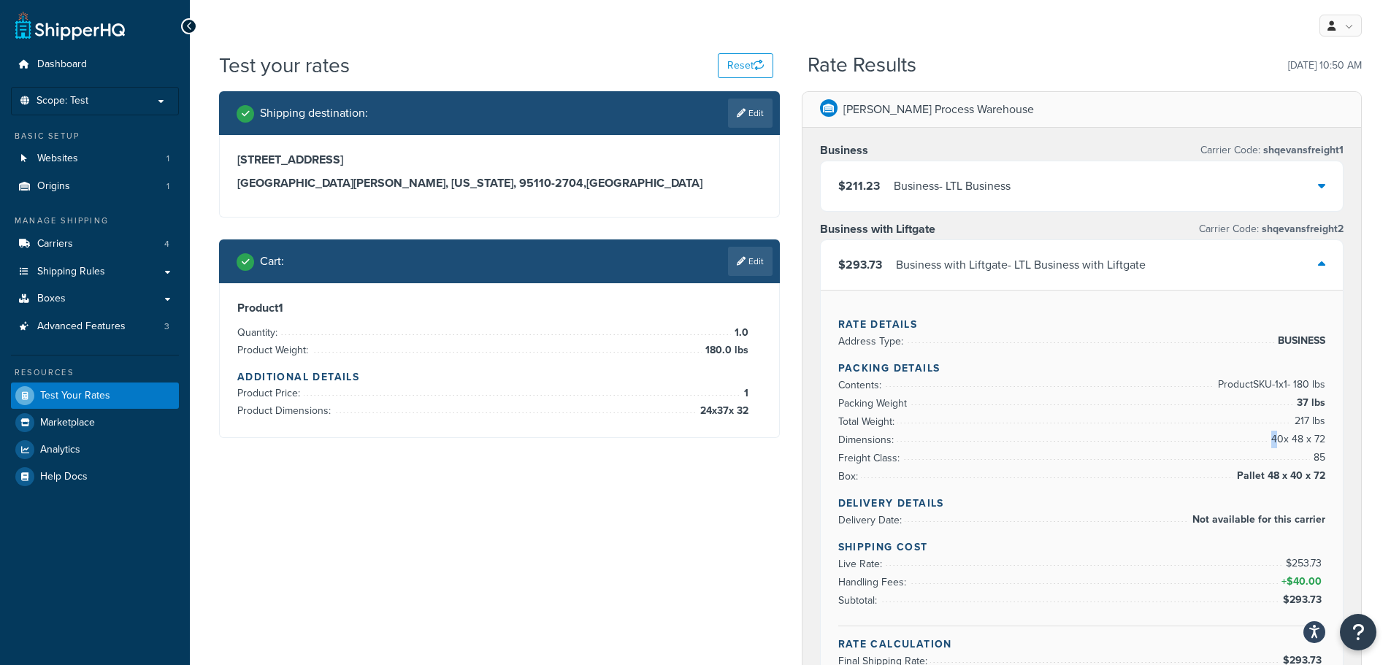
drag, startPoint x: 1273, startPoint y: 442, endPoint x: 1325, endPoint y: 440, distance: 52.6
click at [1325, 440] on div "Rate Details Address Type: BUSINESS Packing Details Contents: Product SKU-1 x 1…" at bounding box center [1082, 488] width 523 height 396
click at [1274, 439] on span "40 x 48 x 72" at bounding box center [1297, 440] width 58 height 18
drag, startPoint x: 1270, startPoint y: 440, endPoint x: 1327, endPoint y: 440, distance: 57.0
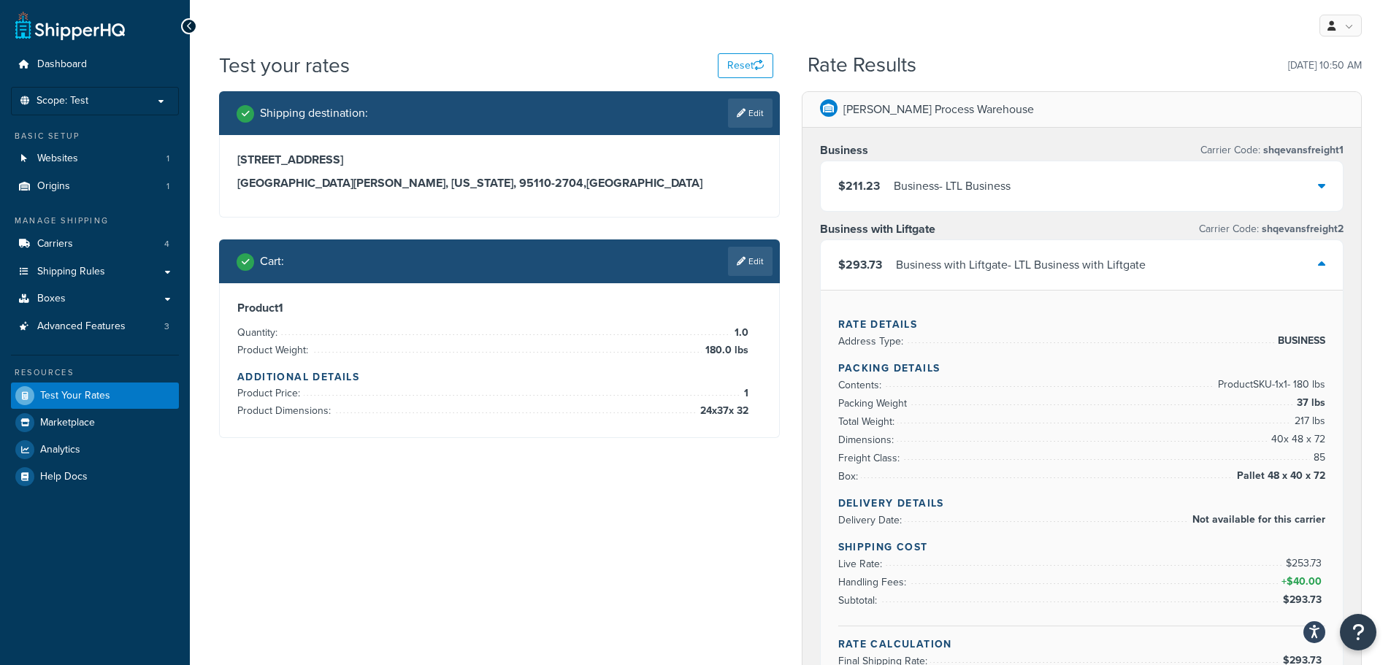
click at [1328, 440] on div "Rate Details Address Type: BUSINESS Packing Details Contents: Product SKU-1 x 1…" at bounding box center [1082, 488] width 523 height 396
click at [1327, 440] on div "Rate Details Address Type: BUSINESS Packing Details Contents: Product SKU-1 x 1…" at bounding box center [1082, 488] width 523 height 396
drag, startPoint x: 1268, startPoint y: 440, endPoint x: 1324, endPoint y: 440, distance: 56.2
click at [1324, 440] on span "40 x 48 x 72" at bounding box center [1297, 440] width 58 height 18
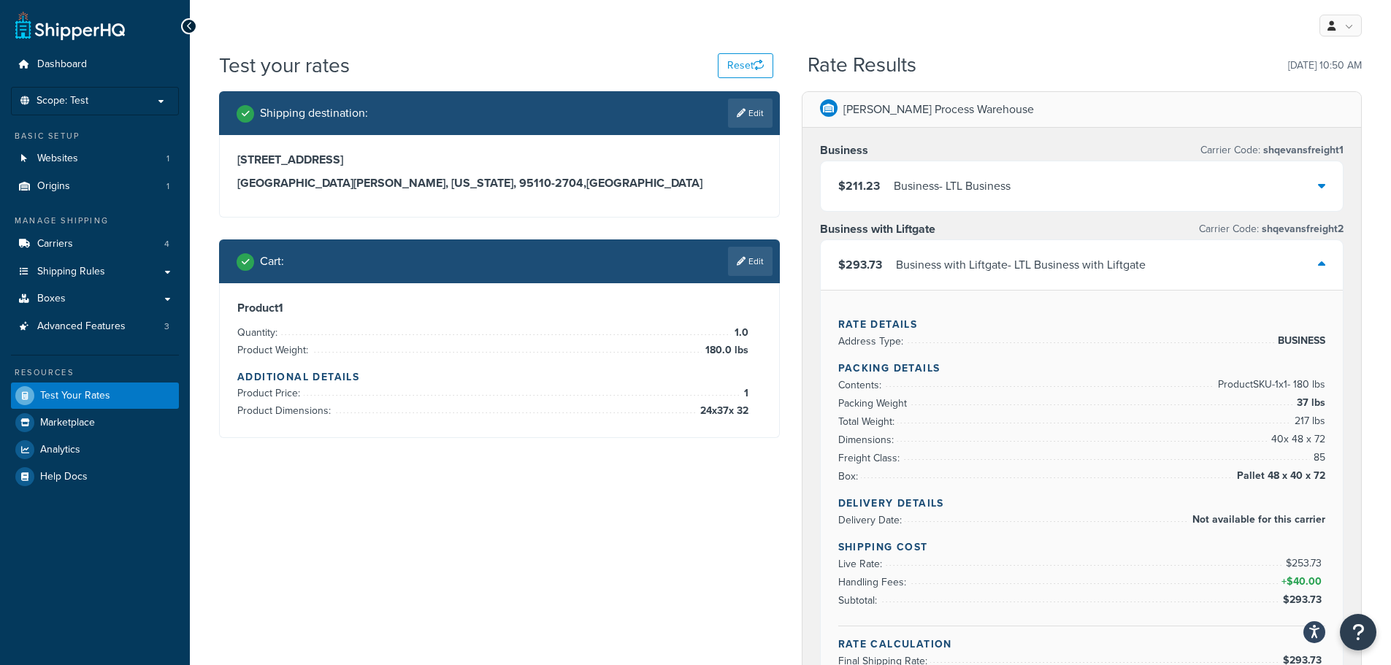
click at [1318, 271] on div at bounding box center [1321, 265] width 7 height 20
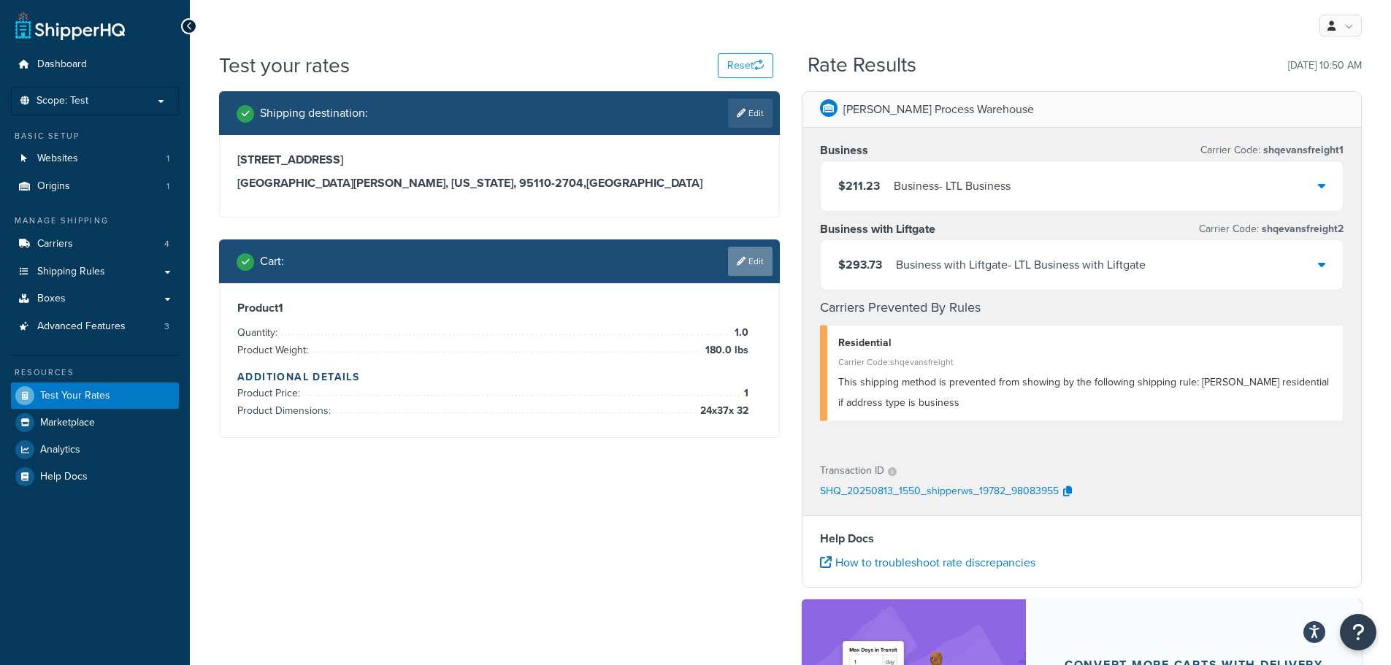
click at [745, 262] on link "Edit" at bounding box center [750, 261] width 45 height 29
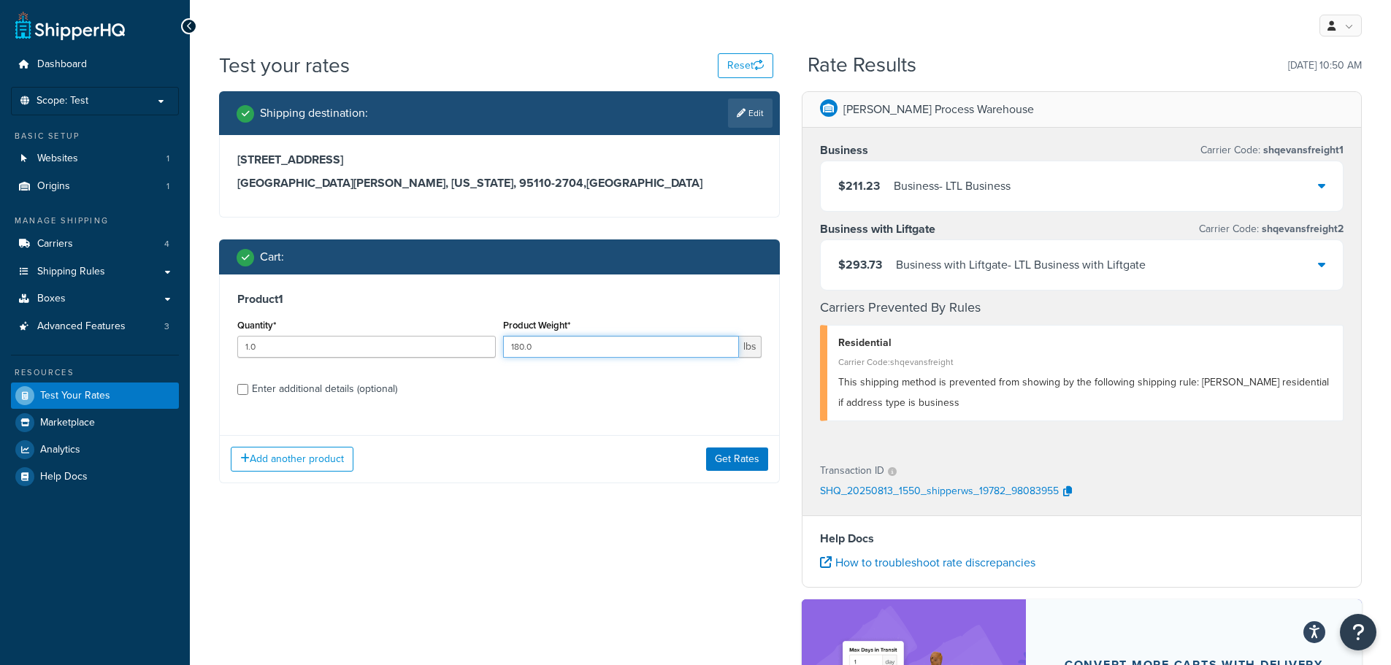
click at [555, 346] on input "180.0" at bounding box center [621, 347] width 236 height 22
type input "80.0"
click at [291, 390] on div "Enter additional details (optional)" at bounding box center [324, 389] width 145 height 20
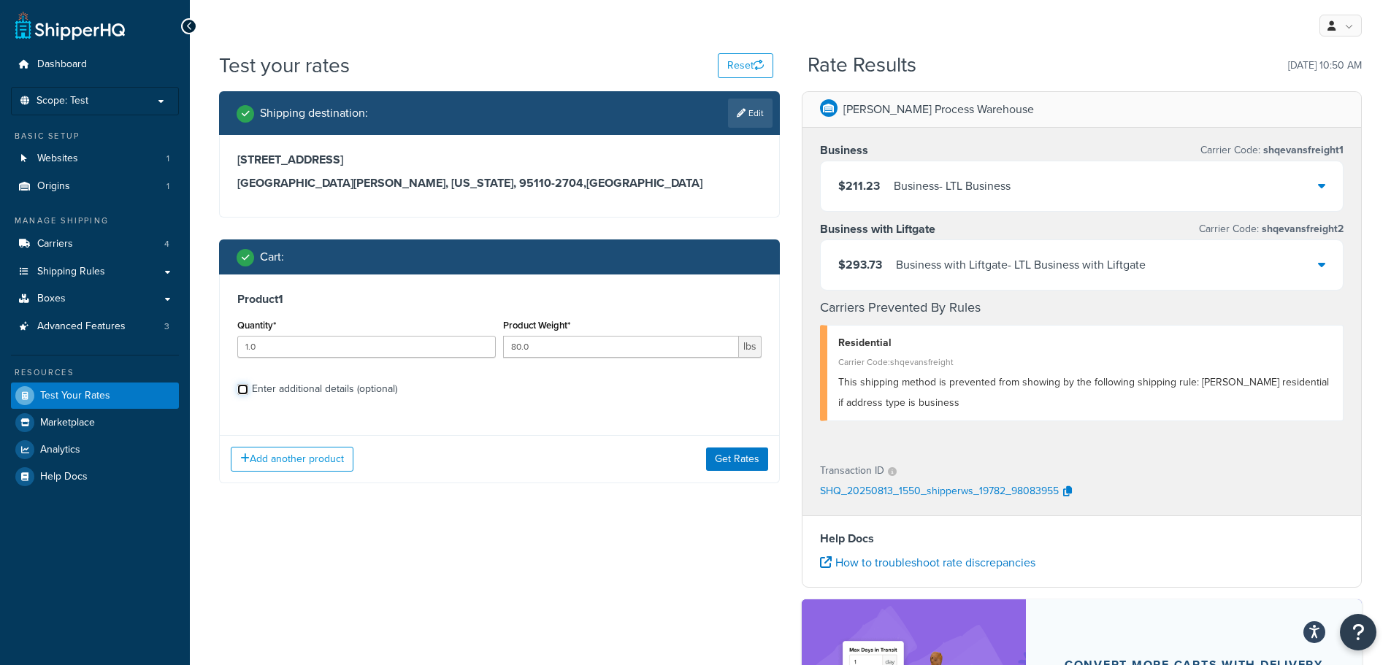
click at [248, 390] on input "Enter additional details (optional)" at bounding box center [242, 389] width 11 height 11
checkbox input "true"
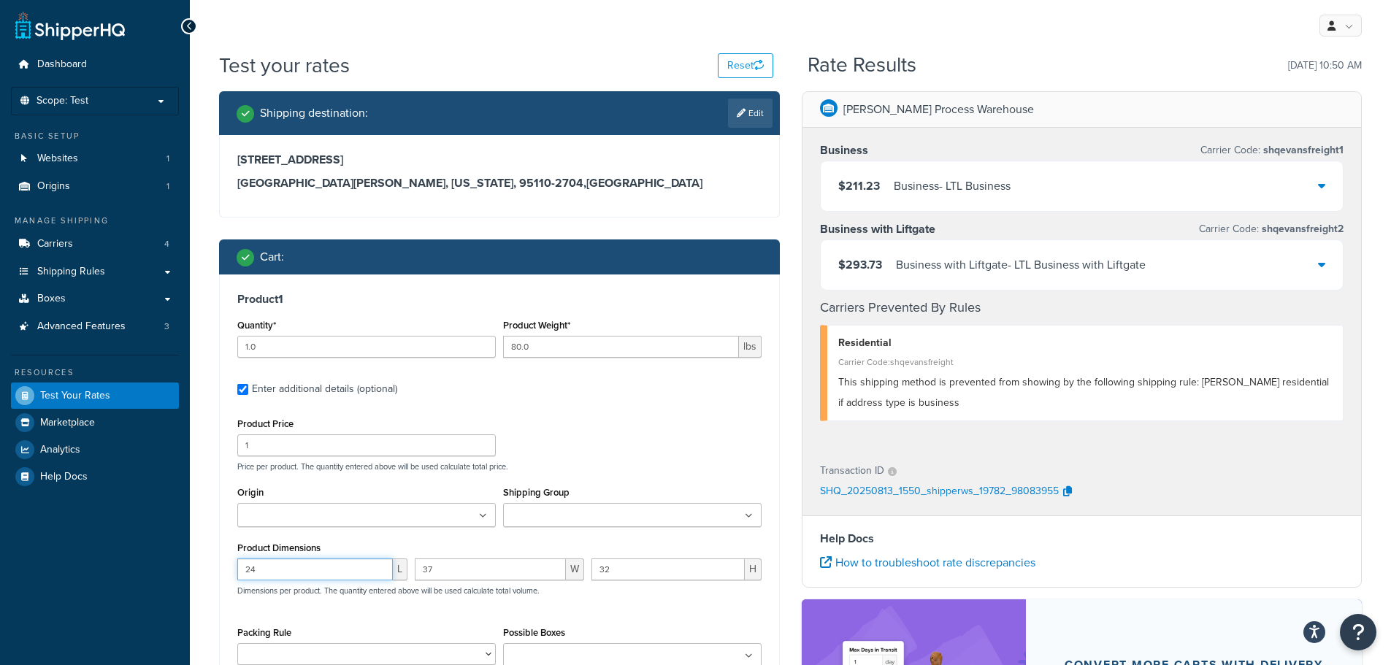
click at [286, 578] on input "24" at bounding box center [315, 570] width 156 height 22
type input "2"
click at [457, 567] on input "37" at bounding box center [491, 570] width 152 height 22
type input "3"
click at [621, 564] on input "32" at bounding box center [667, 570] width 153 height 22
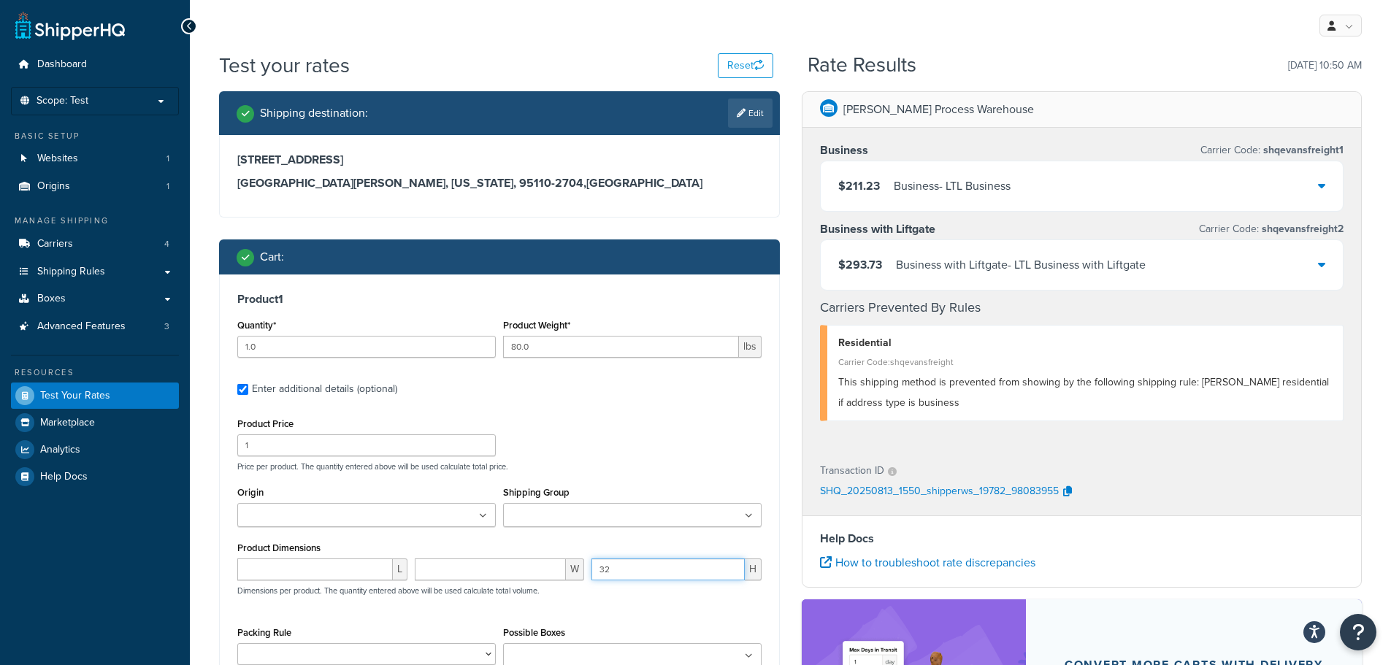
type input "3"
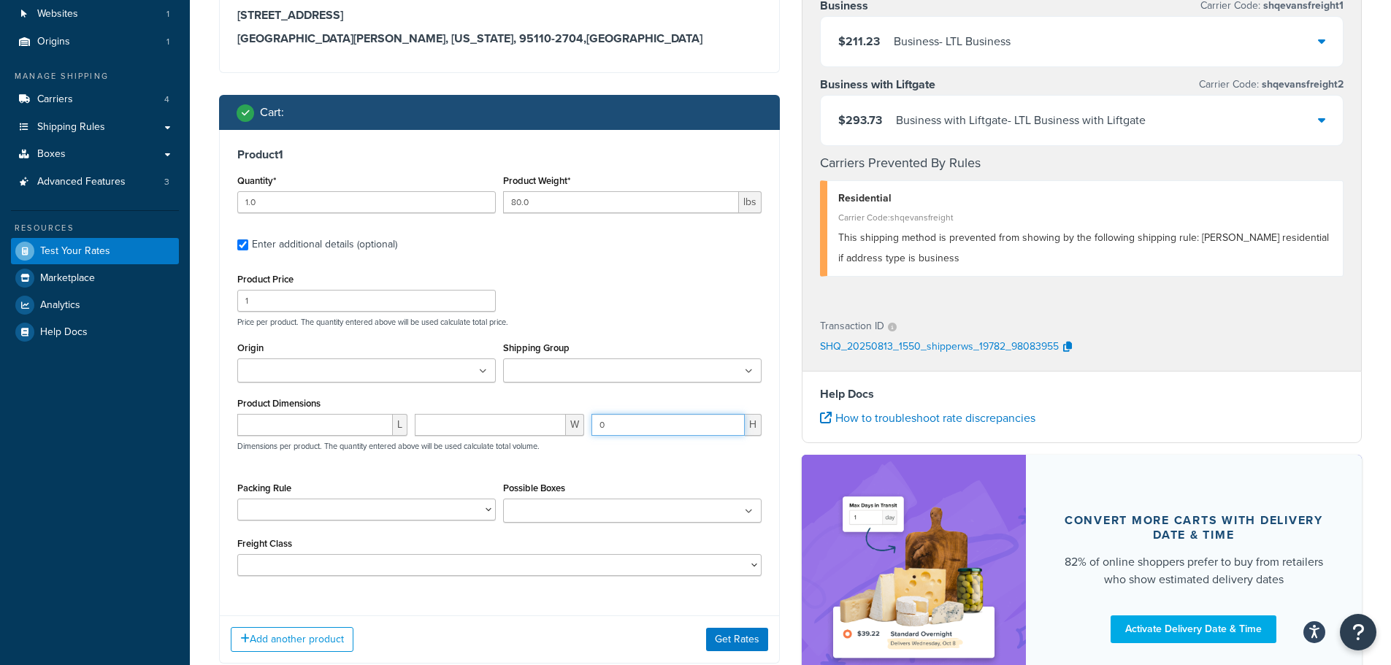
scroll to position [146, 0]
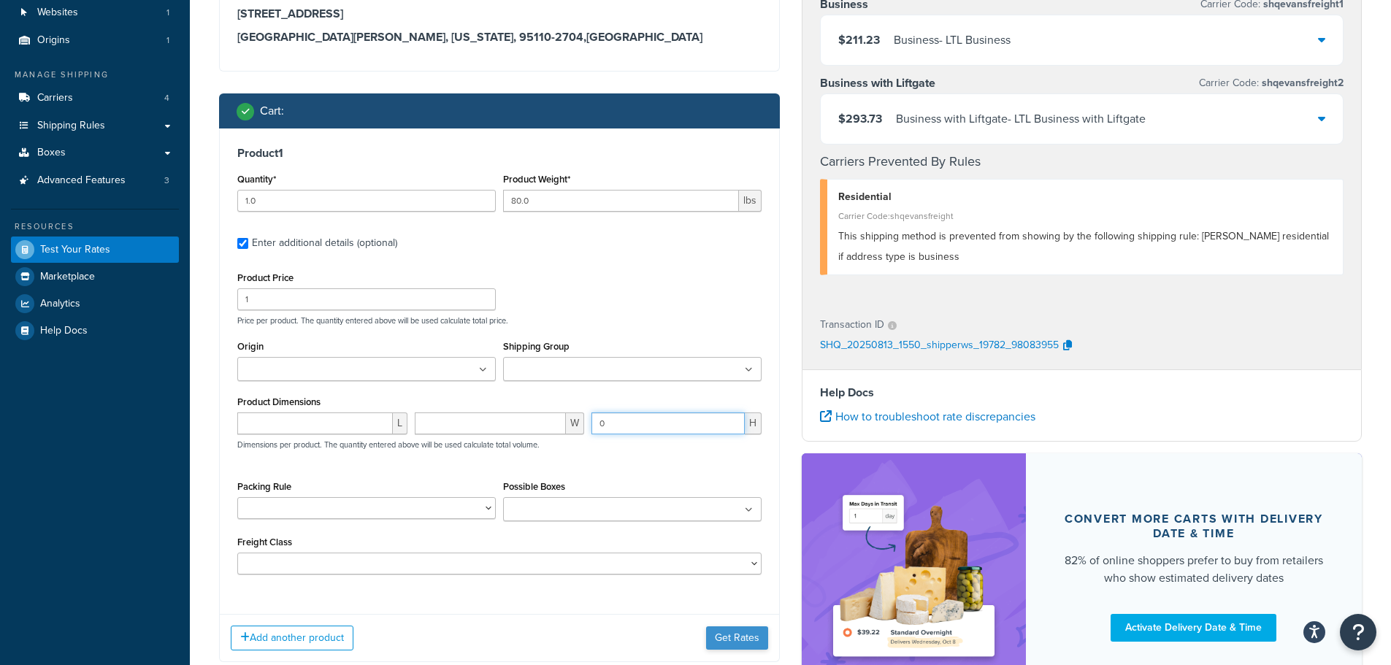
type input "0"
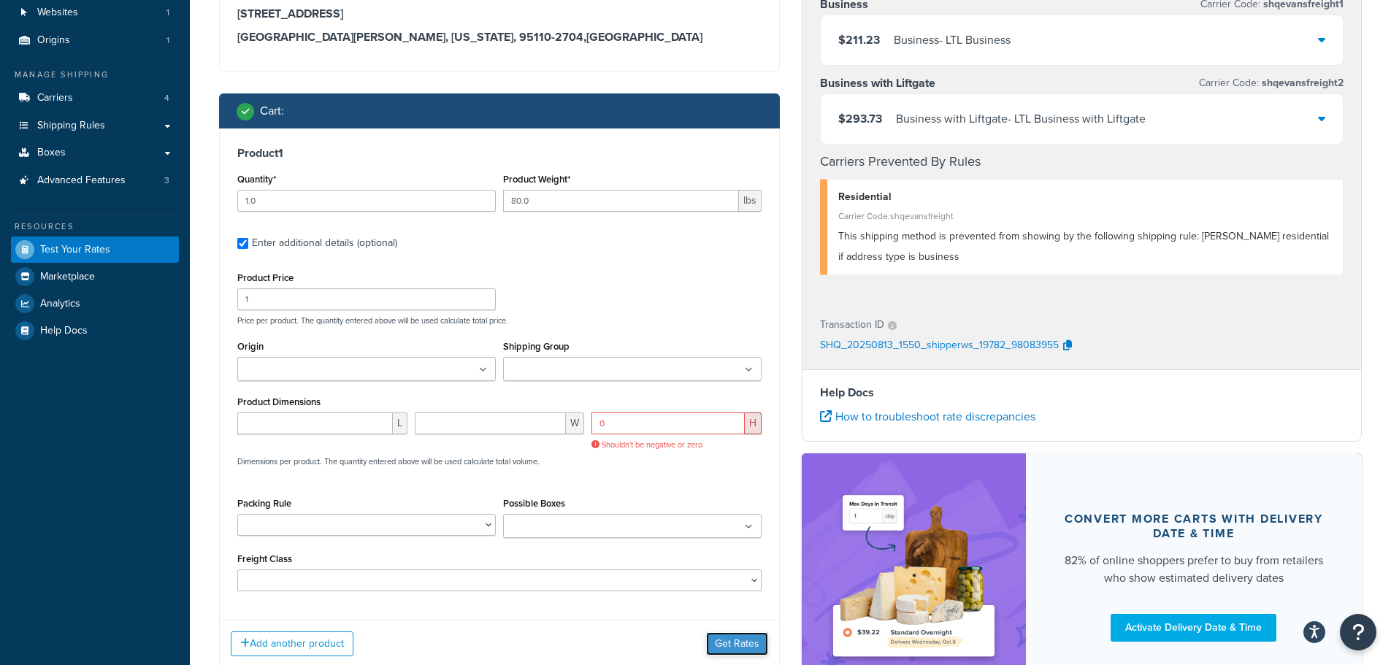
click at [732, 641] on div "Add another product Get Rates" at bounding box center [499, 643] width 559 height 47
click at [693, 472] on div "L W 0 H Shouldn't be negative or zero Dimensions per product. The quantity ente…" at bounding box center [500, 447] width 532 height 69
click at [700, 427] on input "0" at bounding box center [667, 424] width 153 height 22
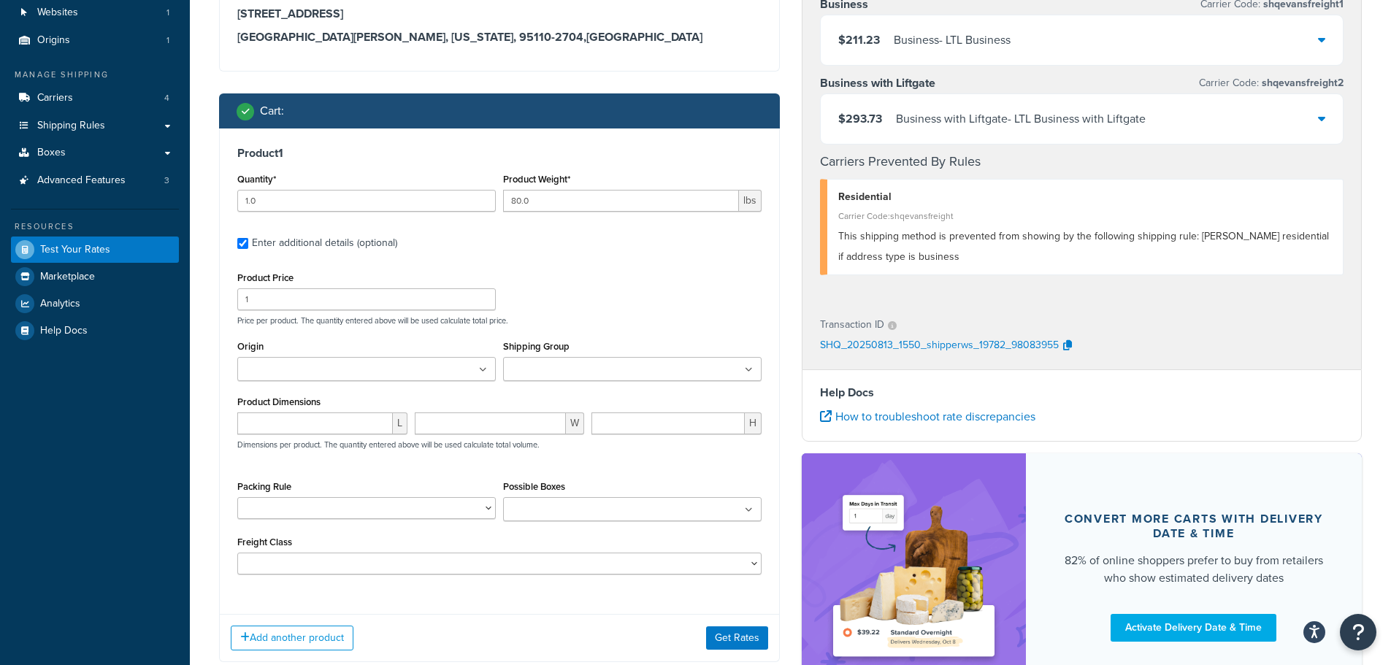
click at [765, 462] on div "Product 1 Quantity* 1.0 Product Weight* 80.0 lbs Enter additional details (opti…" at bounding box center [499, 366] width 559 height 475
click at [744, 635] on button "Get Rates" at bounding box center [737, 637] width 62 height 23
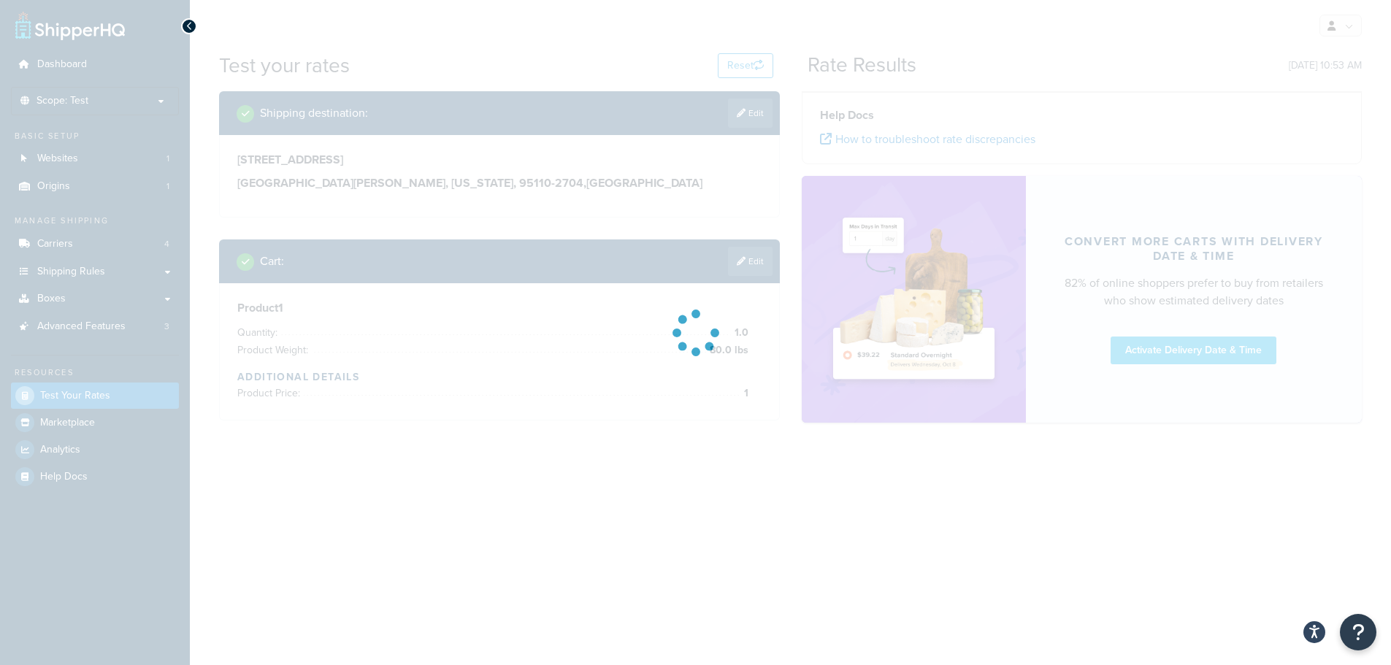
scroll to position [0, 0]
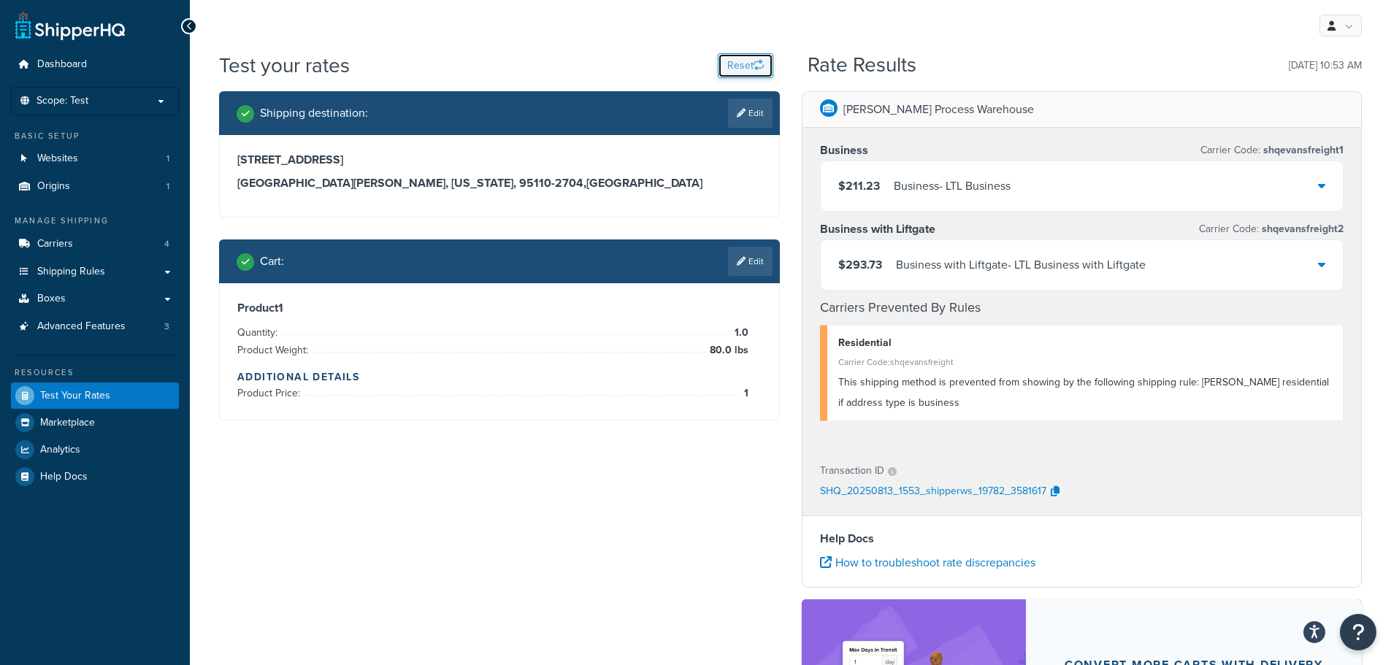
click at [751, 68] on button "Reset" at bounding box center [745, 65] width 55 height 25
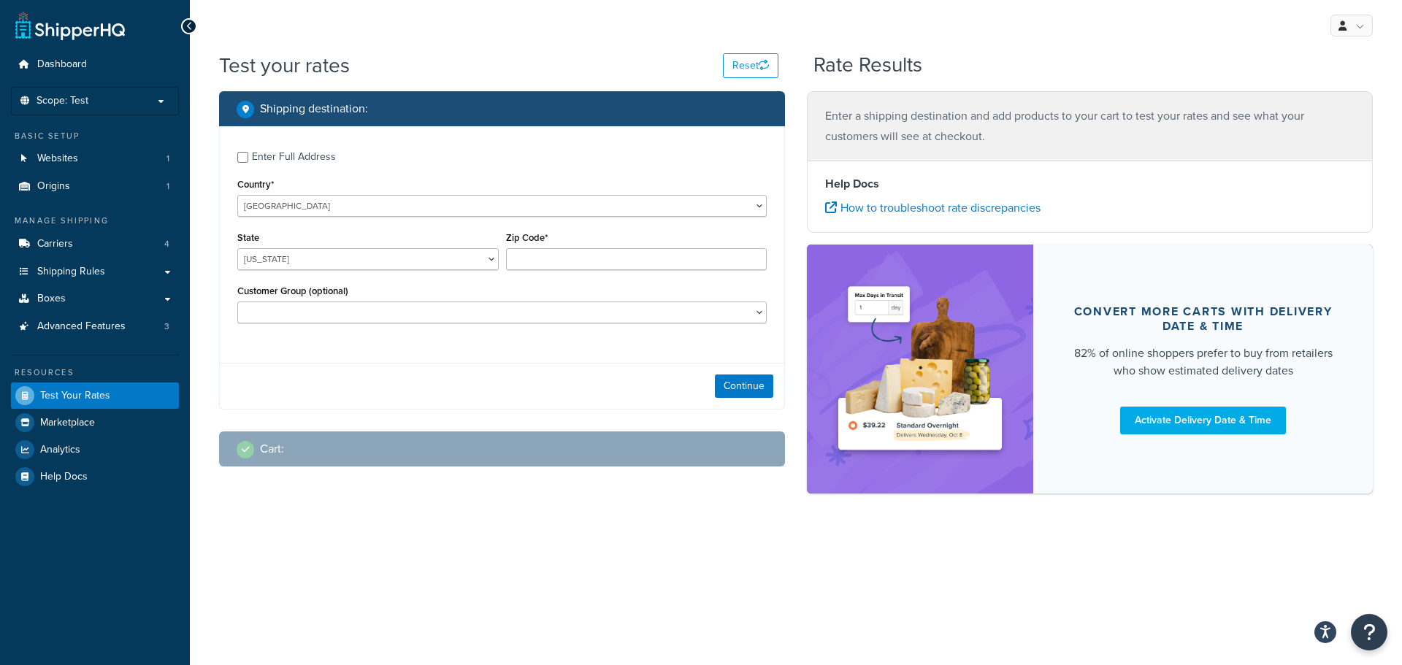
click at [299, 161] on div "Enter Full Address" at bounding box center [294, 157] width 84 height 20
click at [248, 161] on input "Enter Full Address" at bounding box center [242, 157] width 11 height 11
checkbox input "true"
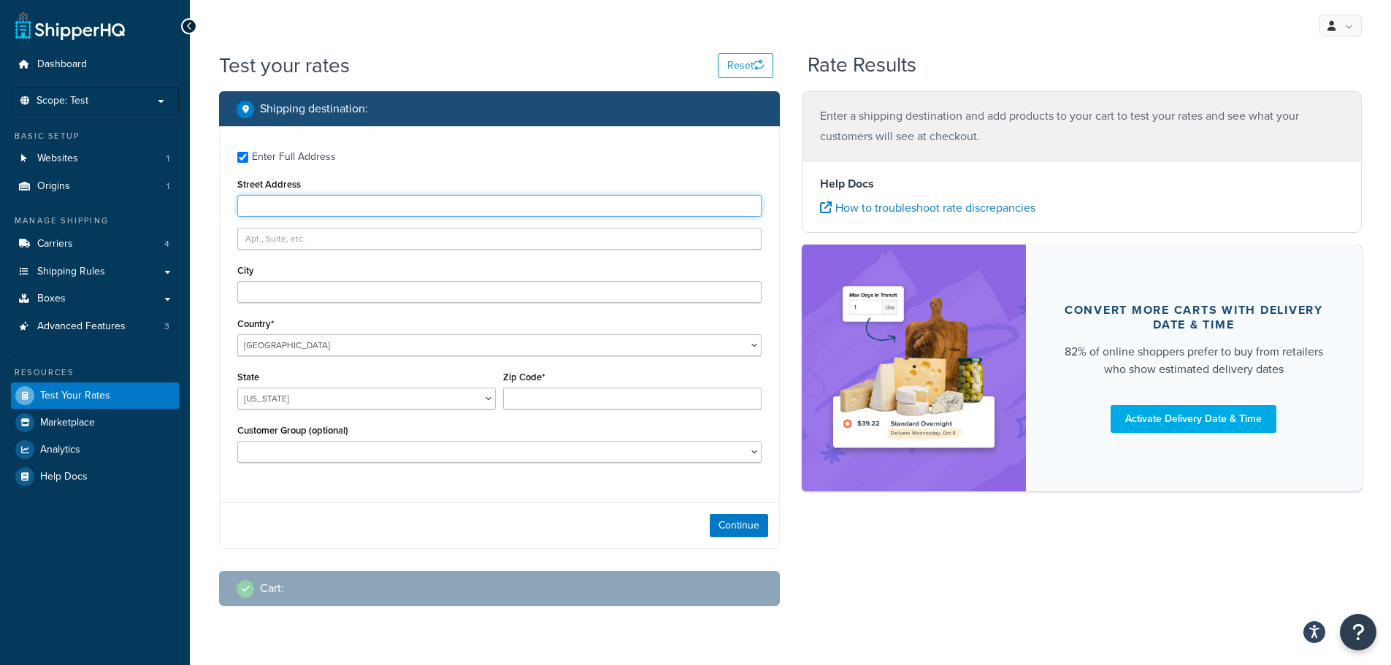
click at [303, 204] on input "Street Address" at bounding box center [499, 206] width 524 height 22
paste input "345 Park Avenue"
type input "345 Park Avenue"
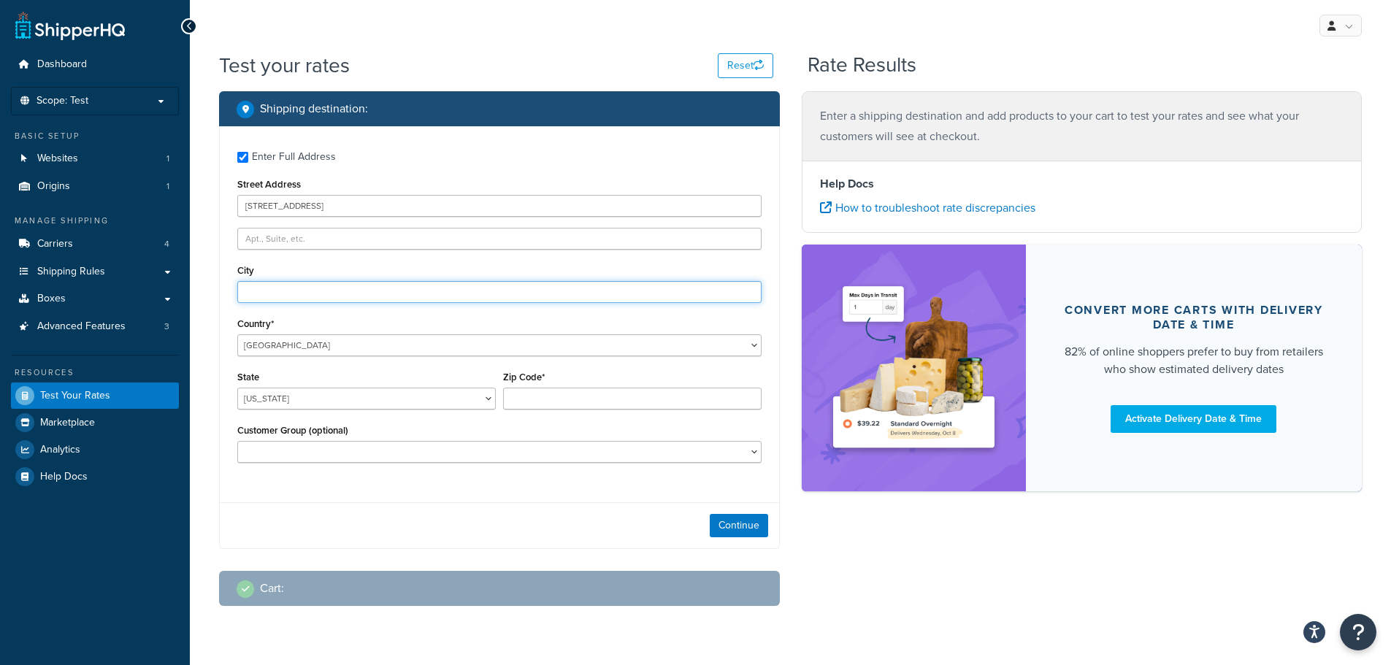
click at [265, 295] on input "City" at bounding box center [499, 292] width 524 height 22
paste input "San Jose"
type input "San Jose"
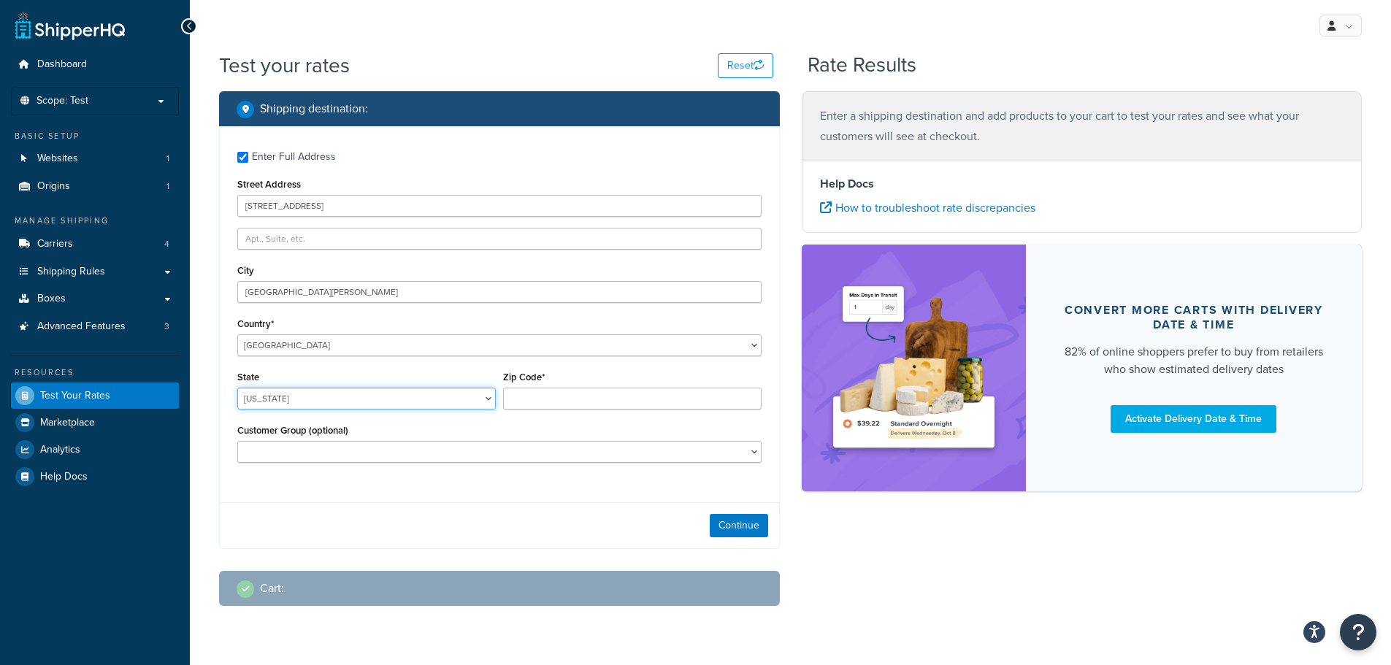
click at [292, 397] on select "Alabama Alaska American Samoa Arizona Arkansas Armed Forces Americas Armed Forc…" at bounding box center [366, 399] width 258 height 22
select select "CA"
click at [237, 388] on select "Alabama Alaska American Samoa Arizona Arkansas Armed Forces Americas Armed Forc…" at bounding box center [366, 399] width 258 height 22
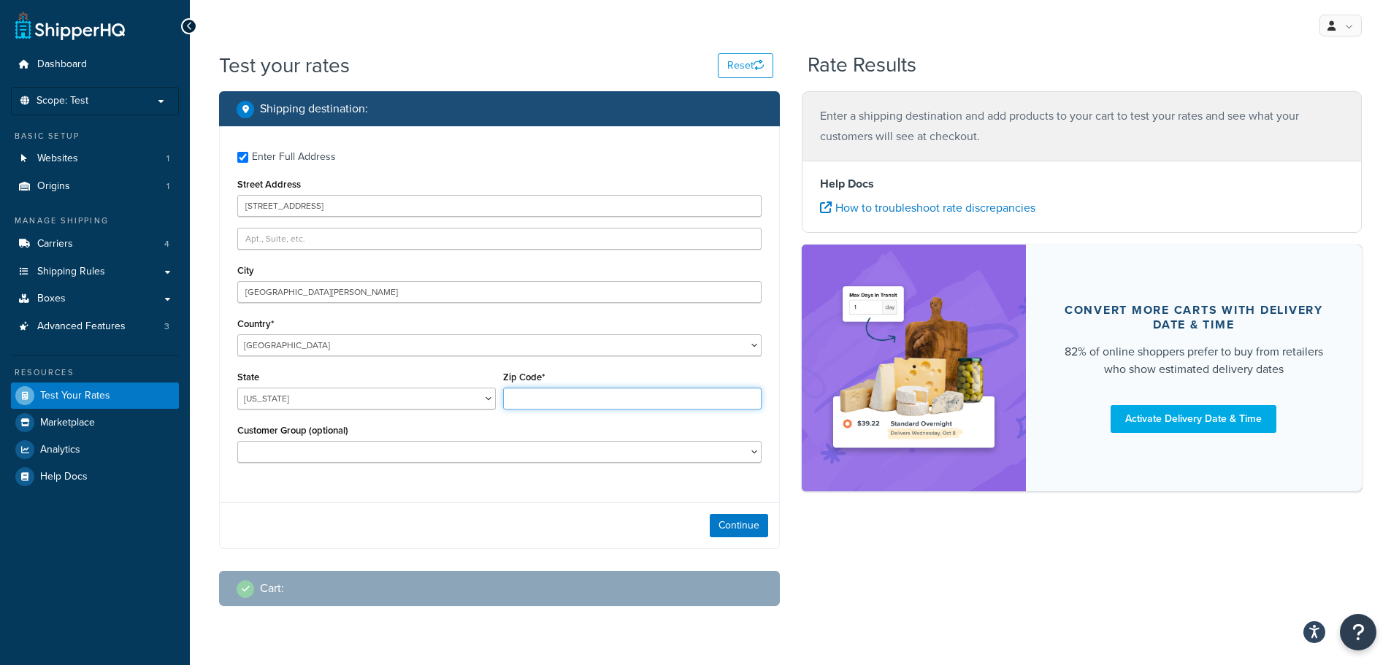
click at [634, 402] on input "Zip Code*" at bounding box center [632, 399] width 258 height 22
paste input "95110-2704"
type input "95110-2704"
click at [734, 523] on button "Continue" at bounding box center [739, 525] width 58 height 23
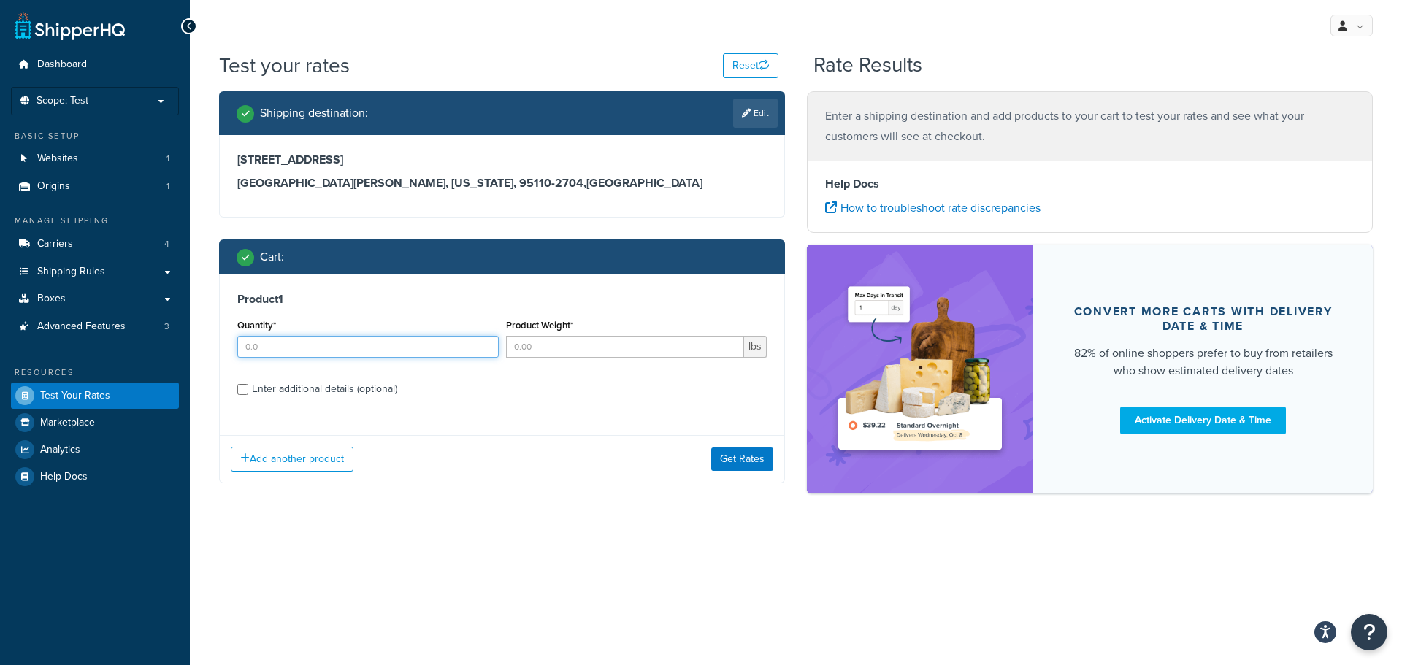
click at [394, 351] on input "Quantity*" at bounding box center [367, 347] width 261 height 22
type input "1.0"
click at [553, 347] on input "Product Weight*" at bounding box center [625, 347] width 239 height 22
type input "80.0"
click at [375, 390] on div "Enter additional details (optional)" at bounding box center [324, 389] width 145 height 20
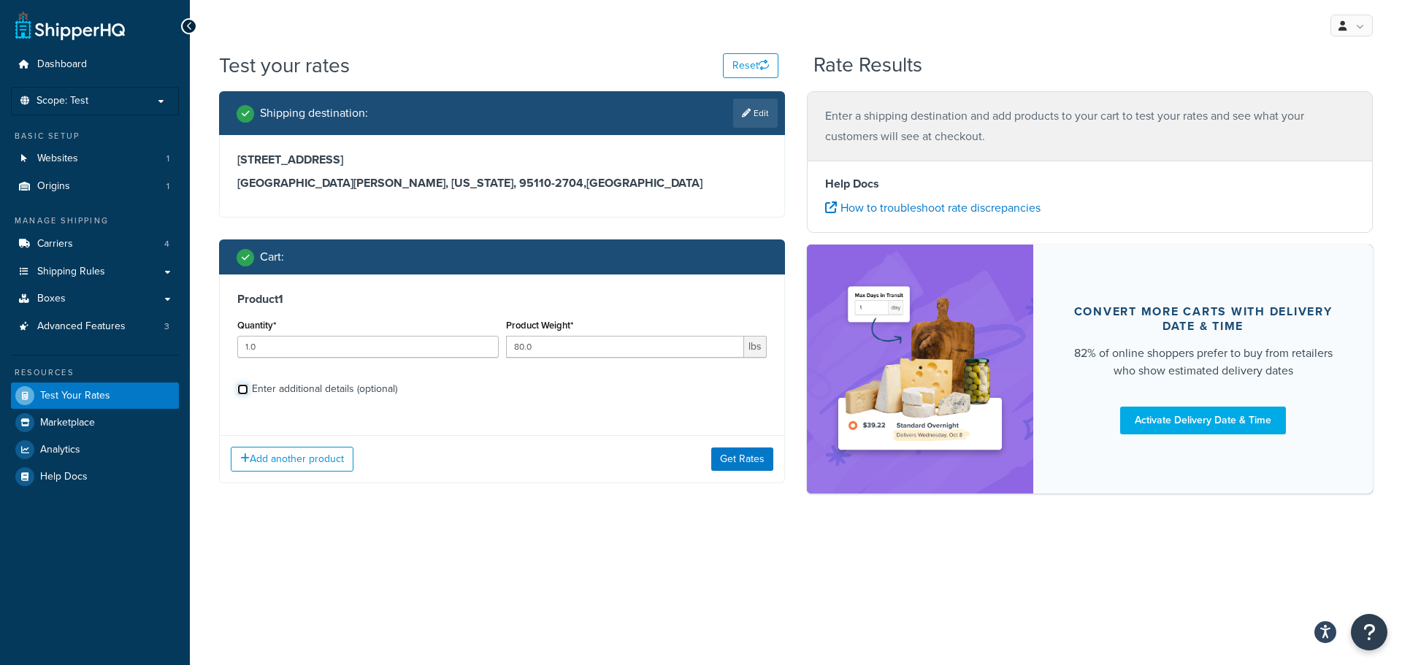
click at [248, 390] on input "Enter additional details (optional)" at bounding box center [242, 389] width 11 height 11
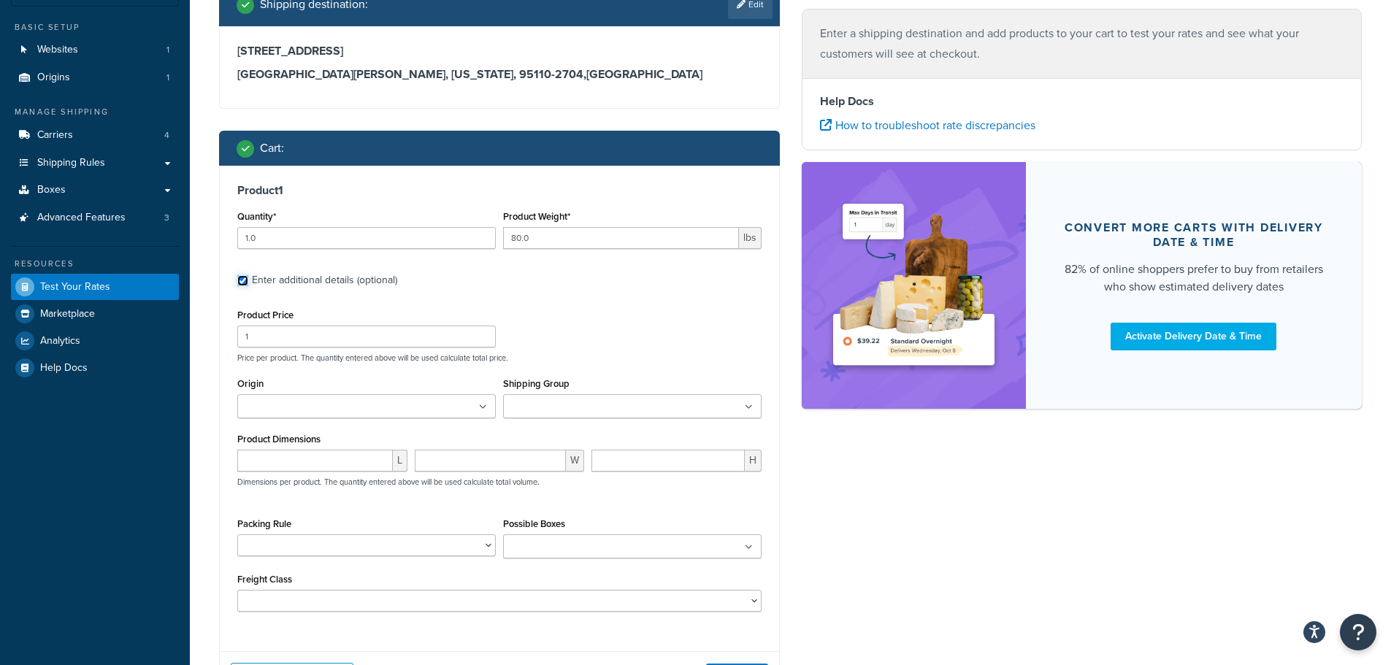
scroll to position [219, 0]
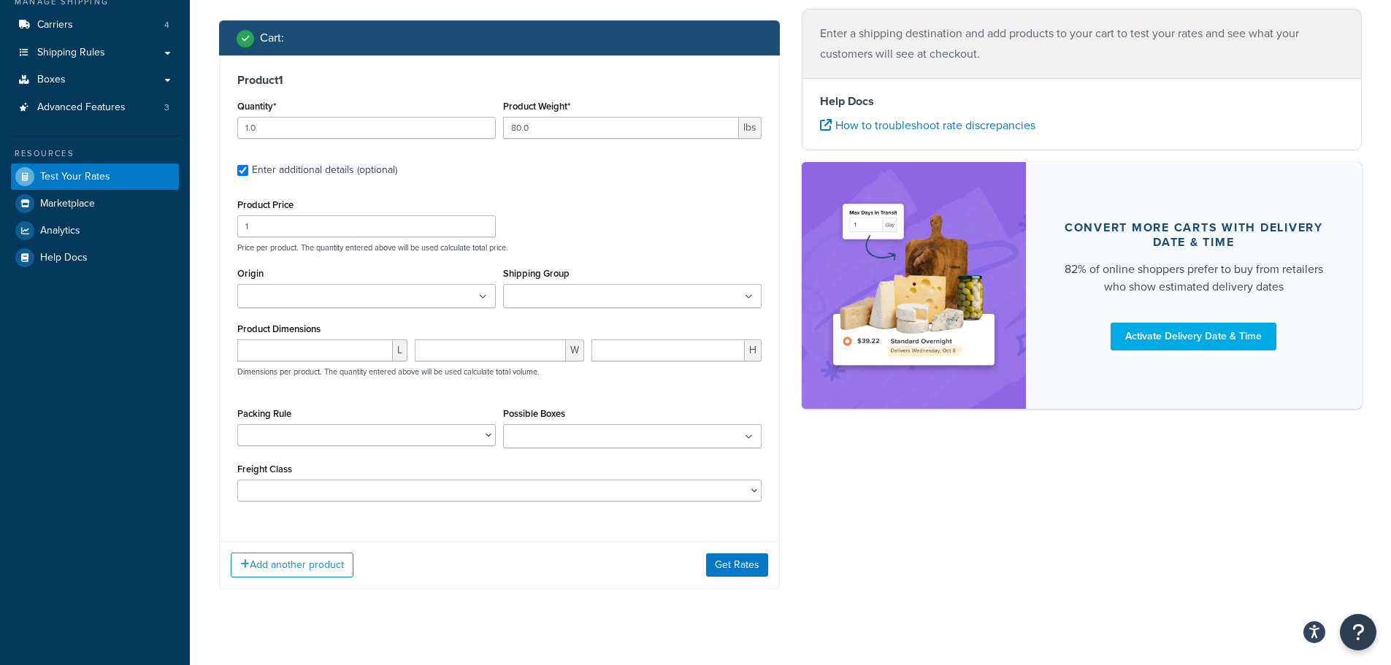
click at [301, 179] on div "Enter additional details (optional)" at bounding box center [324, 170] width 145 height 20
click at [248, 176] on input "Enter additional details (optional)" at bounding box center [242, 170] width 11 height 11
checkbox input "false"
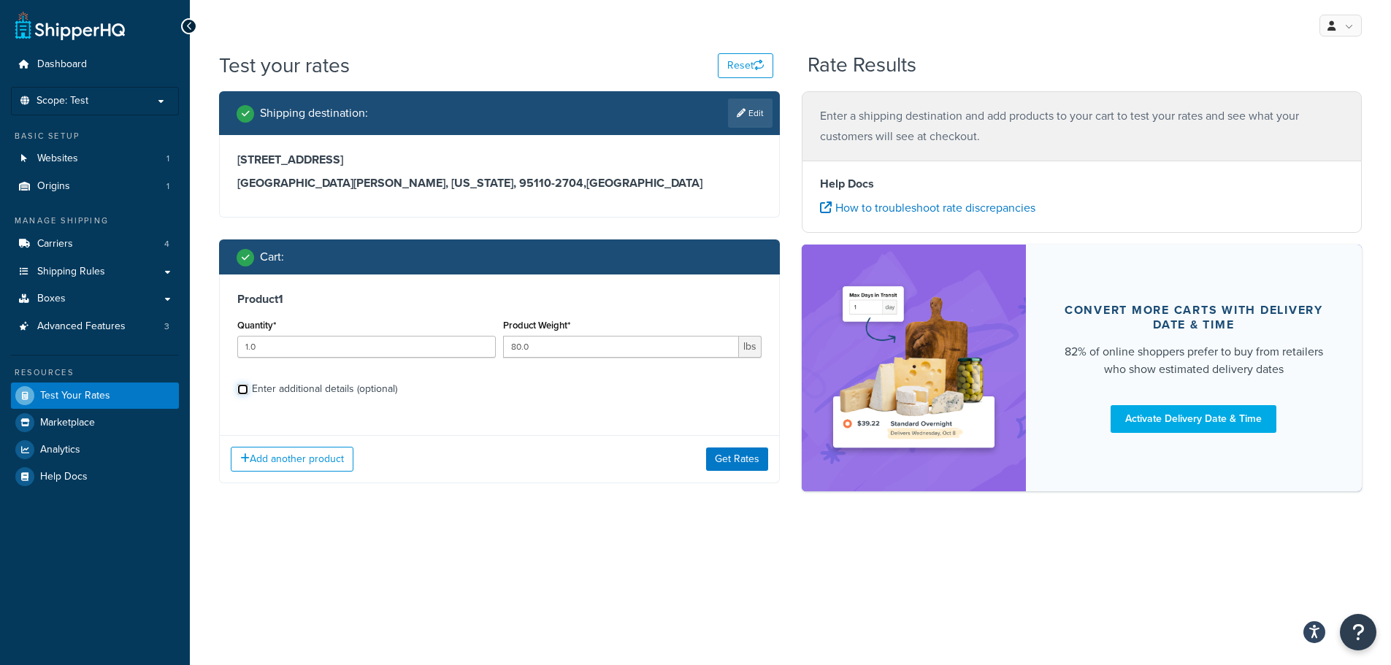
scroll to position [0, 0]
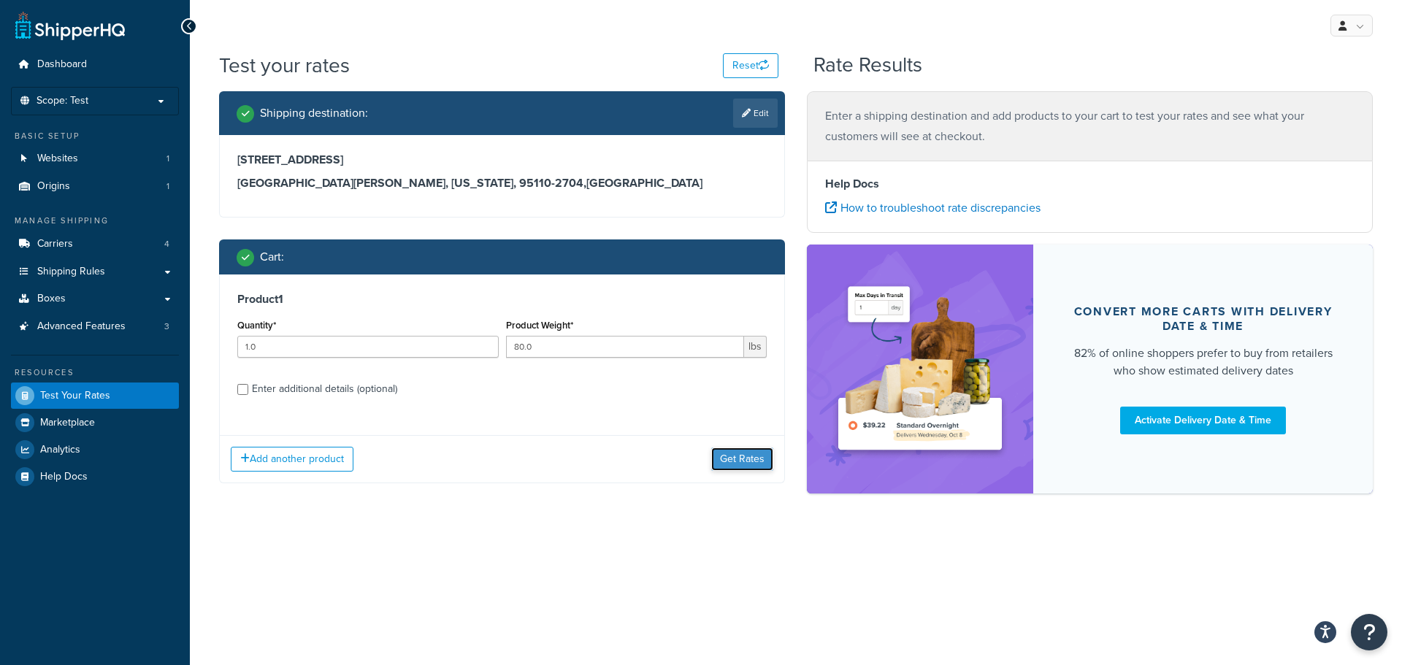
click at [725, 460] on button "Get Rates" at bounding box center [742, 459] width 62 height 23
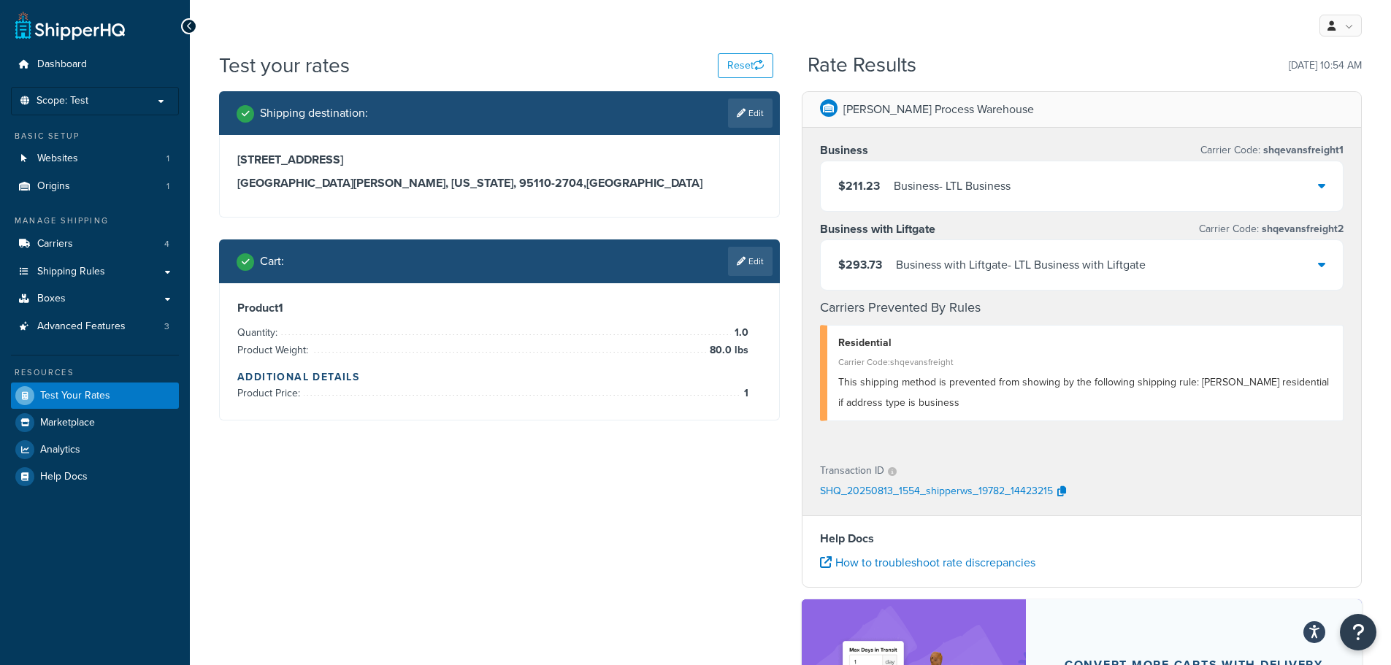
click at [1314, 267] on div "$293.73 Business with Liftgate - LTL Business with Liftgate" at bounding box center [1082, 265] width 523 height 50
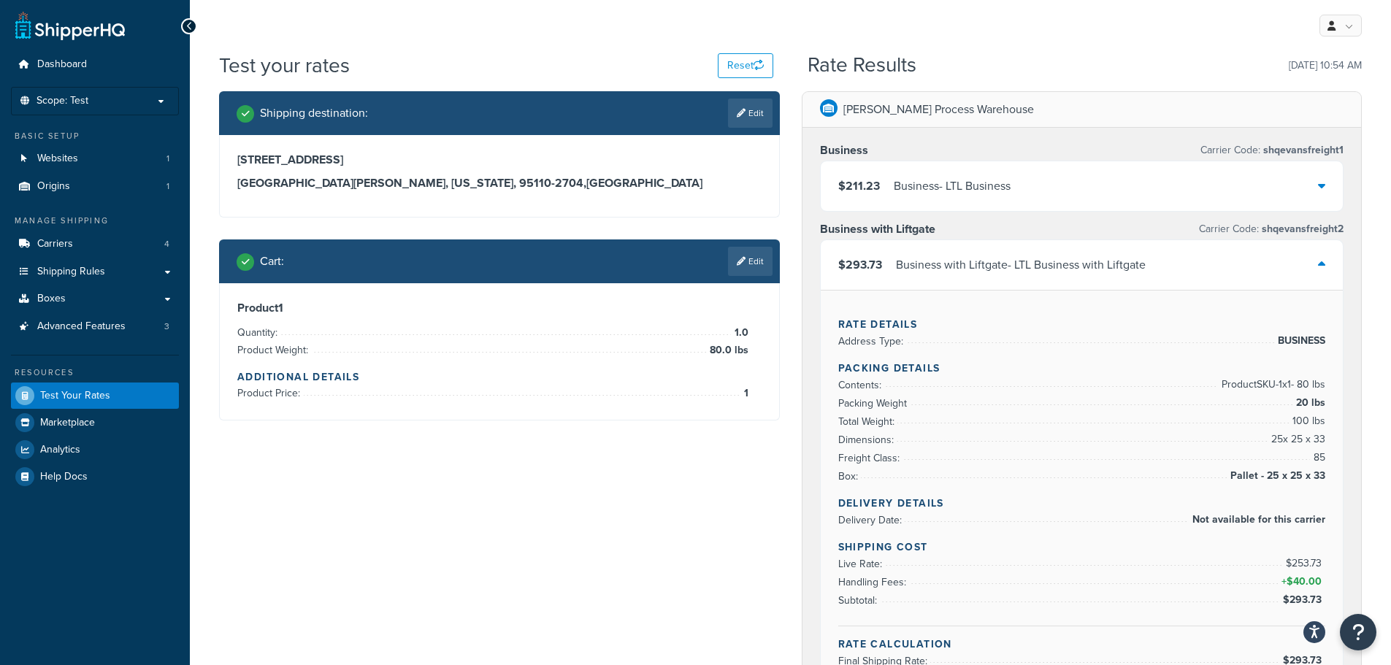
click at [1316, 264] on div "$293.73 Business with Liftgate - LTL Business with Liftgate" at bounding box center [1082, 265] width 523 height 50
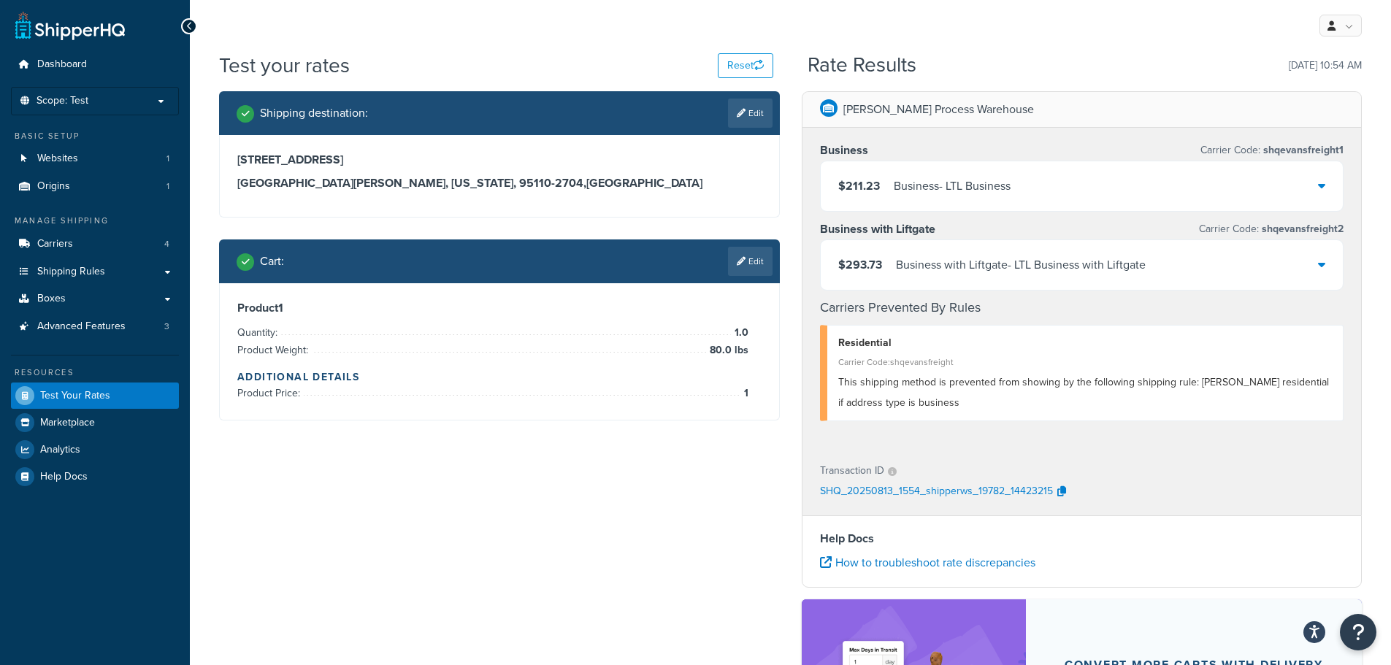
click at [1311, 191] on div "$211.23 Business - LTL Business" at bounding box center [1082, 186] width 523 height 50
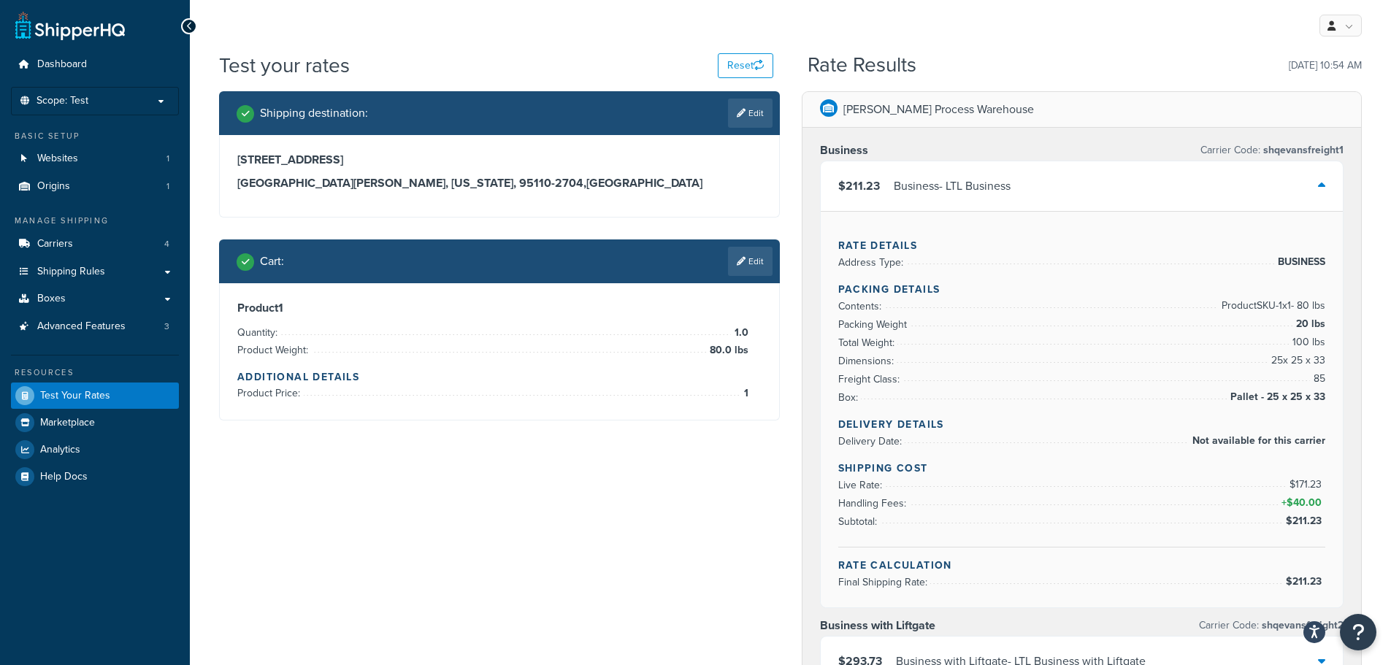
click at [1324, 193] on div at bounding box center [1321, 186] width 7 height 20
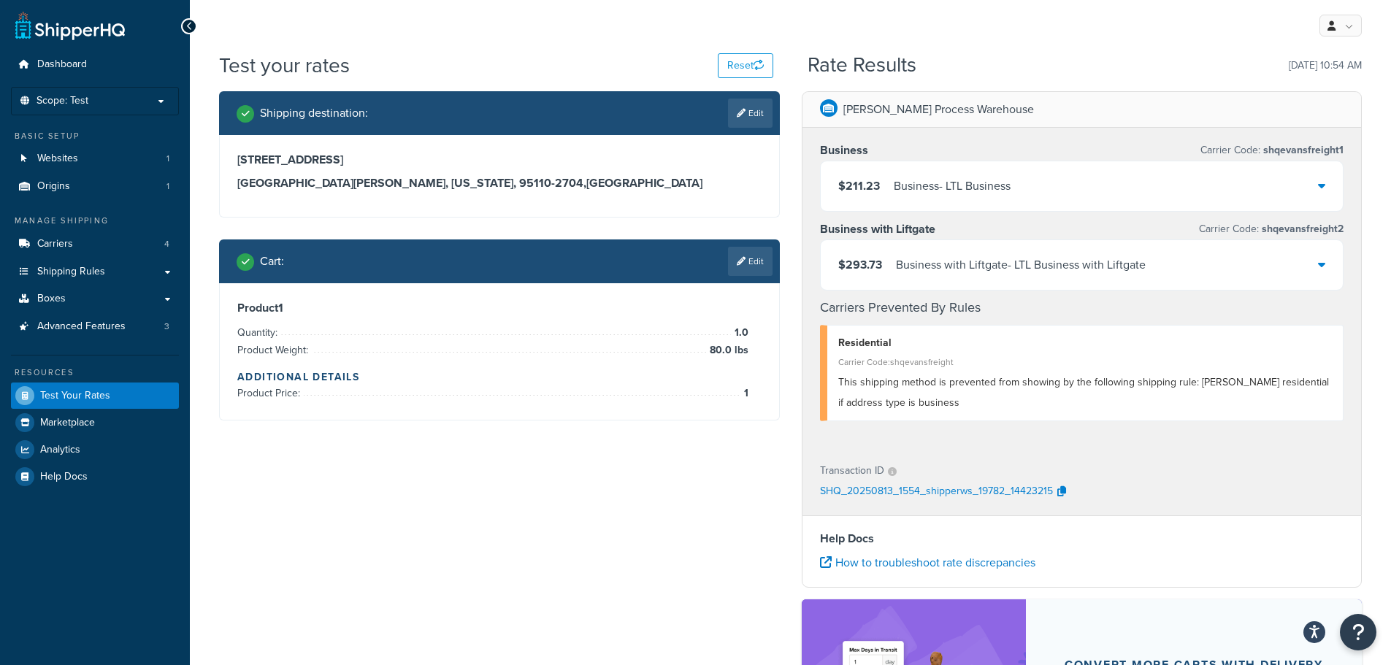
click at [677, 547] on div "Shipping destination : Edit 345 Park Avenue San Jose, California, 95110-2704 , …" at bounding box center [790, 476] width 1165 height 770
